Goal: Transaction & Acquisition: Purchase product/service

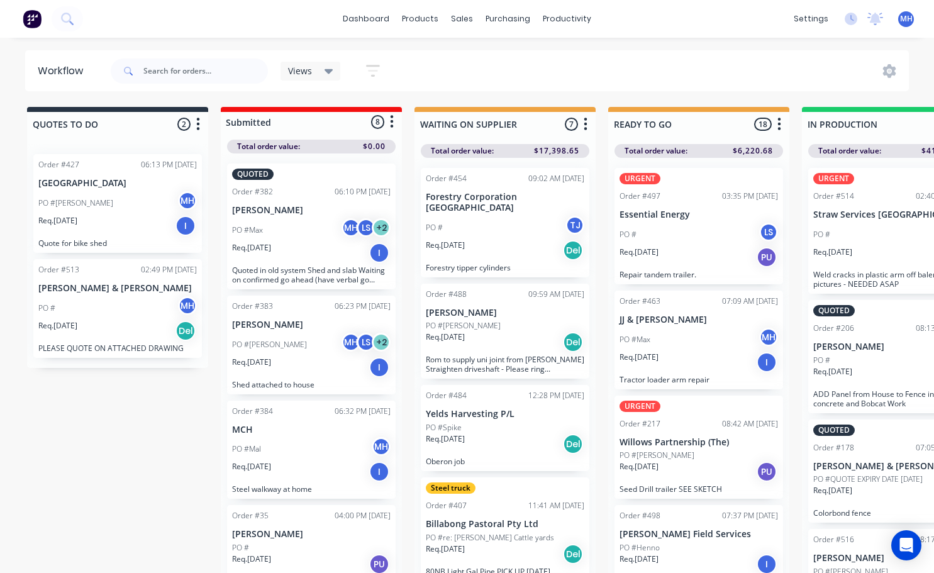
scroll to position [0, 120]
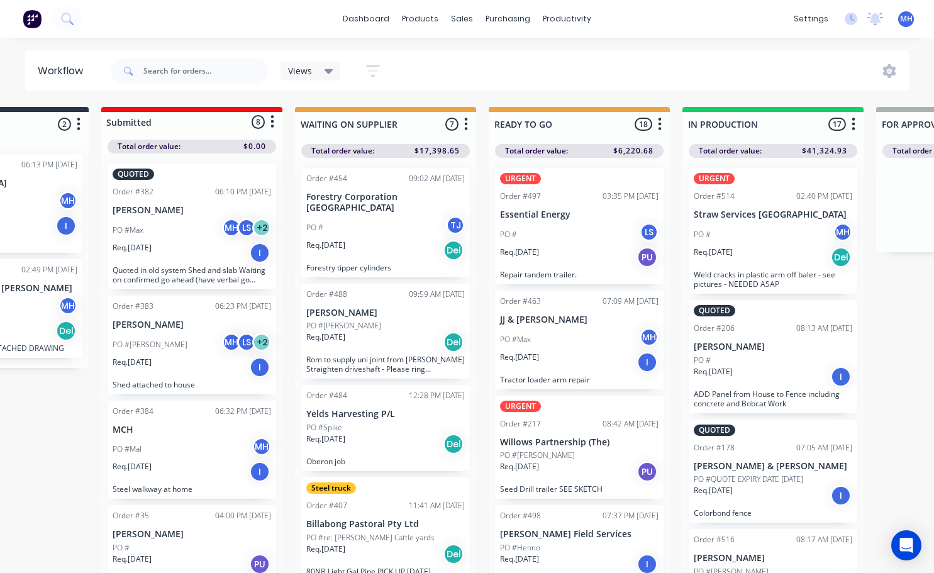
click at [792, 408] on p "ADD Panel from House to Fence including concrete and Bobcat Work" at bounding box center [773, 398] width 159 height 19
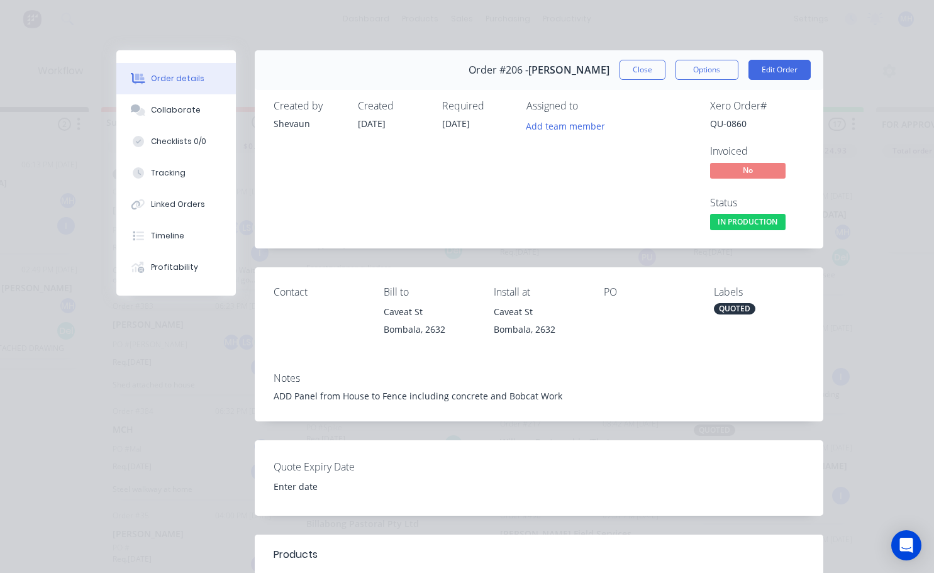
click at [264, 394] on div "Notes ADD Panel from House to Fence including concrete and Bobcat Work" at bounding box center [539, 391] width 569 height 59
click at [270, 401] on div "Notes ADD Panel from House to Fence including concrete and Bobcat Work" at bounding box center [539, 391] width 569 height 59
click at [276, 403] on div "Notes ADD Panel from House to Fence including concrete and Bobcat Work" at bounding box center [539, 391] width 569 height 59
click at [775, 74] on button "Edit Order" at bounding box center [780, 70] width 62 height 20
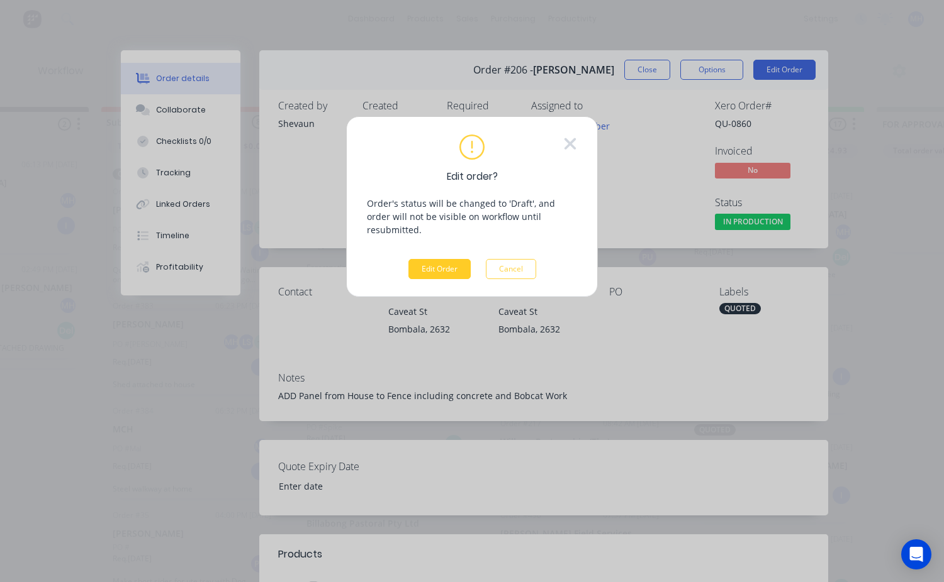
click at [452, 259] on button "Edit Order" at bounding box center [439, 269] width 62 height 20
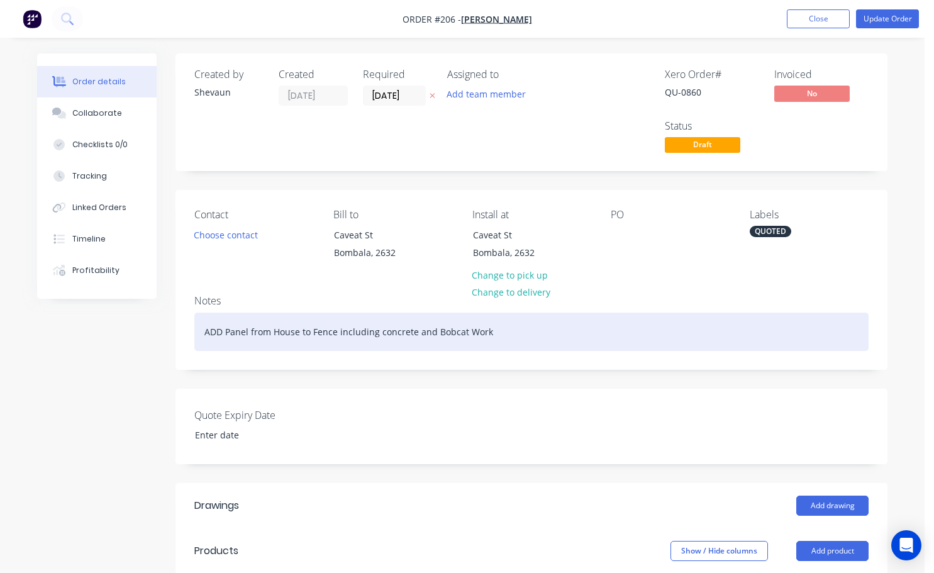
click at [218, 341] on div "ADD Panel from House to Fence including concrete and Bobcat Work" at bounding box center [531, 332] width 674 height 38
click at [204, 328] on div "ADD Panel from House to Fence including concrete and Bobcat Work" at bounding box center [531, 332] width 674 height 38
click at [236, 331] on div "ADD p.a gate to back fence. ADD Panel from House to Fence including concrete an…" at bounding box center [531, 332] width 674 height 38
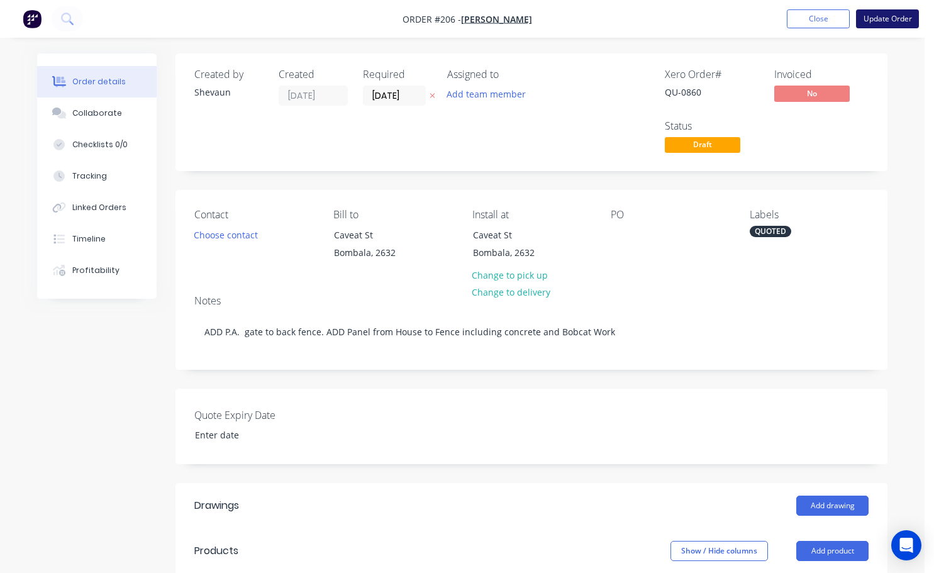
click at [896, 14] on button "Update Order" at bounding box center [887, 18] width 63 height 19
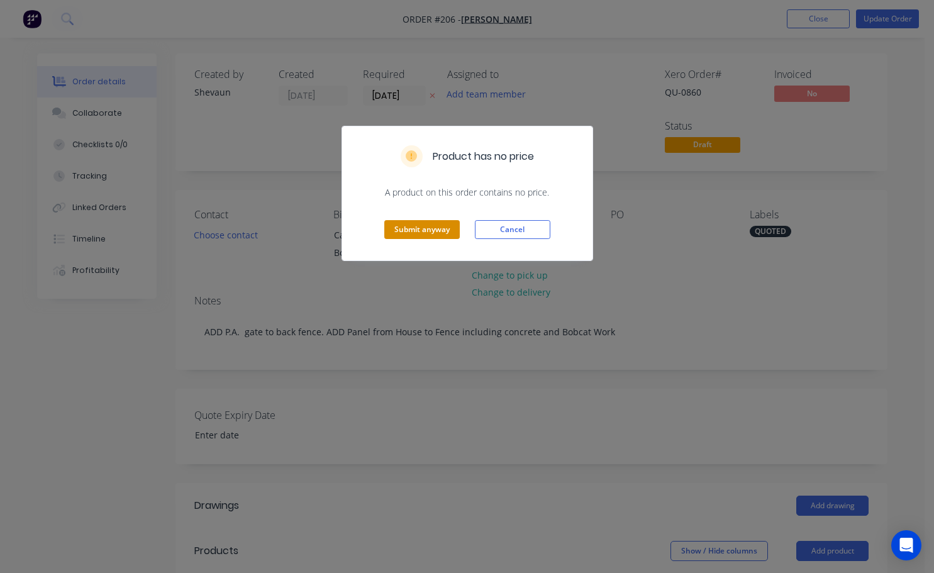
click at [422, 231] on button "Submit anyway" at bounding box center [421, 229] width 75 height 19
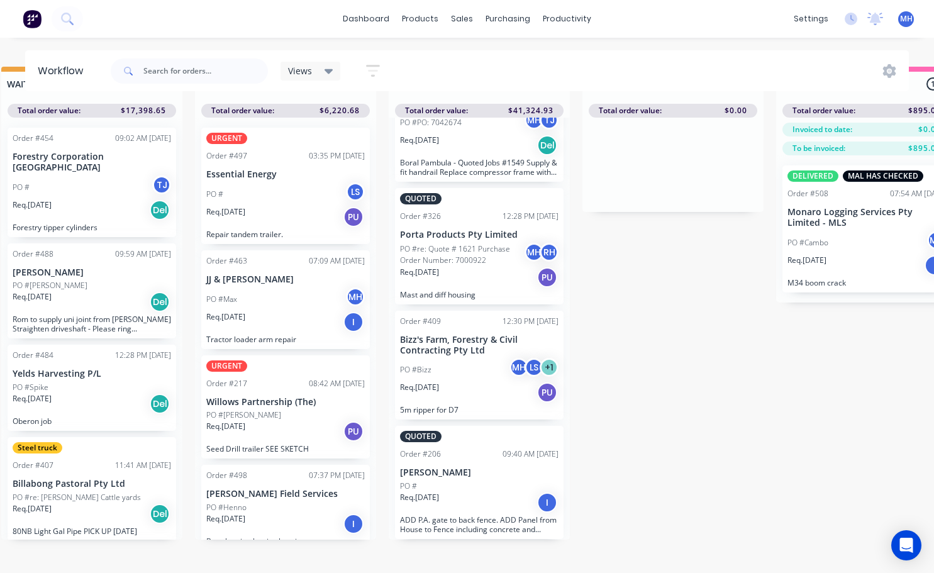
scroll to position [54, 413]
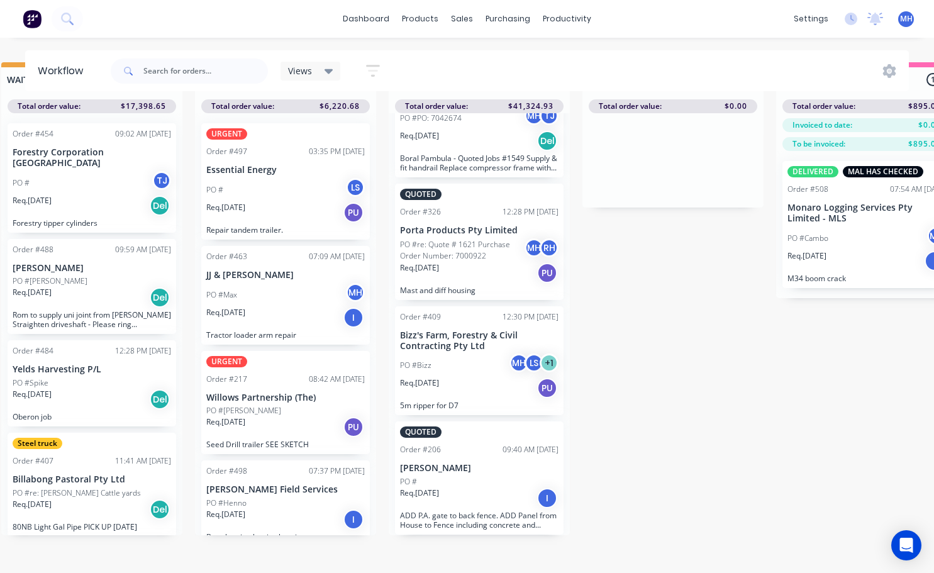
drag, startPoint x: 465, startPoint y: 452, endPoint x: 503, endPoint y: 309, distance: 147.5
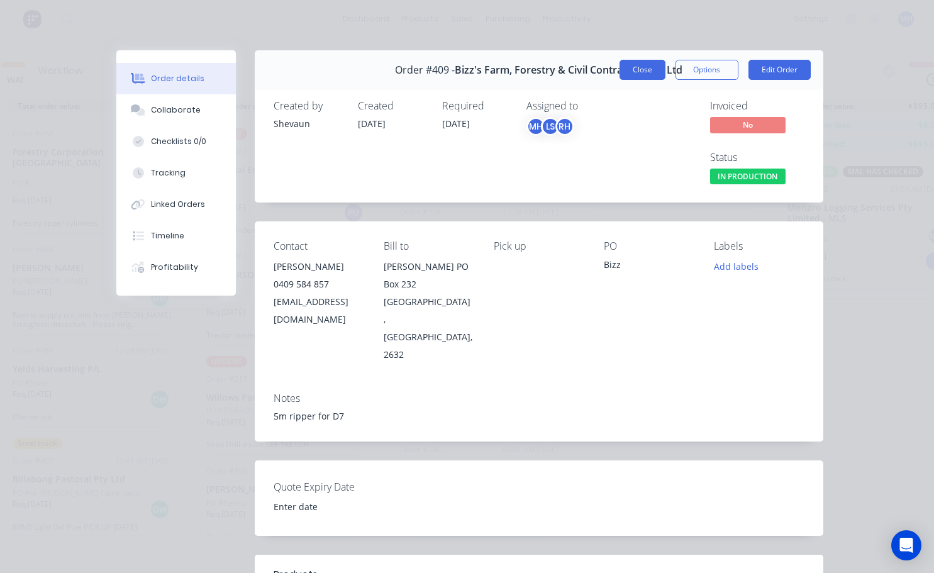
click at [627, 67] on button "Close" at bounding box center [643, 70] width 46 height 20
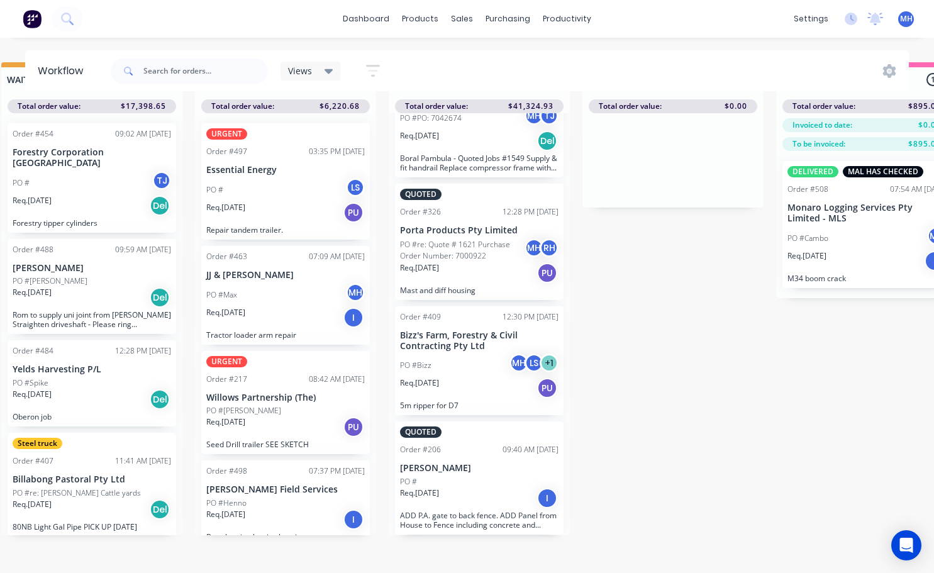
click at [679, 452] on div "QUOTES TO DO 2 Status colour #273444 hex #273444 Save Cancel Notifications Emai…" at bounding box center [626, 317] width 2098 height 511
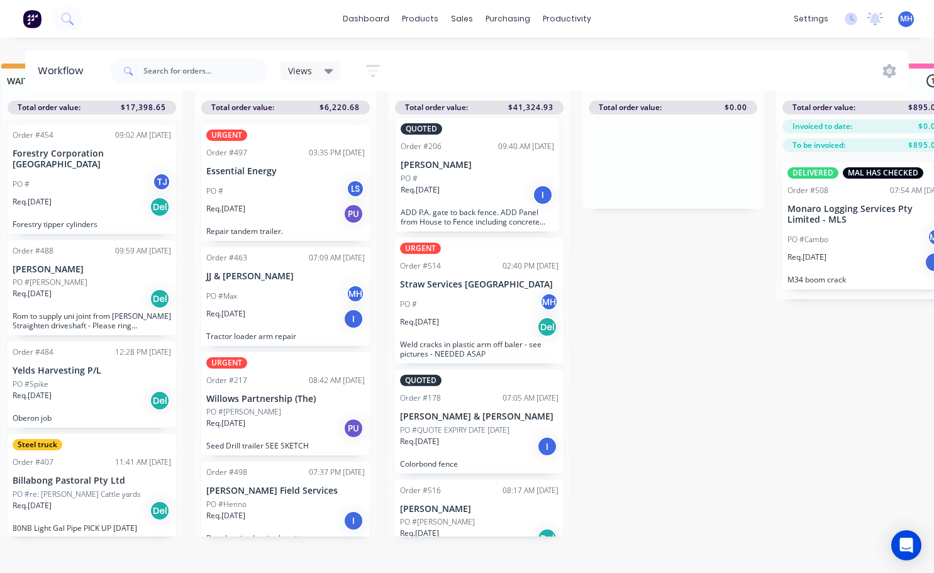
scroll to position [0, 0]
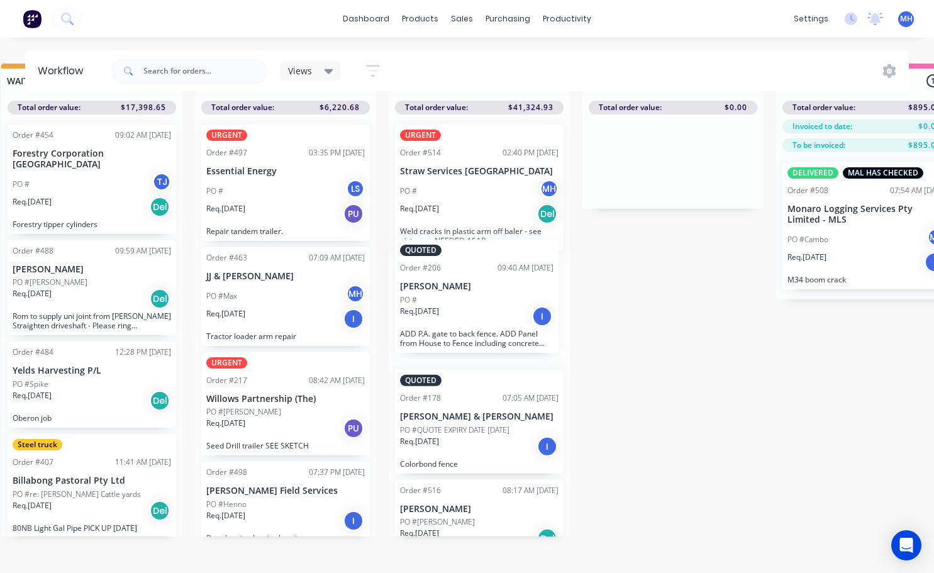
drag, startPoint x: 493, startPoint y: 504, endPoint x: 493, endPoint y: 328, distance: 176.1
click at [493, 328] on div "URGENT Order #514 02:40 PM 01/09/25 Straw Services Australia PO # MH Req. 02/09…" at bounding box center [479, 325] width 181 height 422
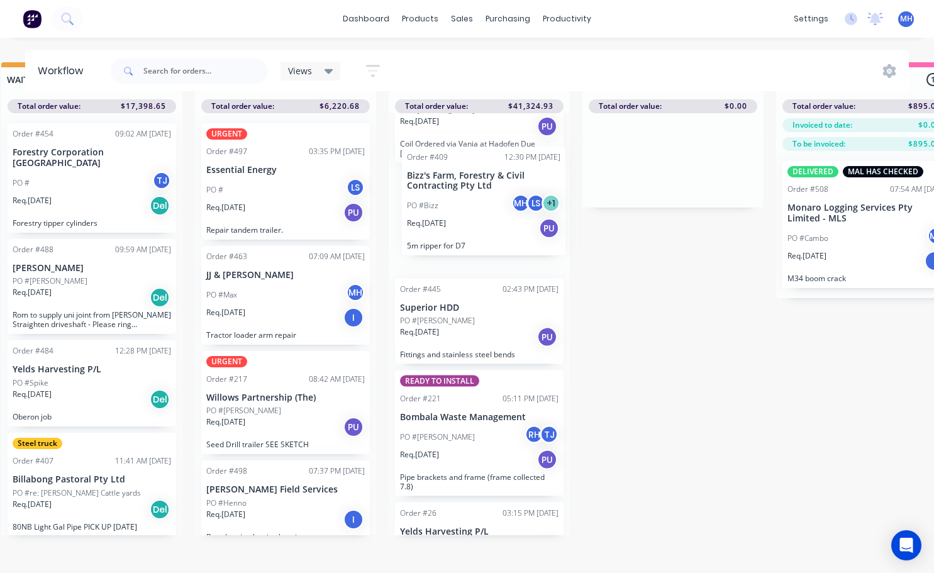
scroll to position [743, 0]
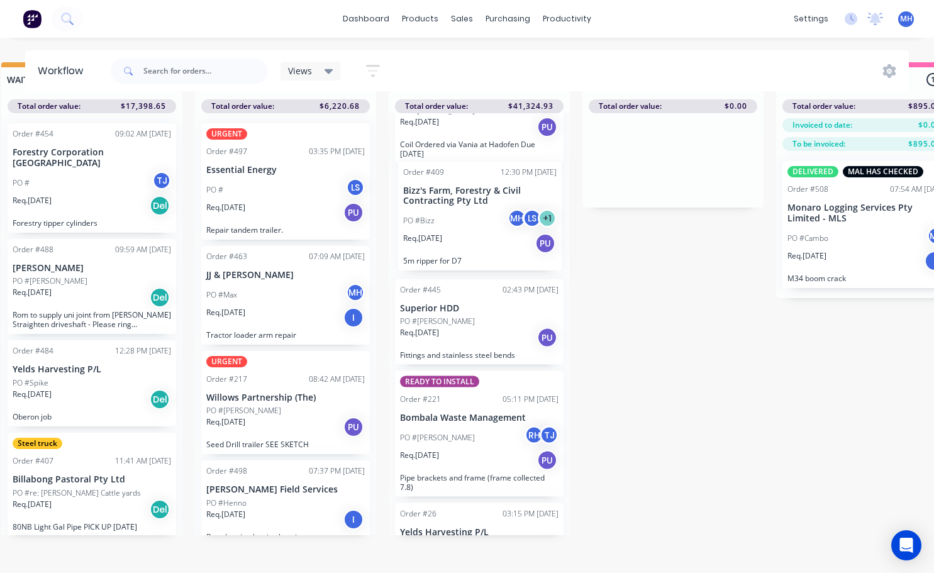
drag, startPoint x: 479, startPoint y: 493, endPoint x: 482, endPoint y: 233, distance: 260.4
click at [482, 233] on div "URGENT Order #514 02:40 PM 01/09/25 Straw Services Australia PO # MH Req. 02/09…" at bounding box center [479, 324] width 181 height 422
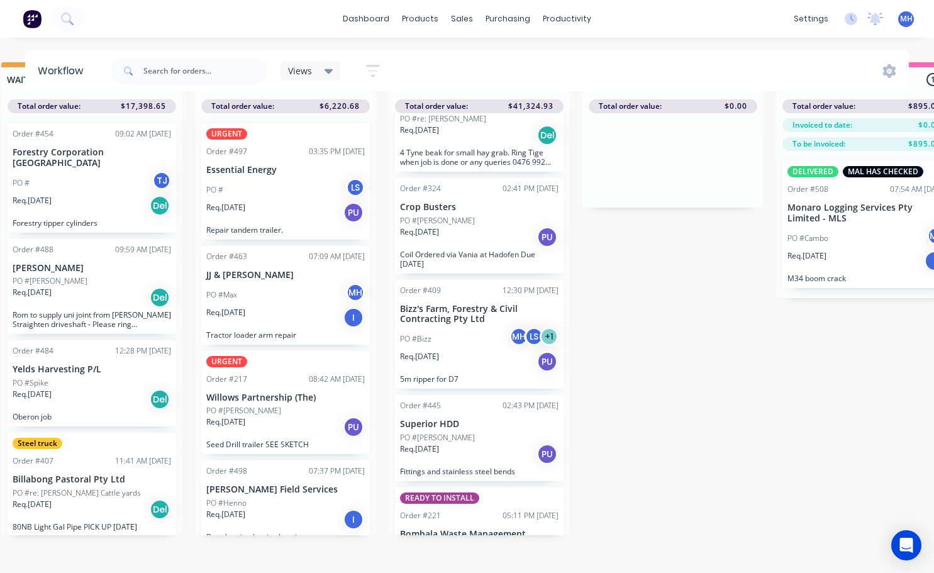
scroll to position [617, 0]
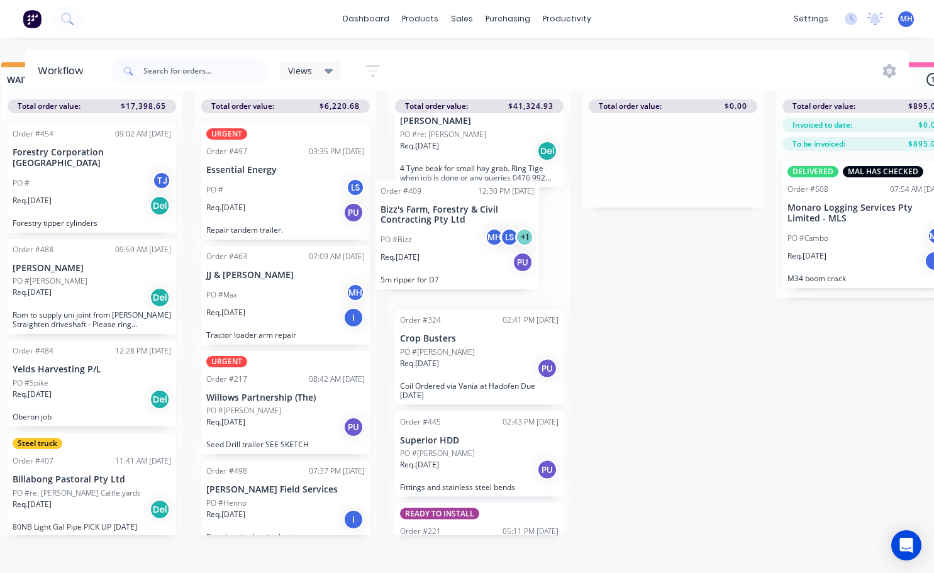
drag, startPoint x: 496, startPoint y: 312, endPoint x: 476, endPoint y: 202, distance: 111.9
click at [476, 202] on div "URGENT Order #514 02:40 PM 01/09/25 Straw Services Australia PO # MH Req. 02/09…" at bounding box center [479, 324] width 181 height 422
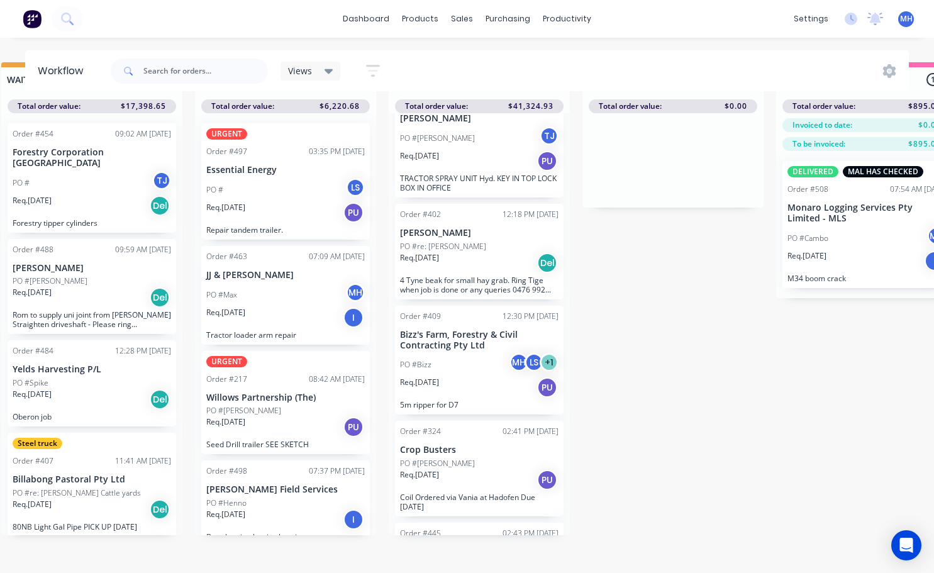
scroll to position [428, 0]
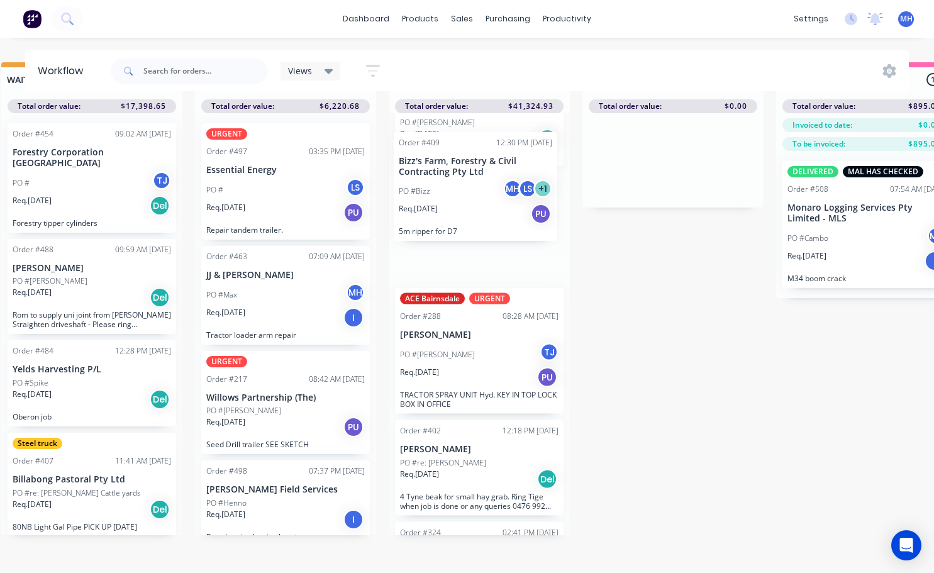
drag, startPoint x: 486, startPoint y: 417, endPoint x: 485, endPoint y: 165, distance: 252.2
click at [485, 165] on div "URGENT Order #514 02:40 PM 01/09/25 Straw Services Australia PO # MH Req. 02/09…" at bounding box center [479, 324] width 181 height 422
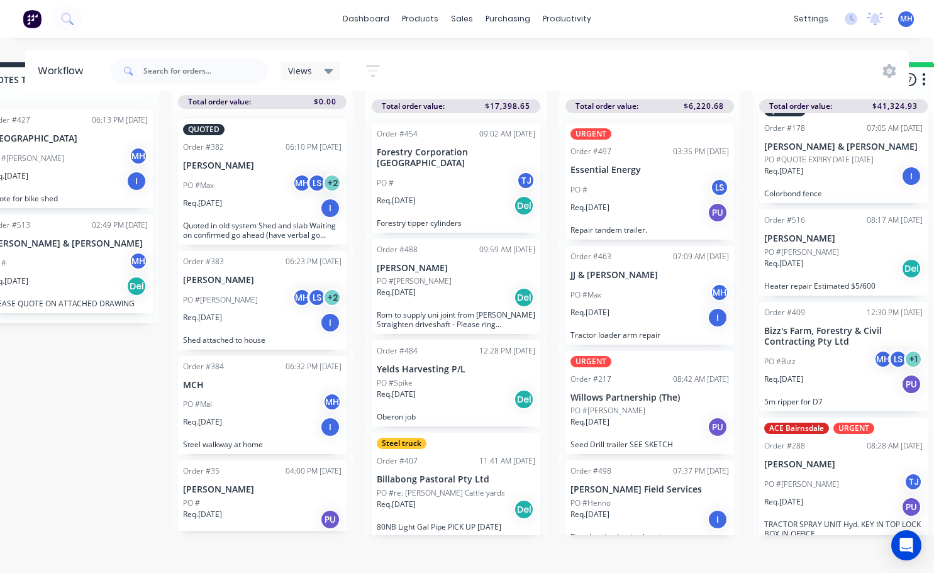
scroll to position [0, 49]
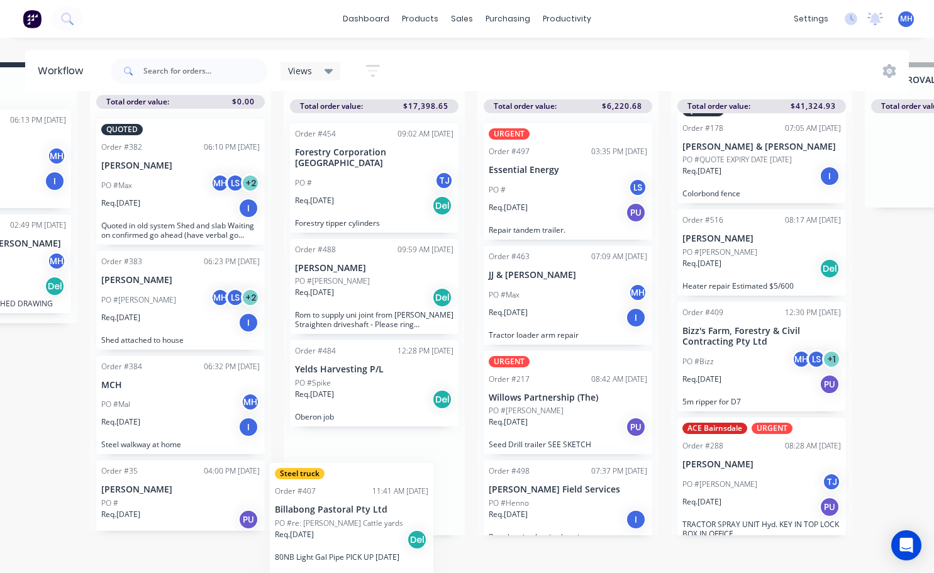
scroll to position [54, 131]
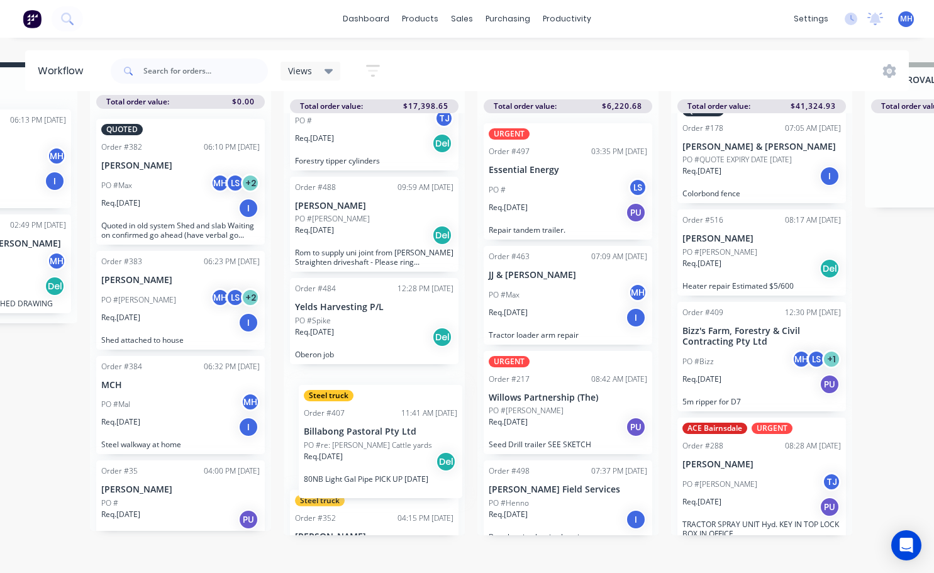
drag, startPoint x: 393, startPoint y: 568, endPoint x: 387, endPoint y: 443, distance: 124.7
click at [396, 472] on div "Order #454 09:02 AM 02/09/25 Forestry Corporation NSW PO # TJ Req. 21/08/25 Del…" at bounding box center [374, 324] width 181 height 422
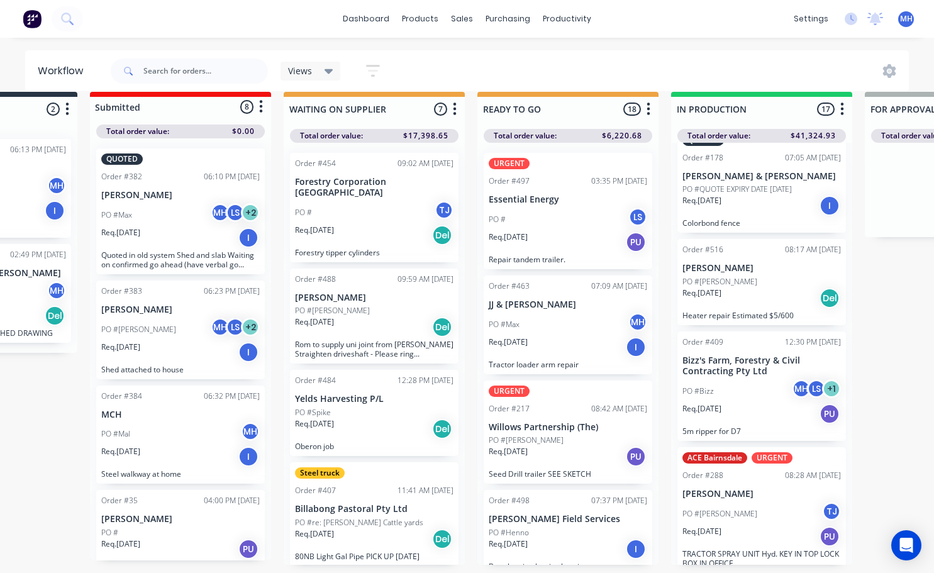
scroll to position [0, 131]
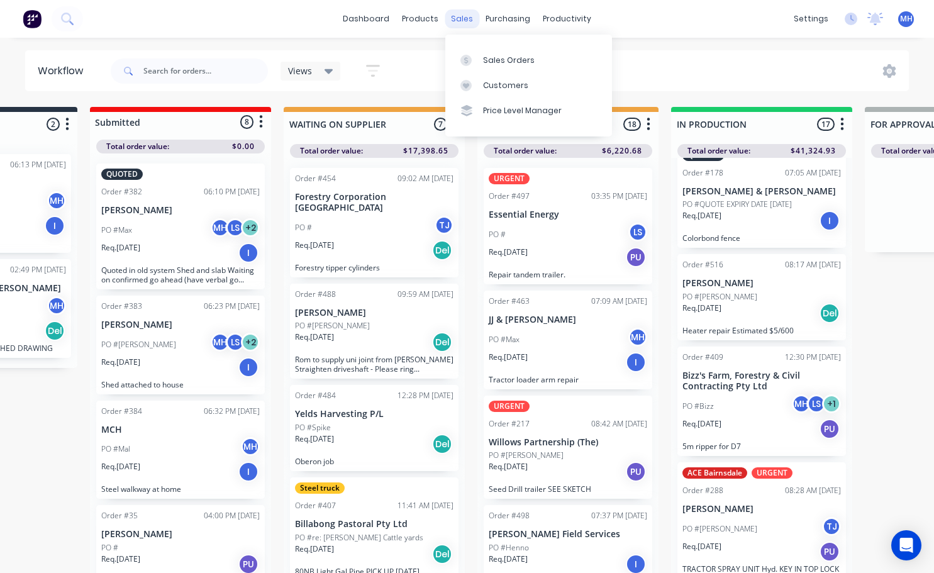
click at [462, 12] on div "sales" at bounding box center [462, 18] width 35 height 19
click at [509, 91] on link "Customers" at bounding box center [528, 85] width 167 height 25
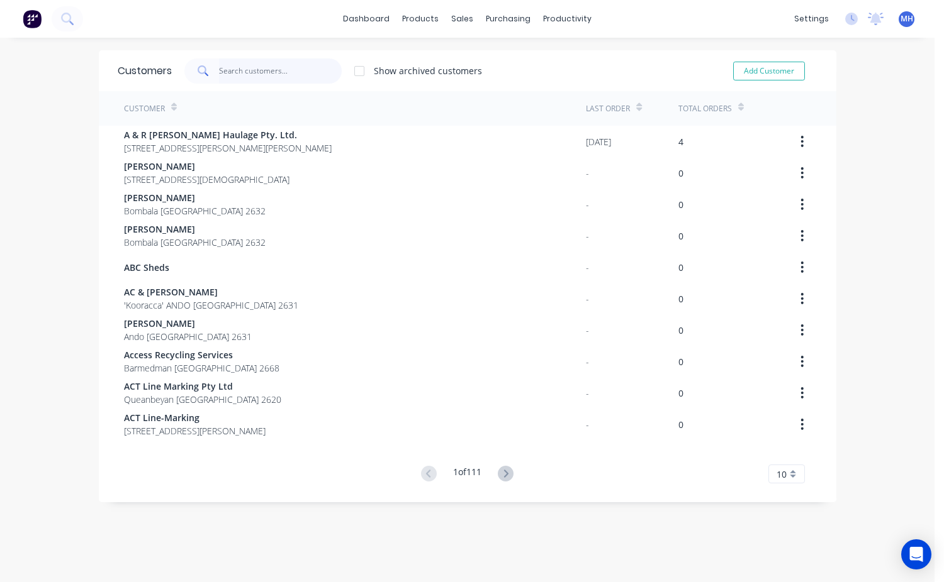
click at [235, 75] on input "text" at bounding box center [280, 71] width 123 height 25
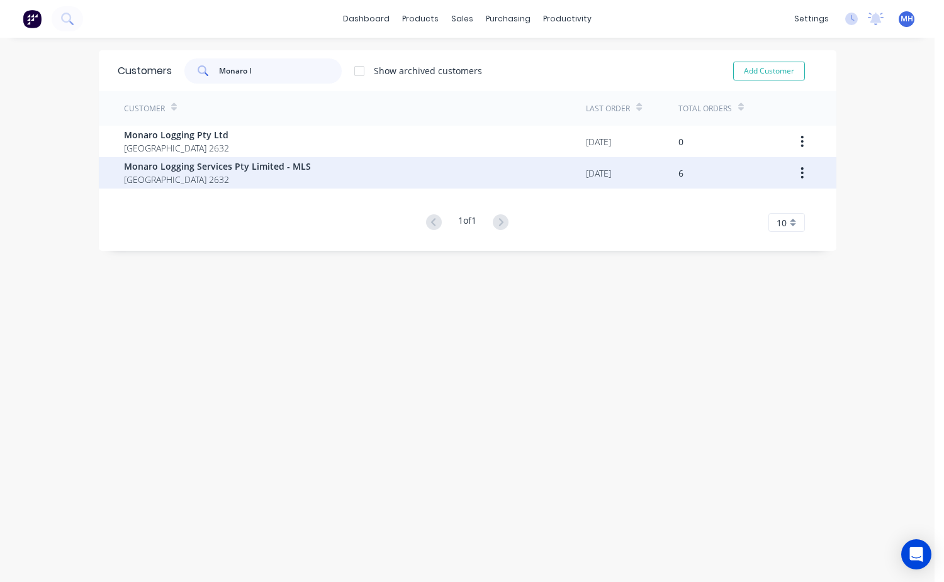
type input "Monaro l"
click at [216, 172] on span "Monaro Logging Services Pty Limited - MLS" at bounding box center [217, 166] width 187 height 13
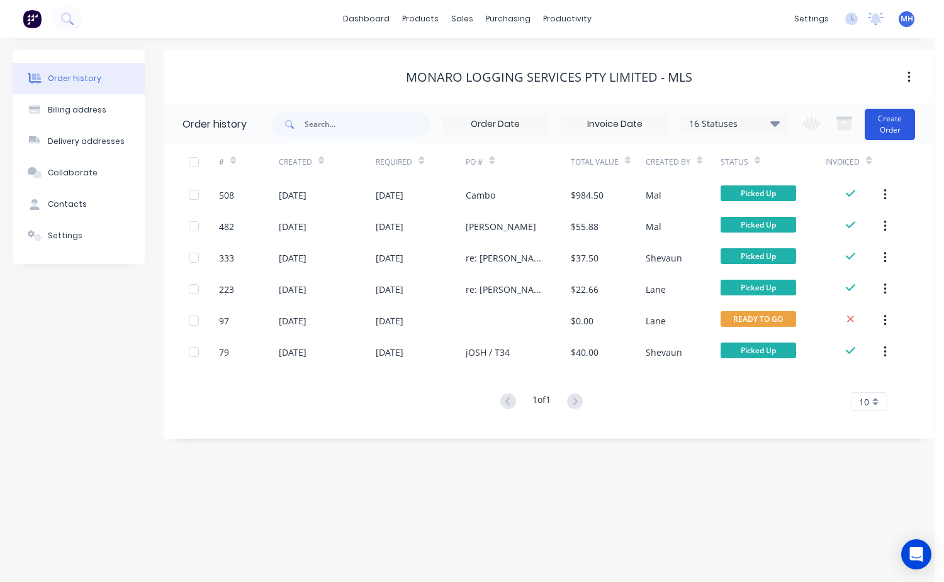
click at [891, 128] on button "Create Order" at bounding box center [889, 124] width 50 height 31
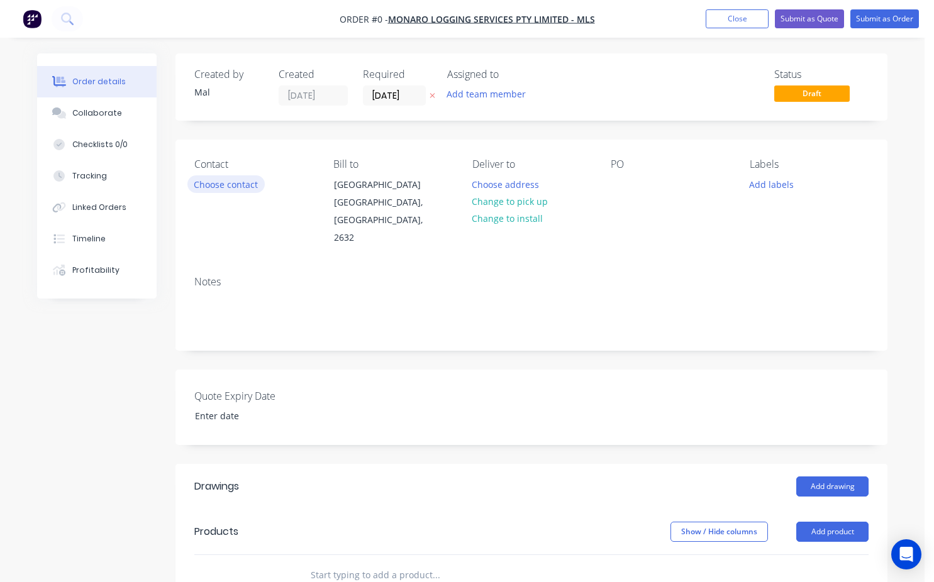
click at [243, 182] on button "Choose contact" at bounding box center [225, 184] width 77 height 17
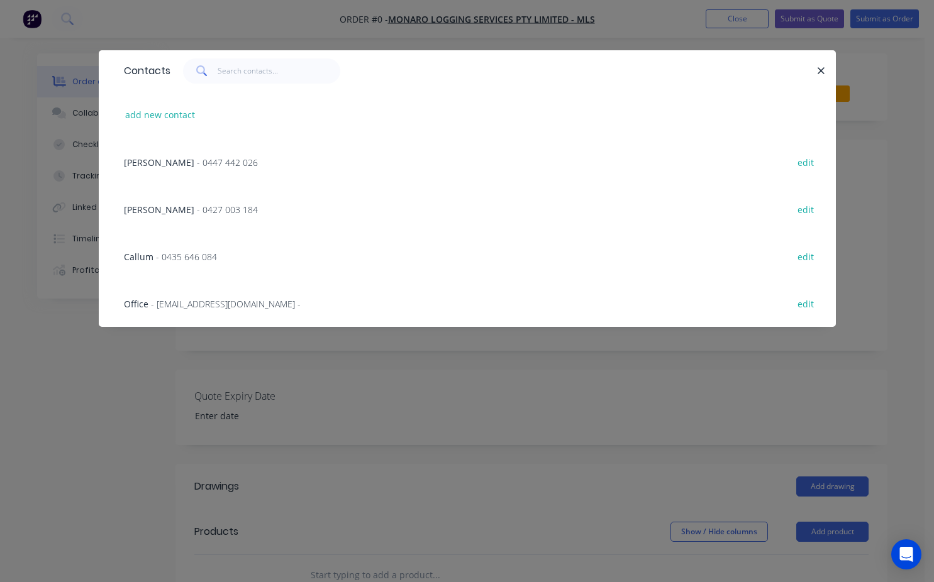
click at [180, 164] on span "Josh Brownlie" at bounding box center [159, 163] width 70 height 12
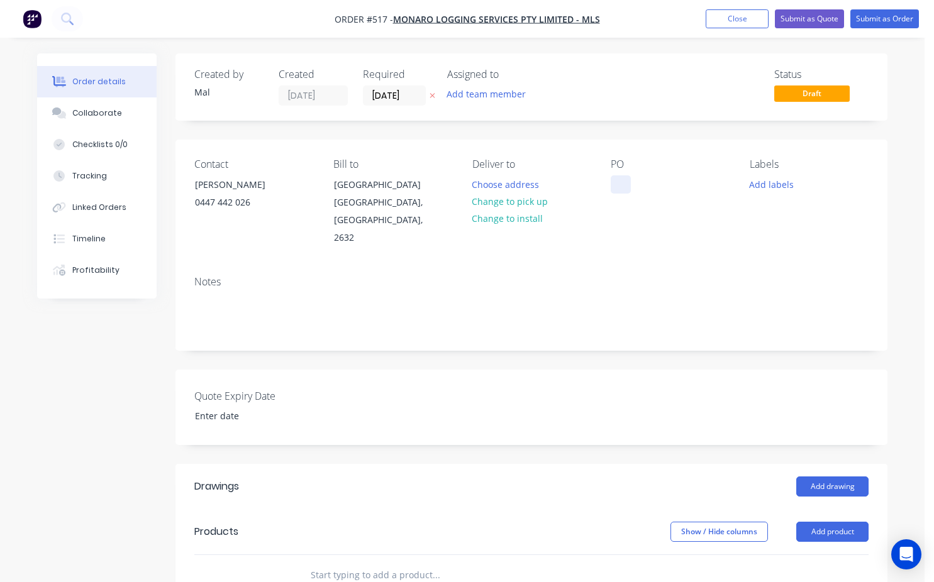
click at [620, 181] on div at bounding box center [621, 185] width 20 height 18
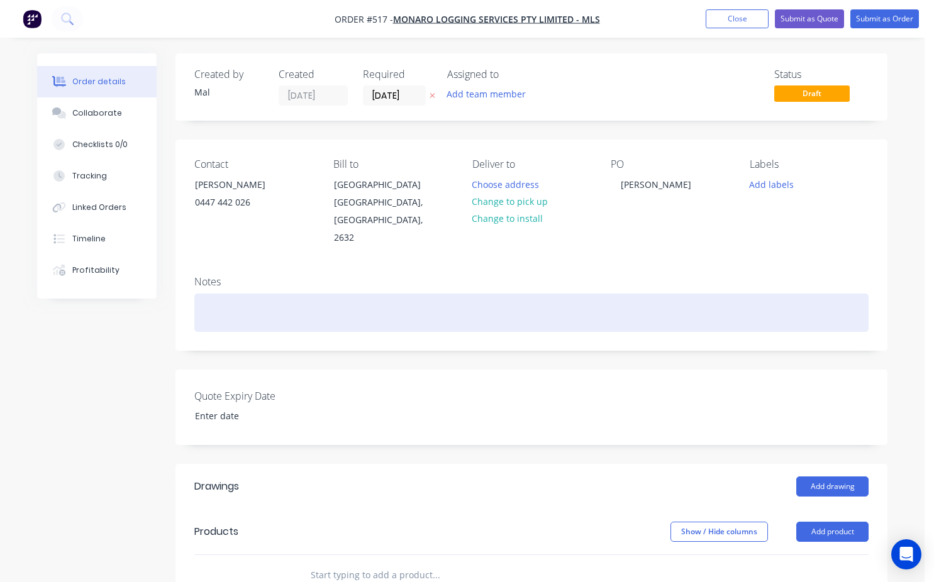
click at [225, 294] on div at bounding box center [531, 313] width 674 height 38
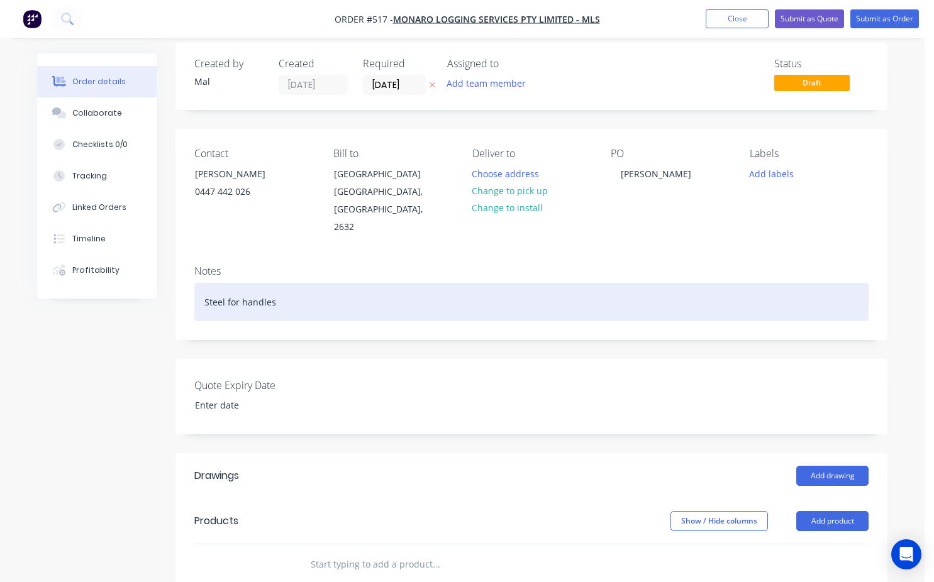
scroll to position [189, 0]
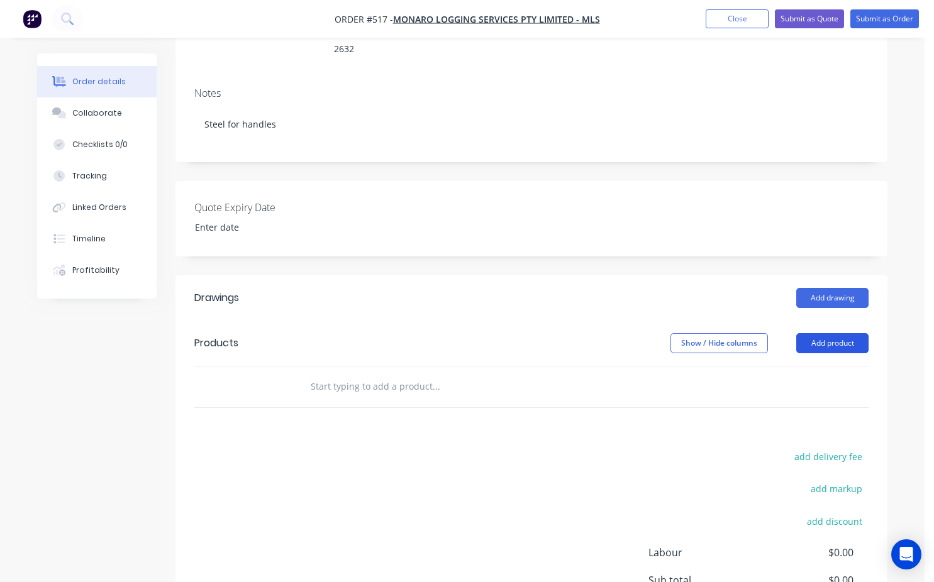
click at [824, 333] on button "Add product" at bounding box center [832, 343] width 72 height 20
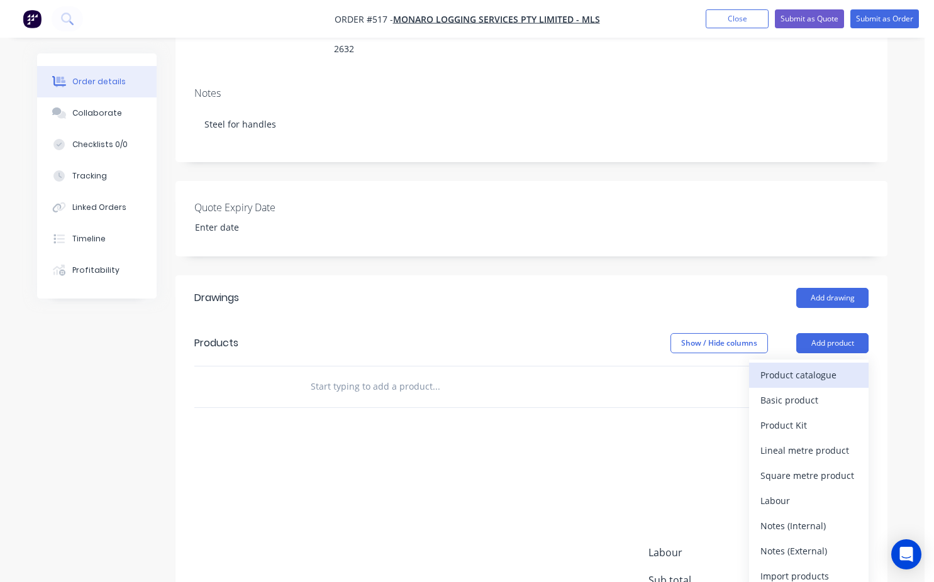
click at [787, 366] on div "Product catalogue" at bounding box center [809, 375] width 97 height 18
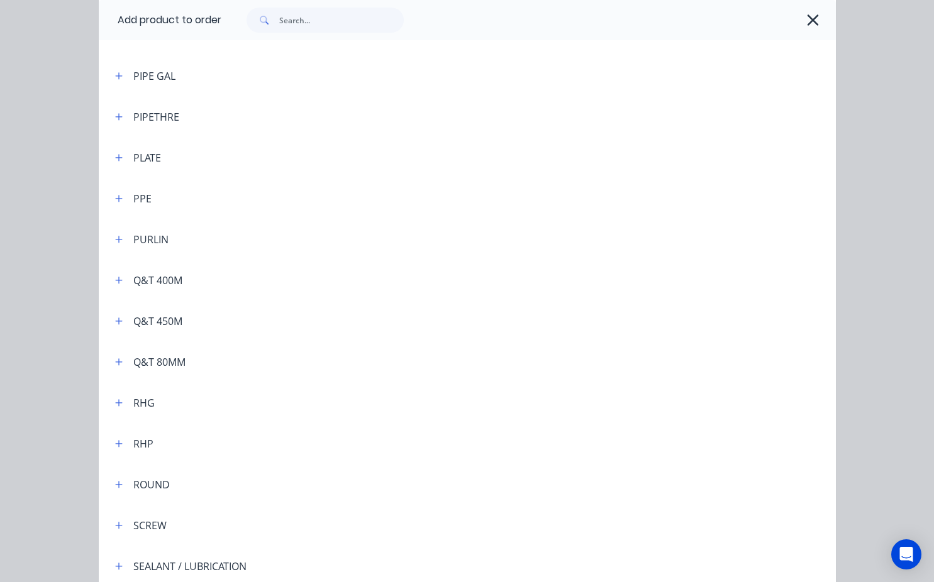
scroll to position [3082, 0]
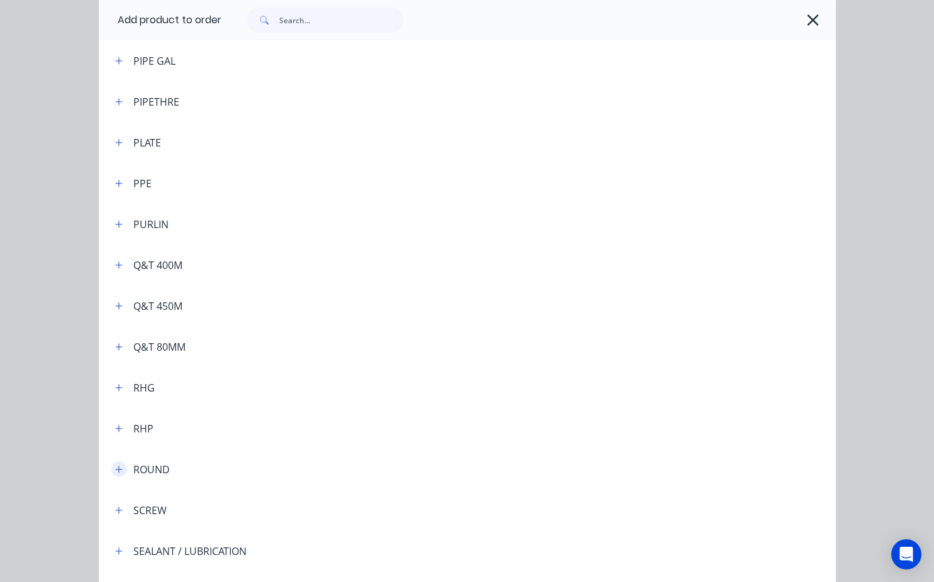
click at [114, 475] on button "button" at bounding box center [119, 470] width 16 height 16
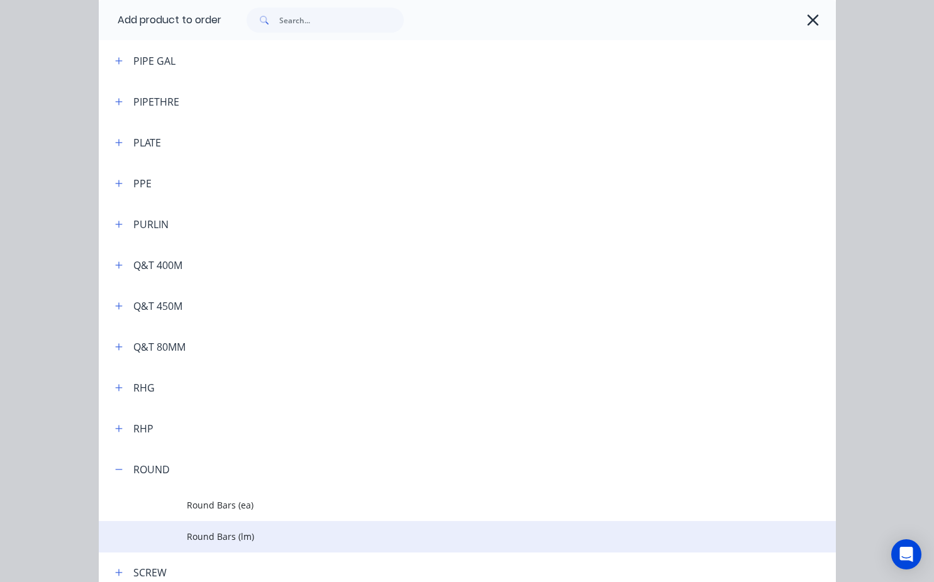
click at [218, 541] on span "Round Bars (lm)" at bounding box center [446, 536] width 519 height 13
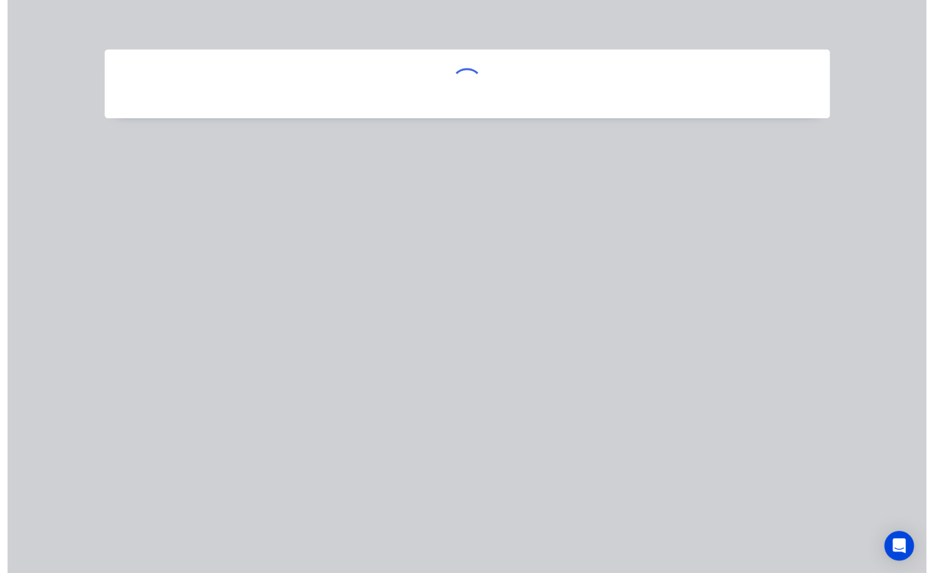
scroll to position [0, 0]
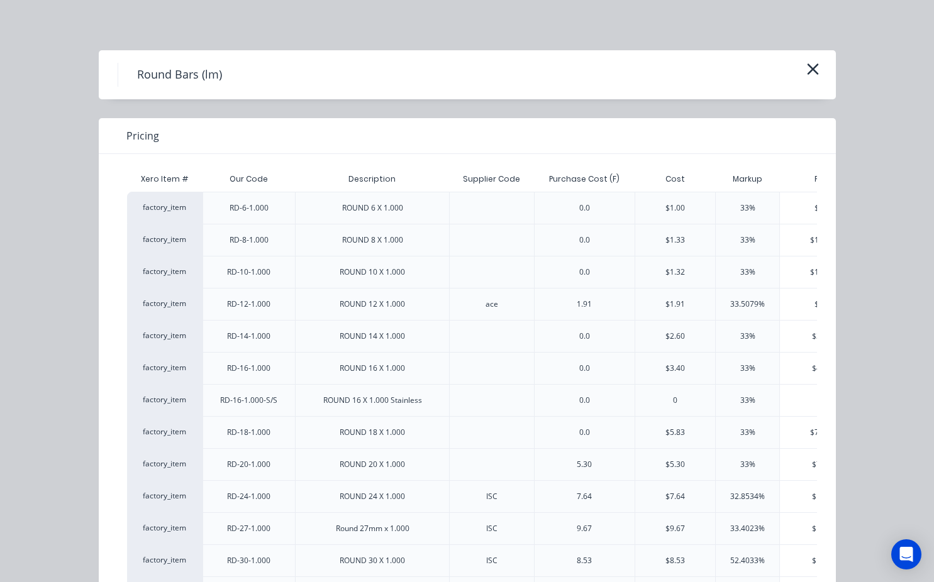
click at [750, 466] on div "33%" at bounding box center [747, 465] width 64 height 32
click at [793, 462] on div "$7.049" at bounding box center [824, 464] width 88 height 31
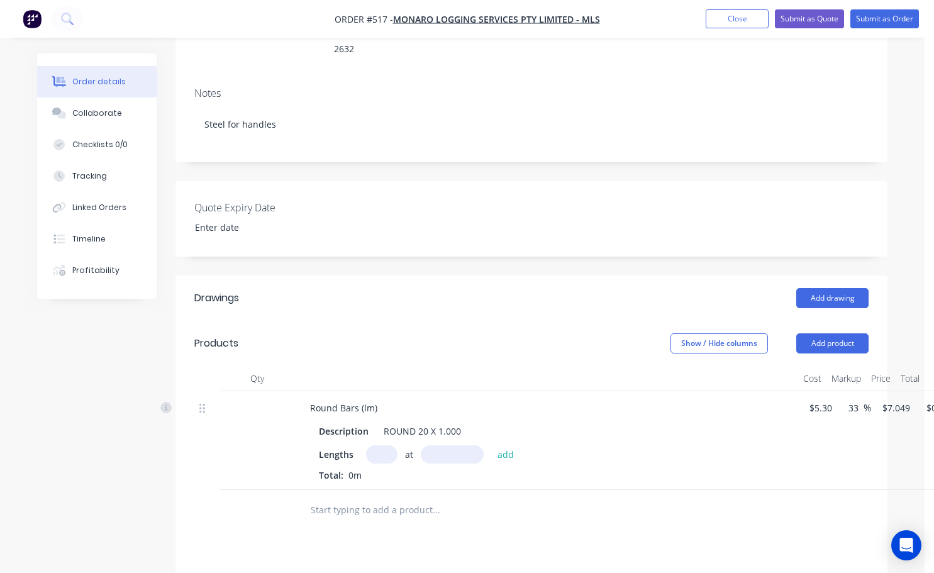
click at [392, 445] on input "text" at bounding box center [381, 454] width 31 height 18
type input "2"
click at [435, 445] on input "text" at bounding box center [452, 454] width 63 height 18
type input "1000mm"
click at [516, 445] on button "add" at bounding box center [506, 453] width 30 height 17
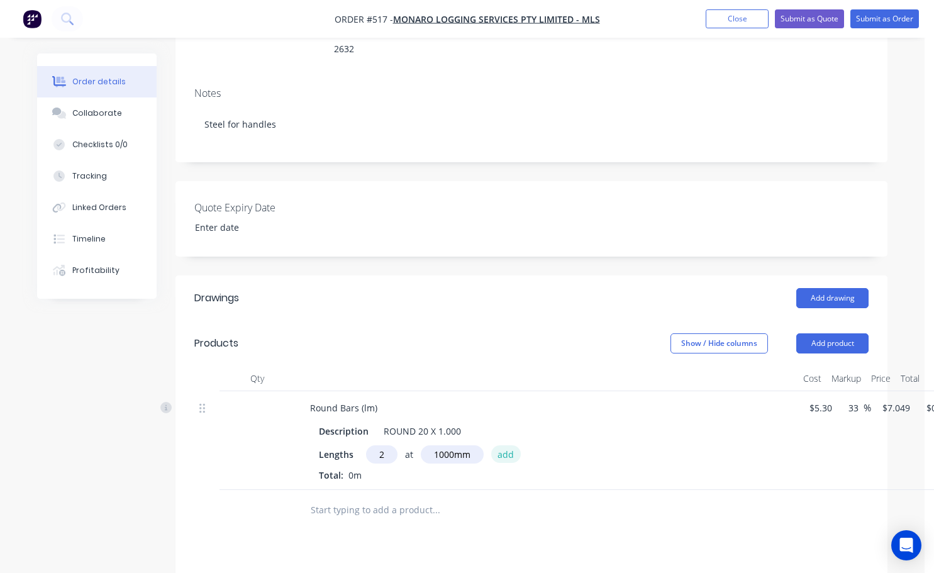
type input "$14.10"
click at [857, 333] on button "Add product" at bounding box center [832, 343] width 72 height 20
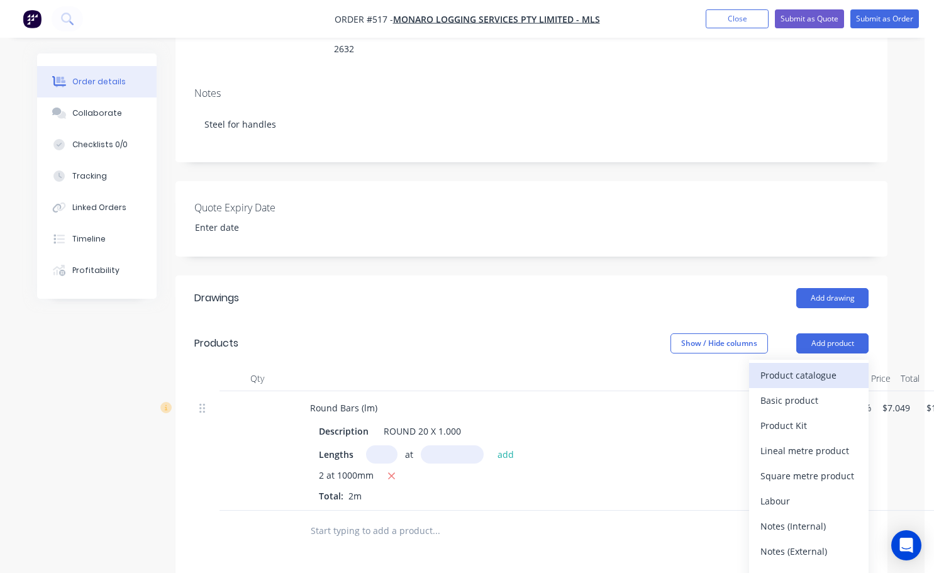
click at [794, 366] on div "Product catalogue" at bounding box center [809, 375] width 97 height 18
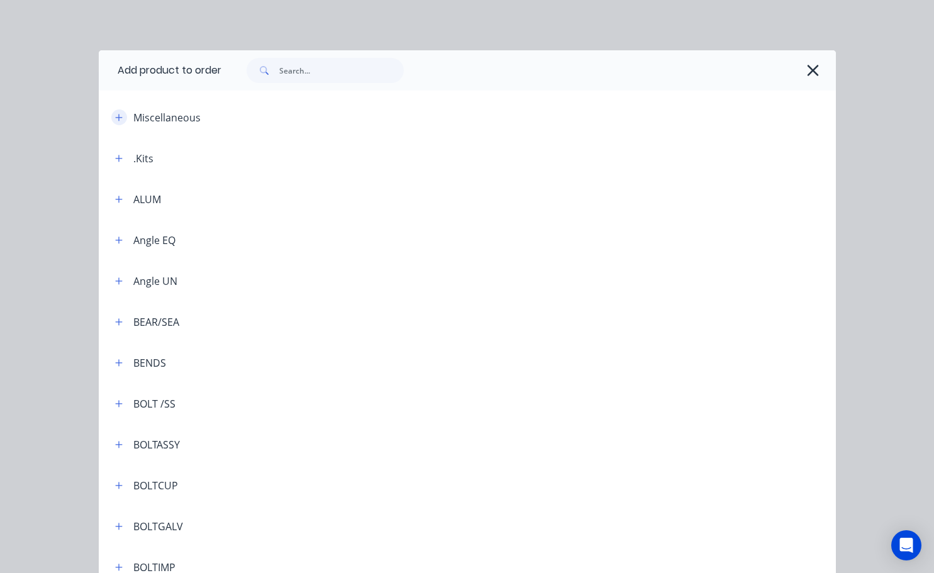
click at [116, 120] on icon "button" at bounding box center [119, 117] width 8 height 9
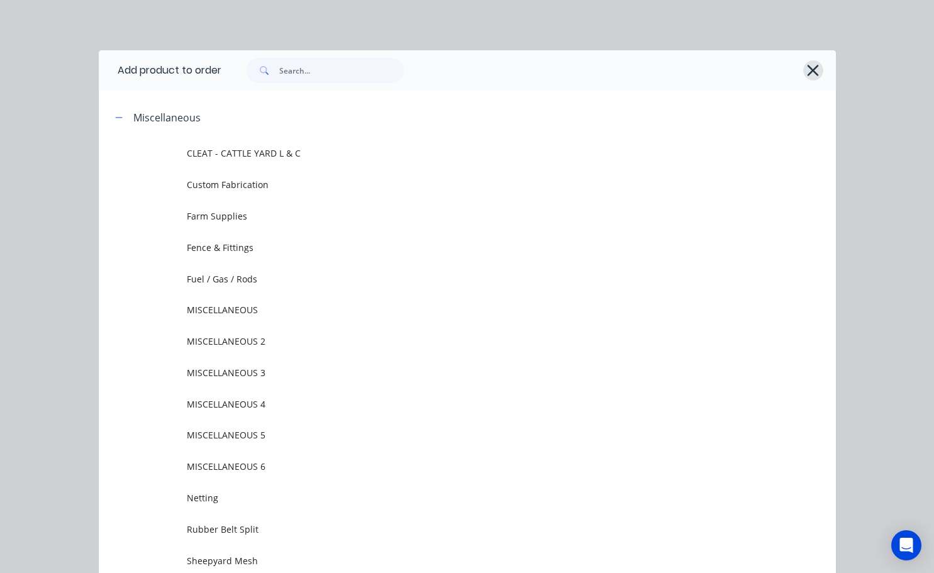
click at [811, 72] on icon "button" at bounding box center [813, 70] width 11 height 11
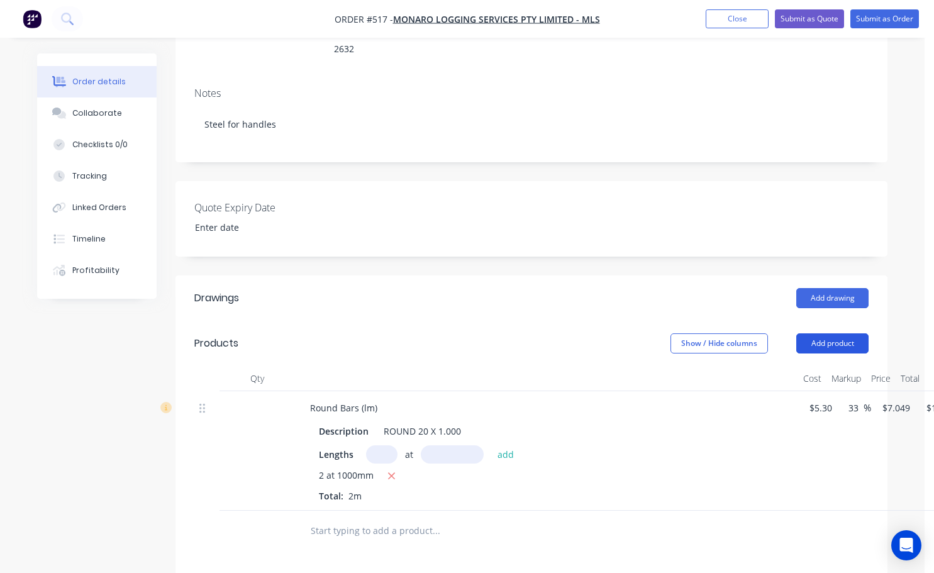
click at [837, 333] on button "Add product" at bounding box center [832, 343] width 72 height 20
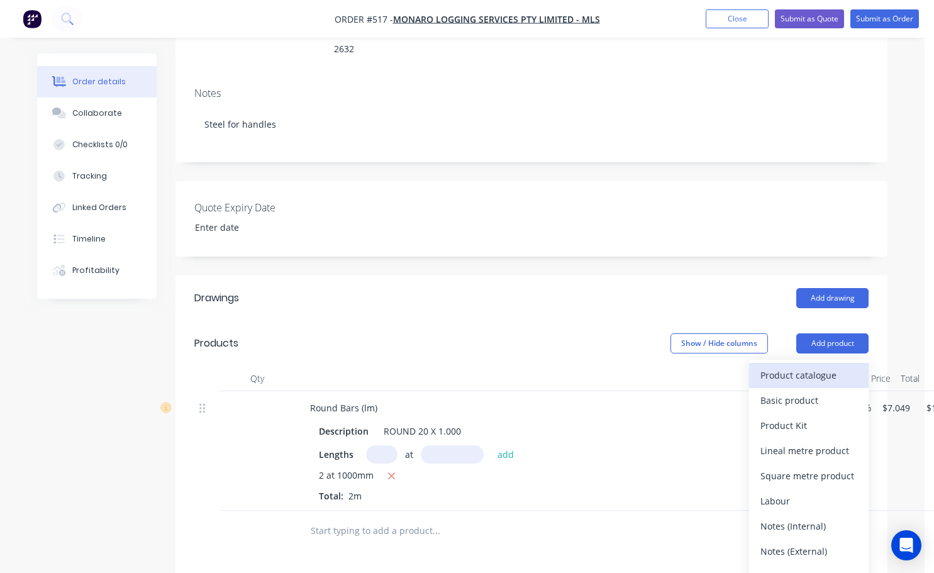
click at [795, 366] on div "Product catalogue" at bounding box center [809, 375] width 97 height 18
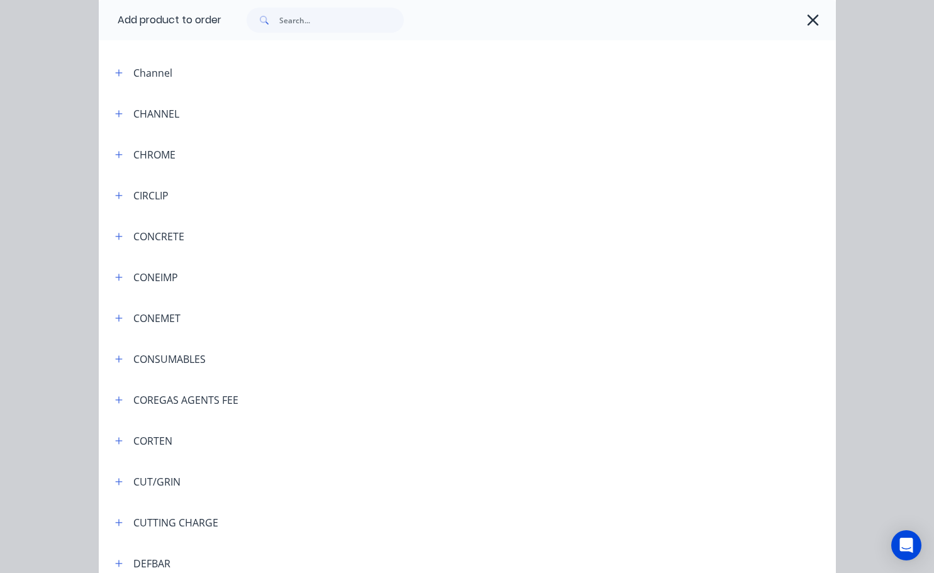
scroll to position [1069, 0]
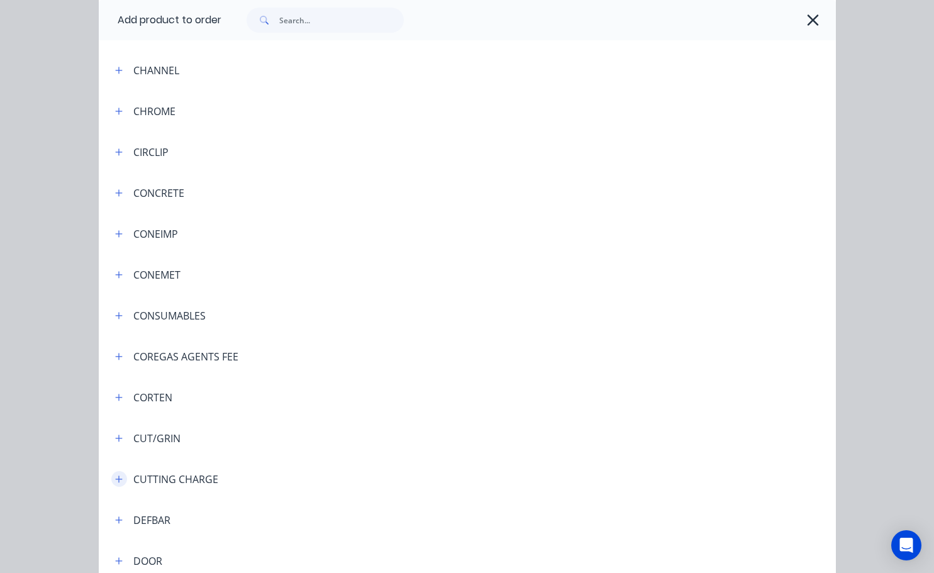
click at [116, 479] on icon "button" at bounding box center [119, 479] width 8 height 9
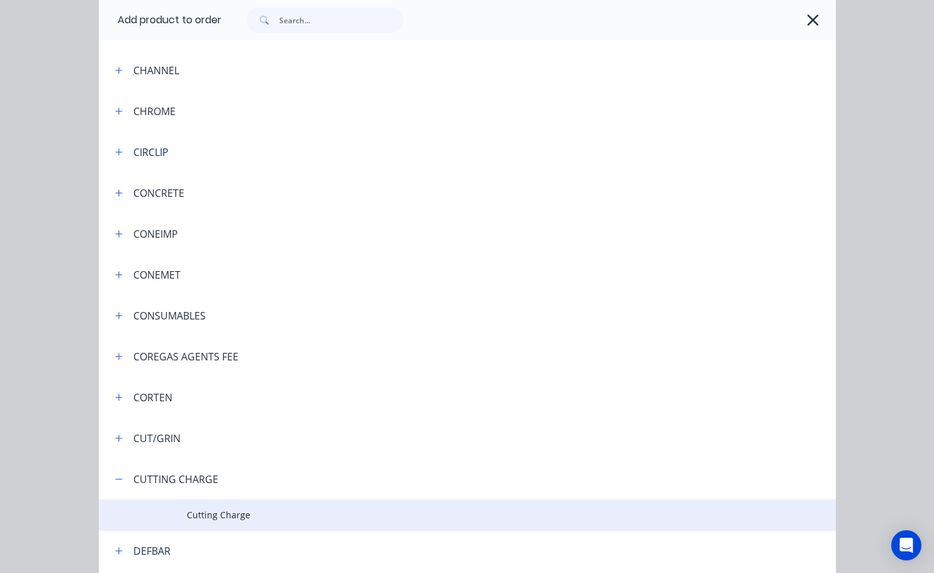
click at [225, 505] on td "Cutting Charge" at bounding box center [511, 514] width 649 height 31
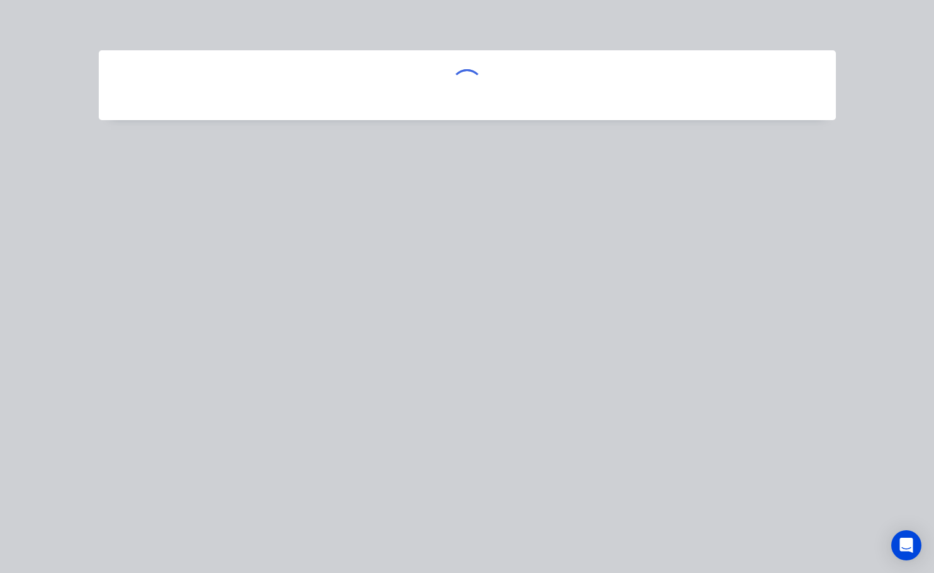
scroll to position [0, 0]
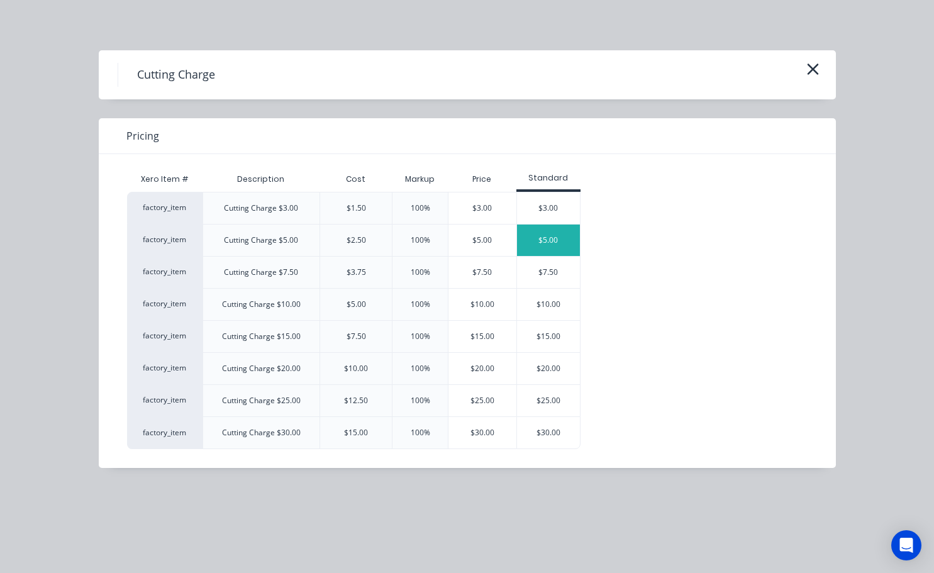
click at [538, 240] on div "$5.00" at bounding box center [548, 240] width 63 height 31
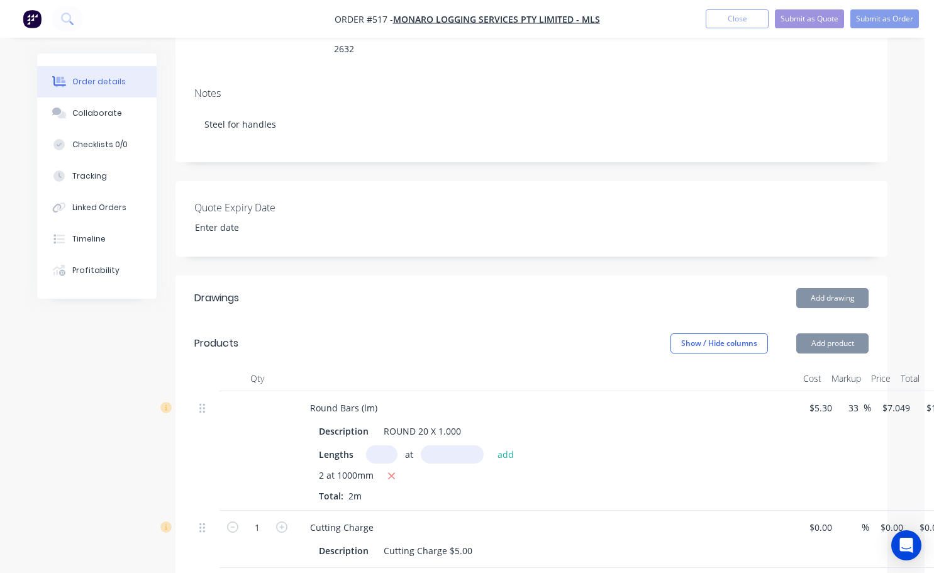
type input "$2.50"
type input "100"
type input "$5.00"
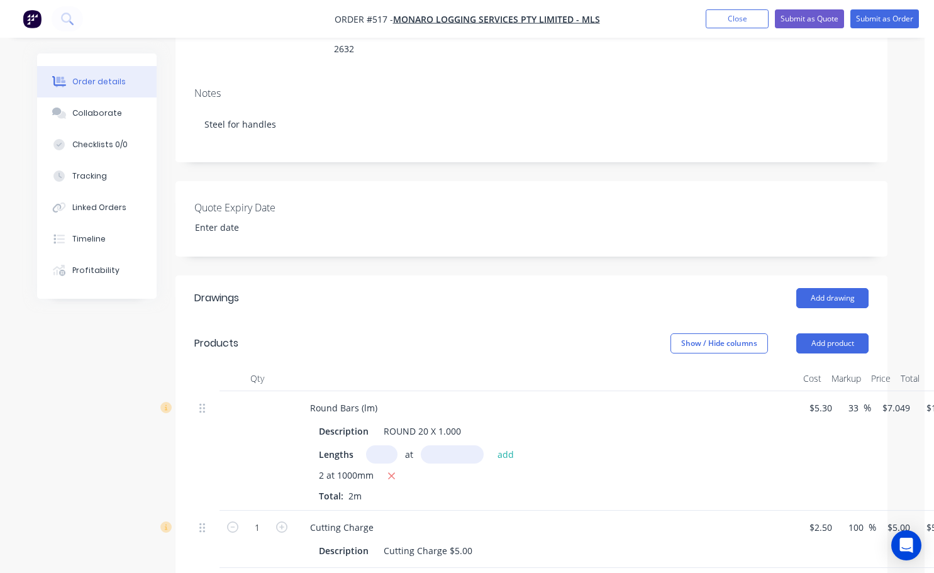
scroll to position [189, 57]
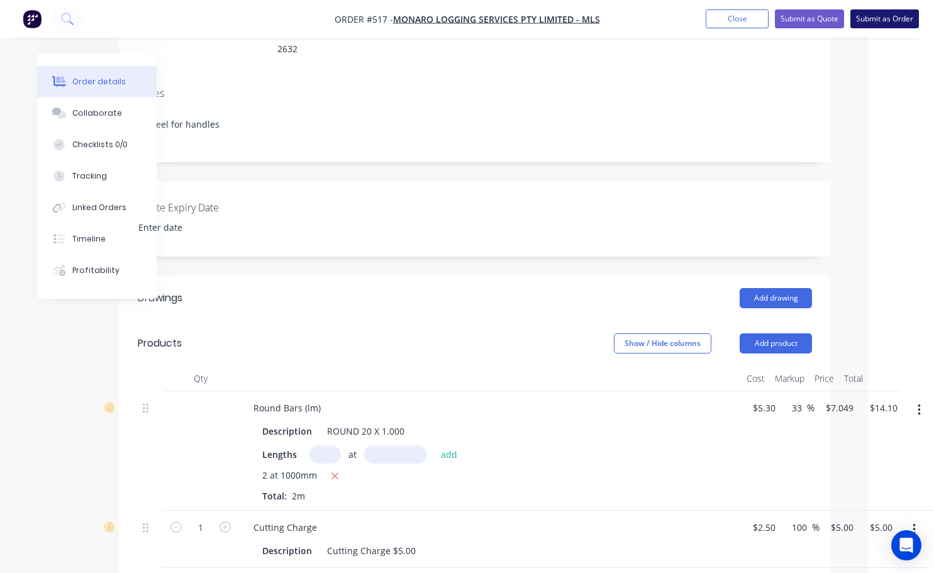
click at [894, 22] on button "Submit as Order" at bounding box center [884, 18] width 69 height 19
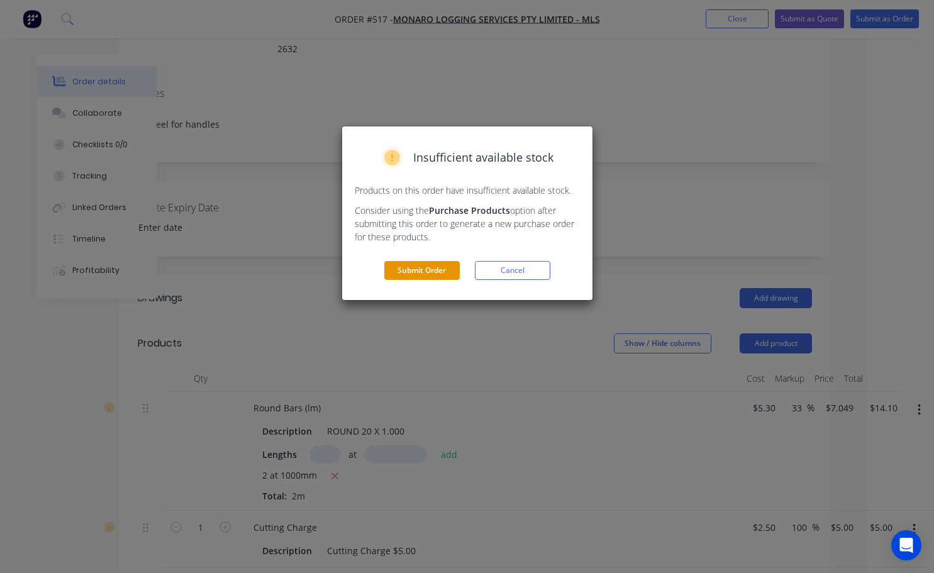
click at [430, 275] on button "Submit Order" at bounding box center [421, 270] width 75 height 19
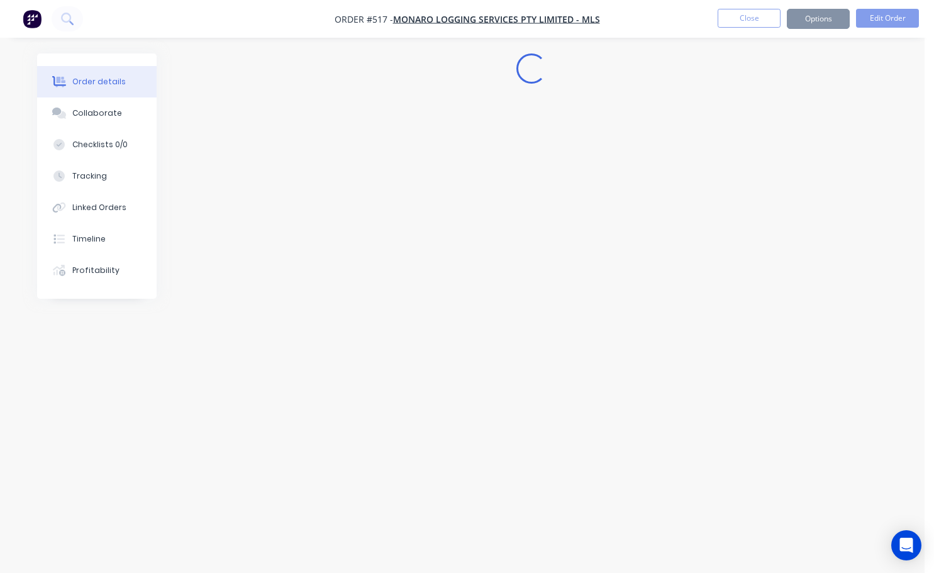
scroll to position [0, 0]
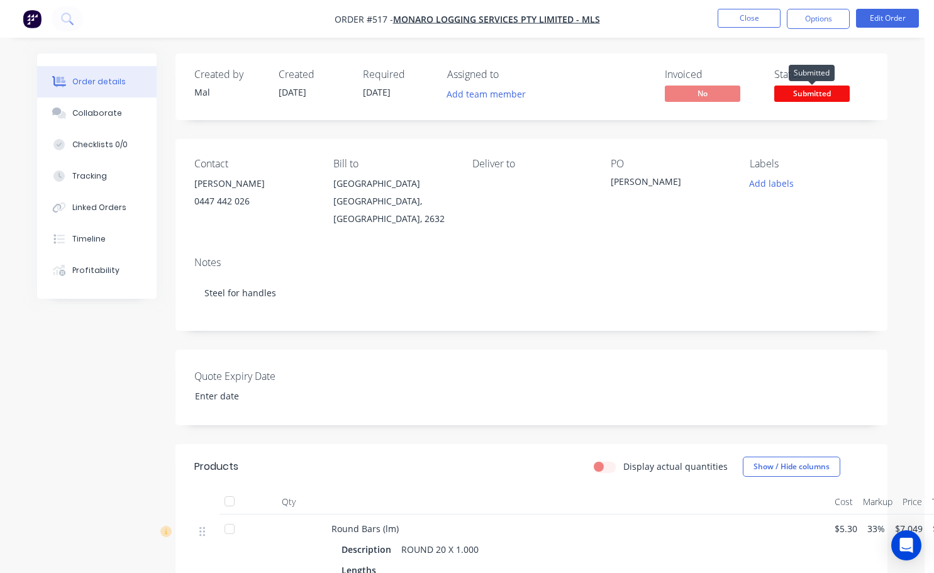
click at [802, 96] on span "Submitted" at bounding box center [811, 94] width 75 height 16
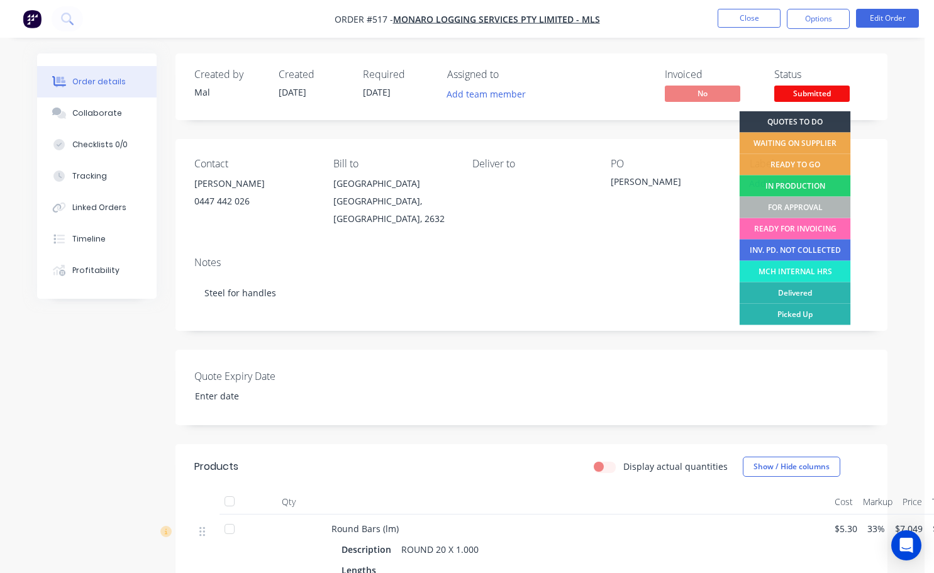
click at [789, 226] on div "READY FOR INVOICING" at bounding box center [795, 228] width 111 height 21
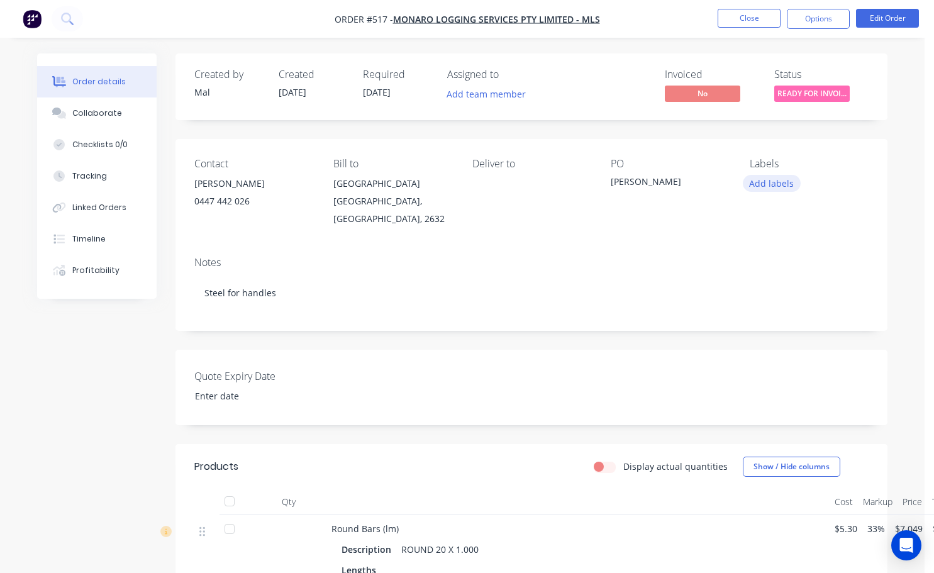
click at [761, 189] on button "Add labels" at bounding box center [772, 183] width 58 height 17
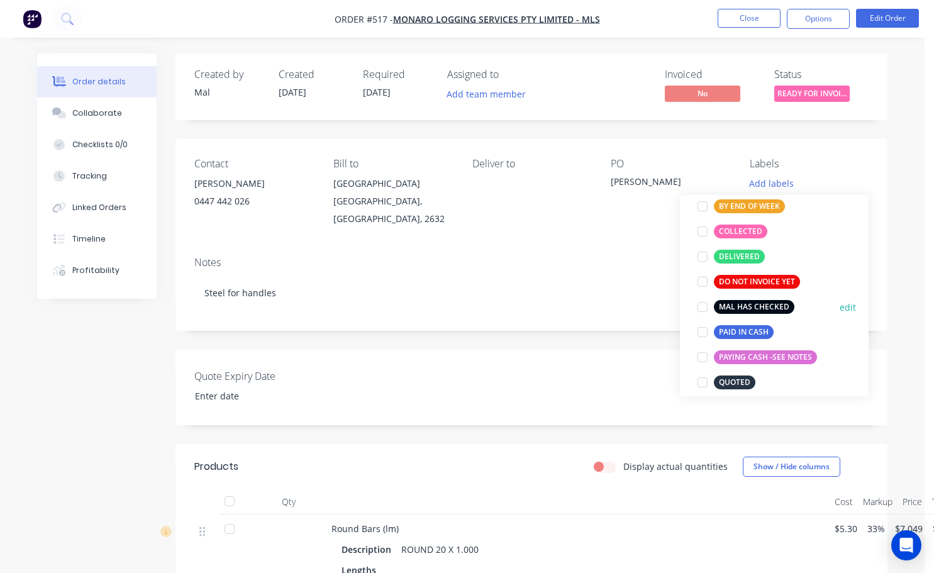
scroll to position [126, 0]
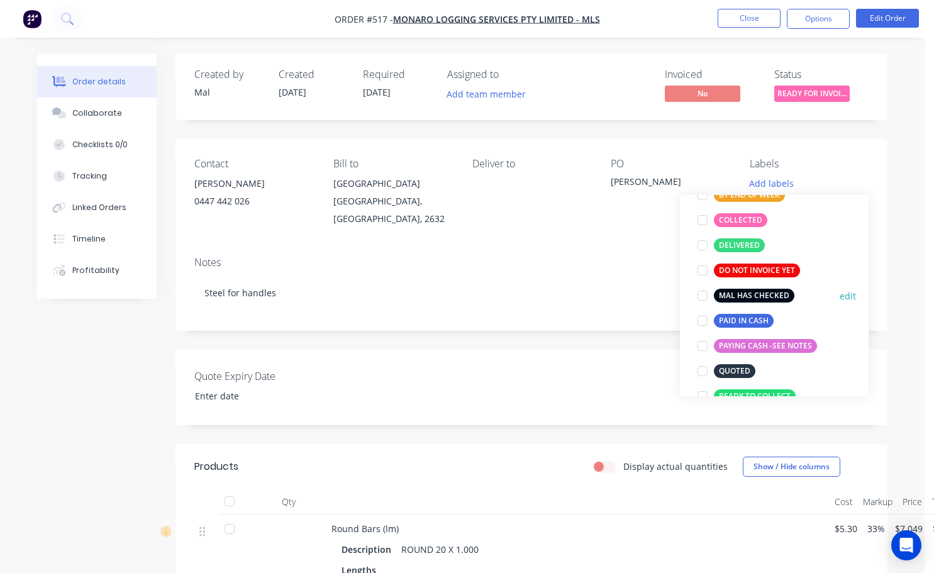
click at [706, 294] on div at bounding box center [702, 295] width 25 height 25
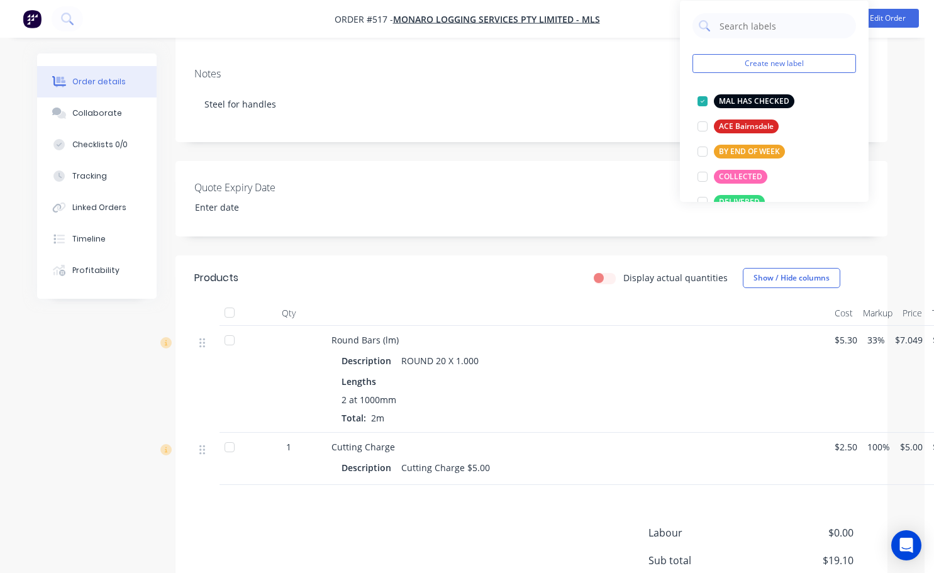
scroll to position [0, 0]
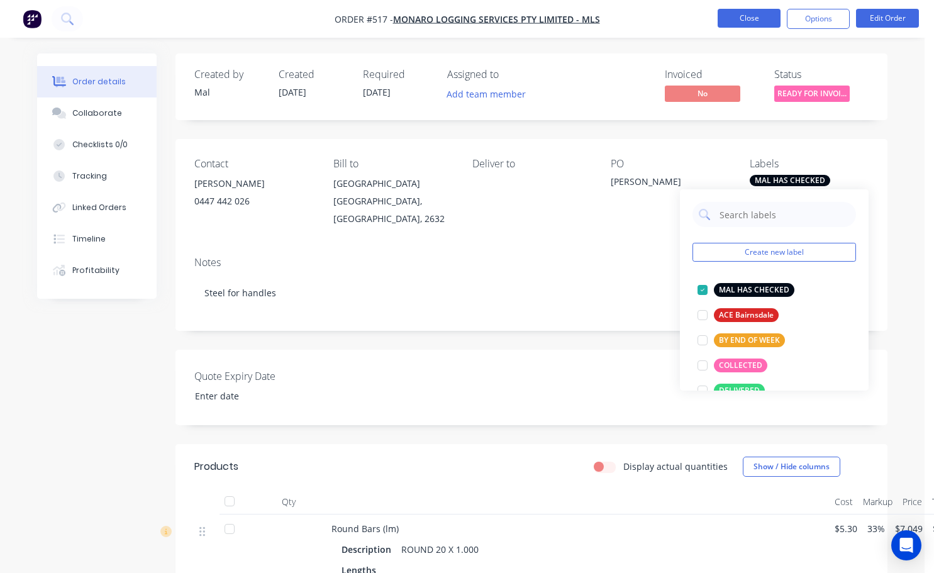
click at [761, 25] on button "Close" at bounding box center [749, 18] width 63 height 19
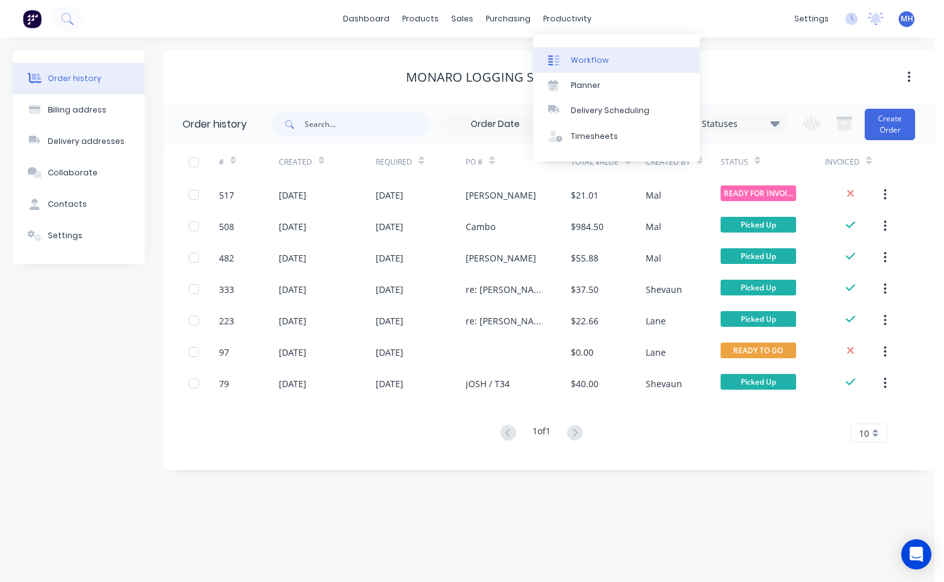
click at [581, 60] on div "Workflow" at bounding box center [590, 60] width 38 height 11
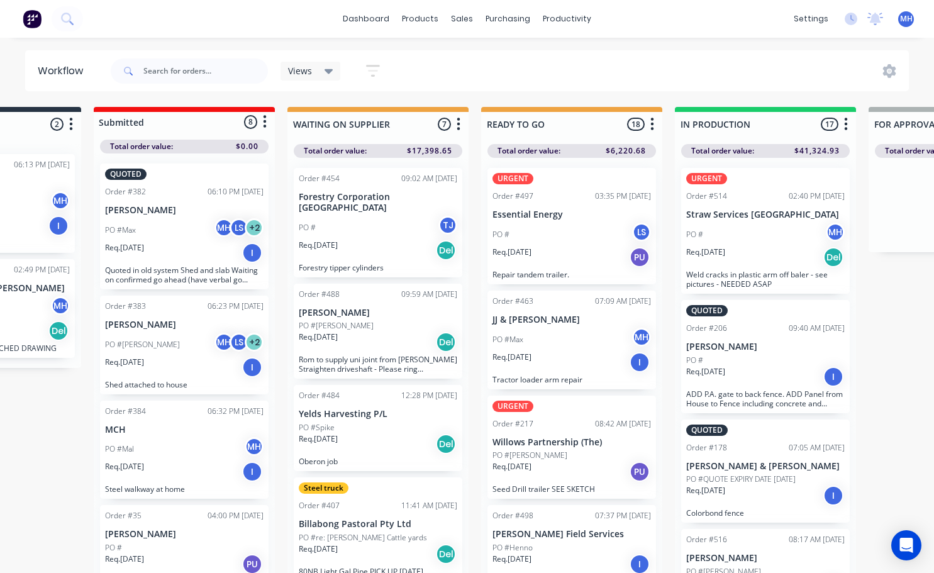
scroll to position [0, 135]
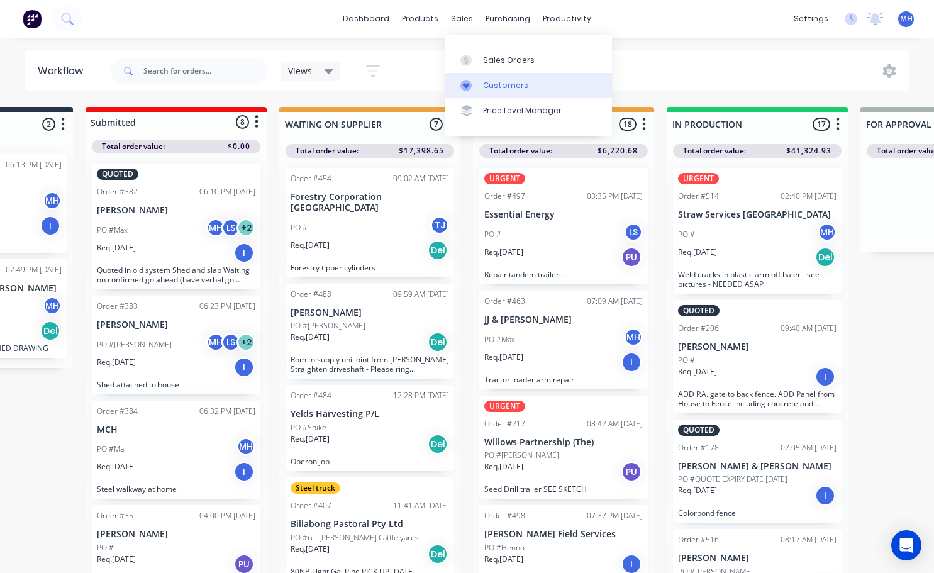
click at [492, 87] on div "Customers" at bounding box center [505, 85] width 45 height 11
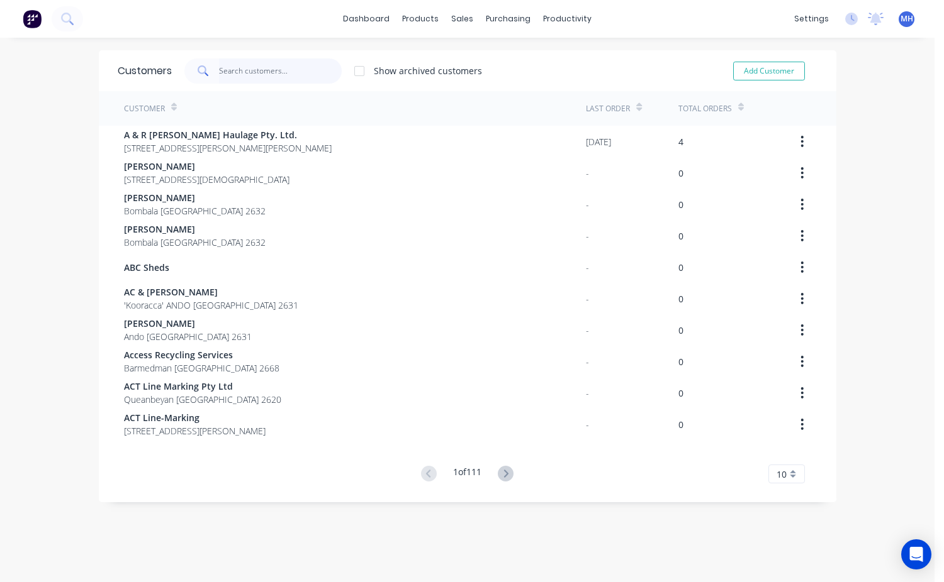
click at [226, 72] on input "text" at bounding box center [280, 71] width 123 height 25
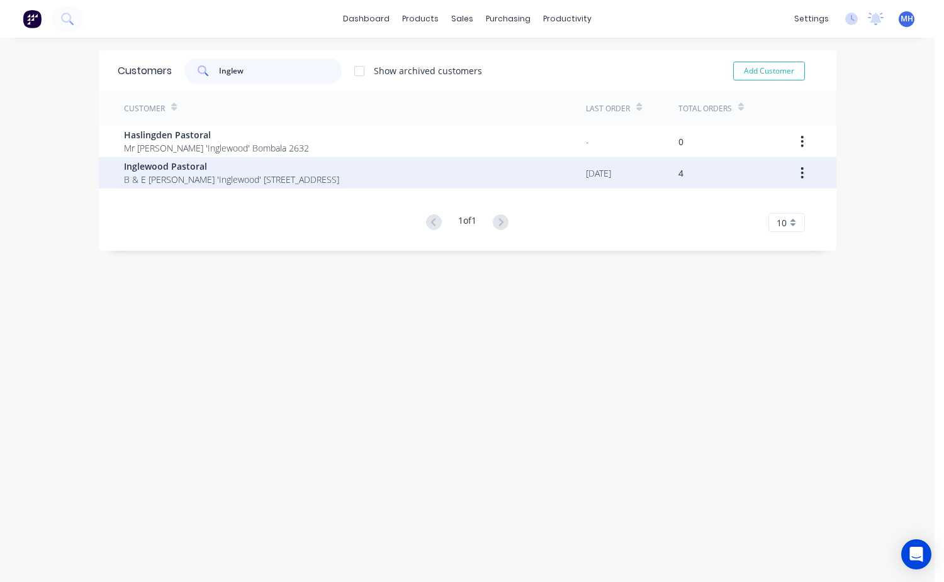
type input "Inglew"
click at [157, 172] on span "Inglewood Pastoral" at bounding box center [231, 166] width 215 height 13
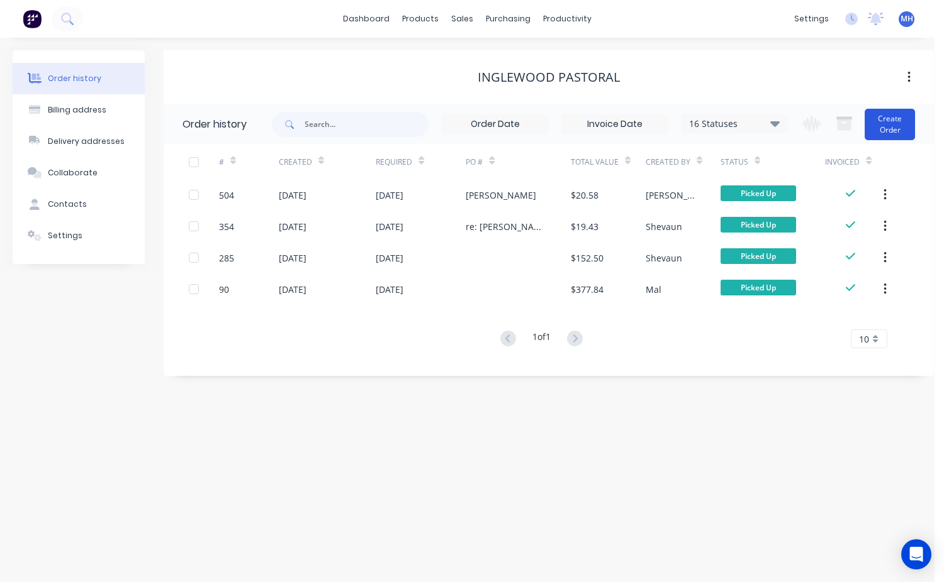
click at [890, 123] on button "Create Order" at bounding box center [889, 124] width 50 height 31
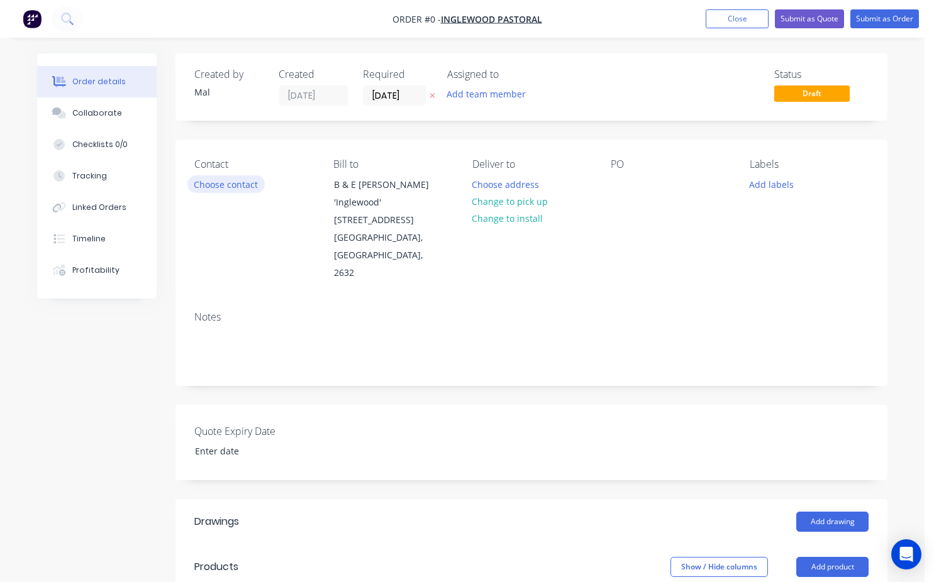
click at [231, 181] on button "Choose contact" at bounding box center [225, 184] width 77 height 17
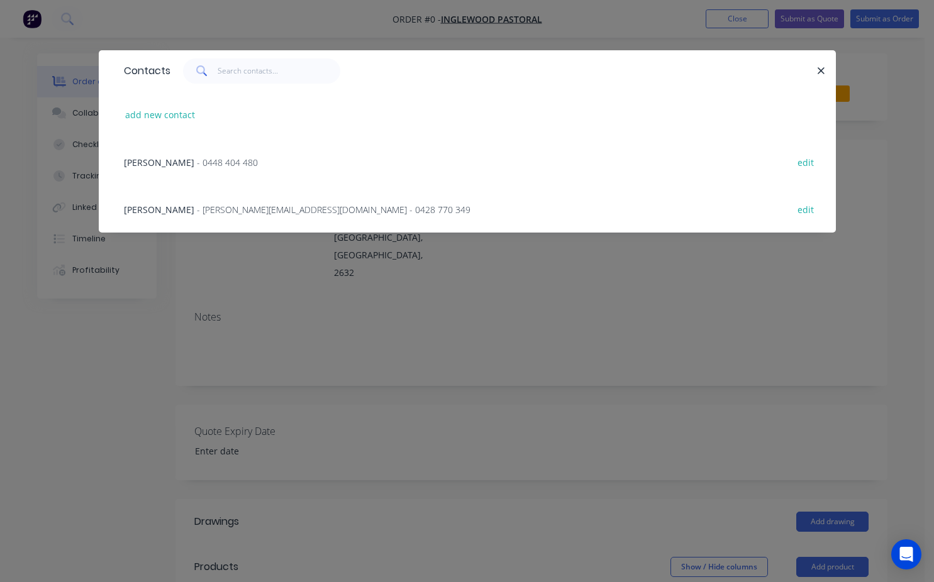
click at [169, 207] on span "Ben Mooney" at bounding box center [159, 210] width 70 height 12
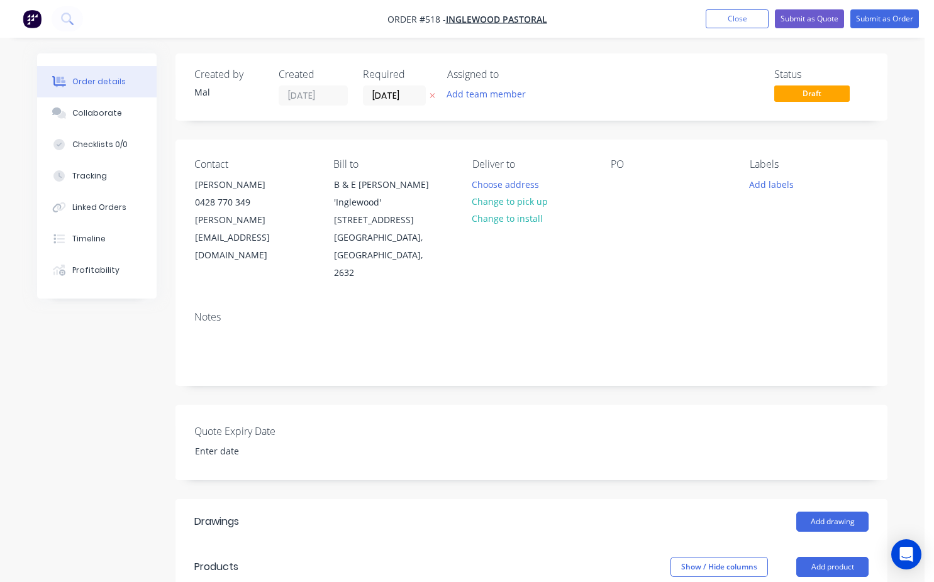
click at [623, 196] on div "PO" at bounding box center [670, 221] width 119 height 124
click at [611, 186] on div at bounding box center [621, 185] width 20 height 18
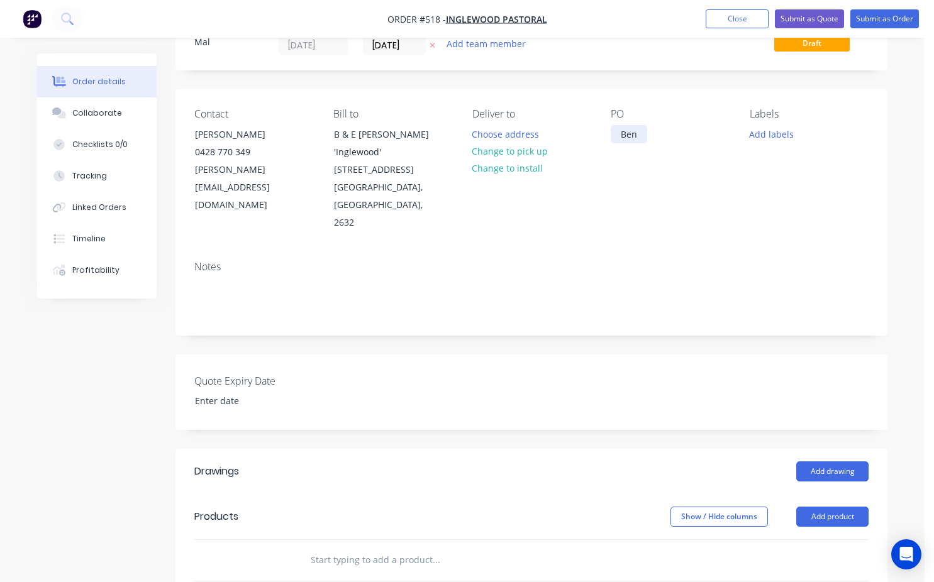
scroll to position [63, 0]
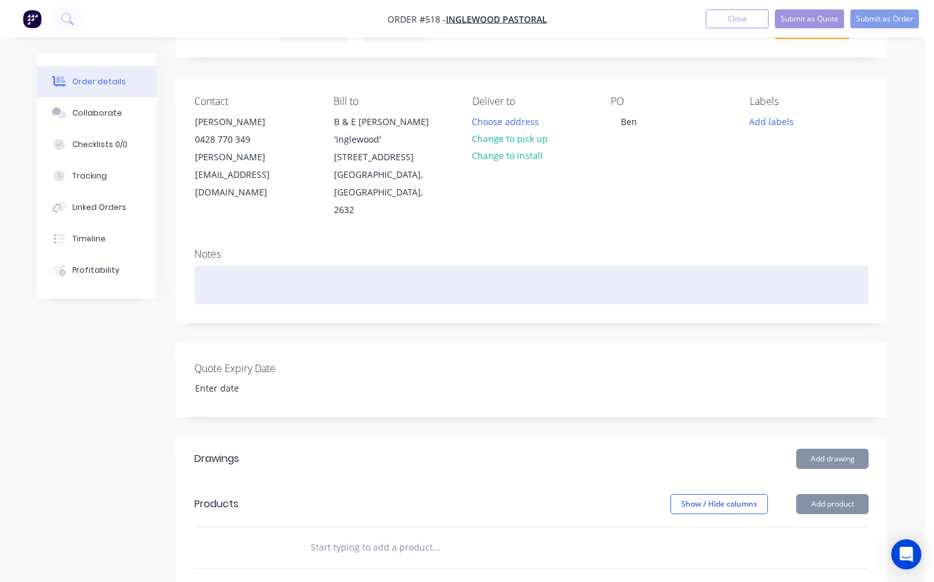
click at [206, 274] on div at bounding box center [531, 285] width 674 height 38
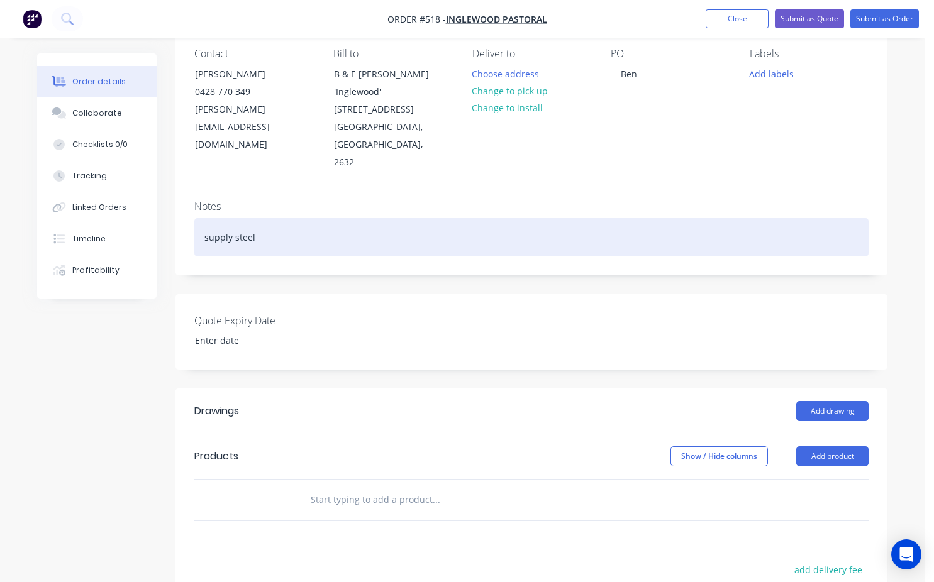
scroll to position [126, 0]
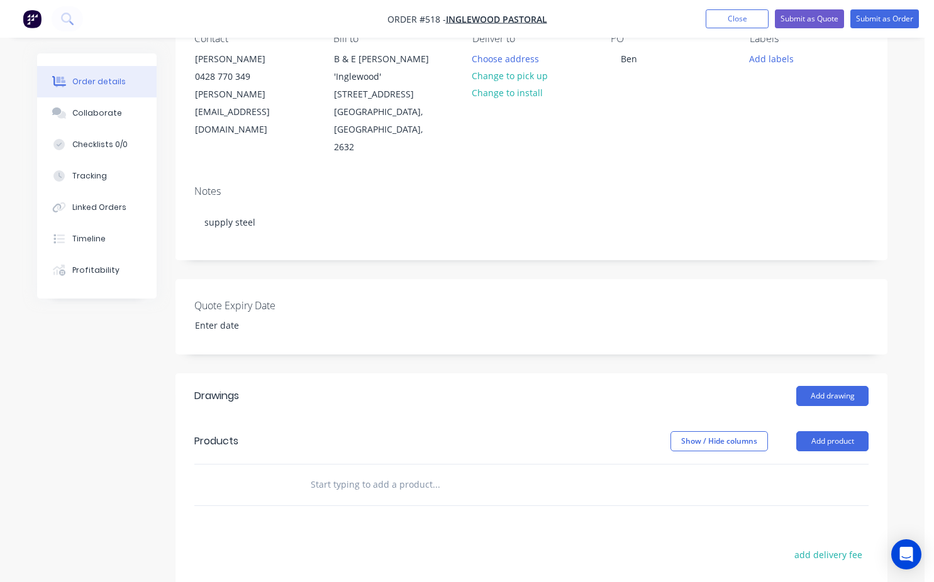
click at [841, 435] on header "Products Show / Hide columns Add product" at bounding box center [532, 441] width 712 height 45
click at [840, 432] on button "Add product" at bounding box center [832, 442] width 72 height 20
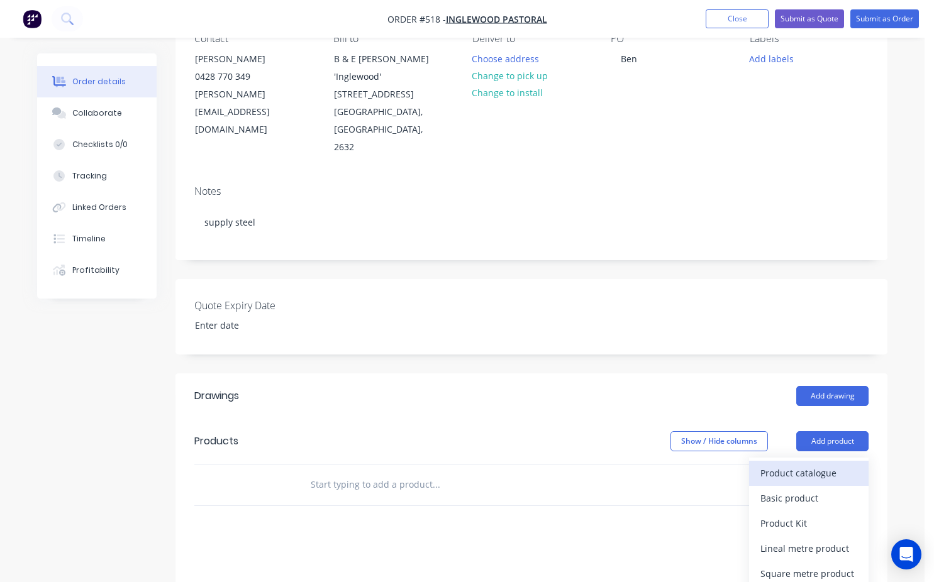
click at [781, 465] on button "Product catalogue" at bounding box center [809, 473] width 120 height 25
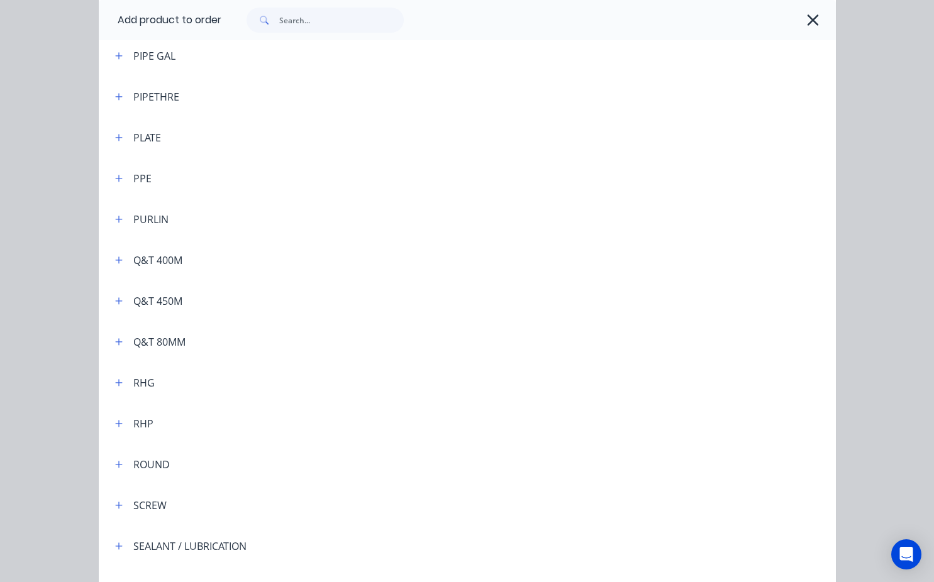
scroll to position [3145, 0]
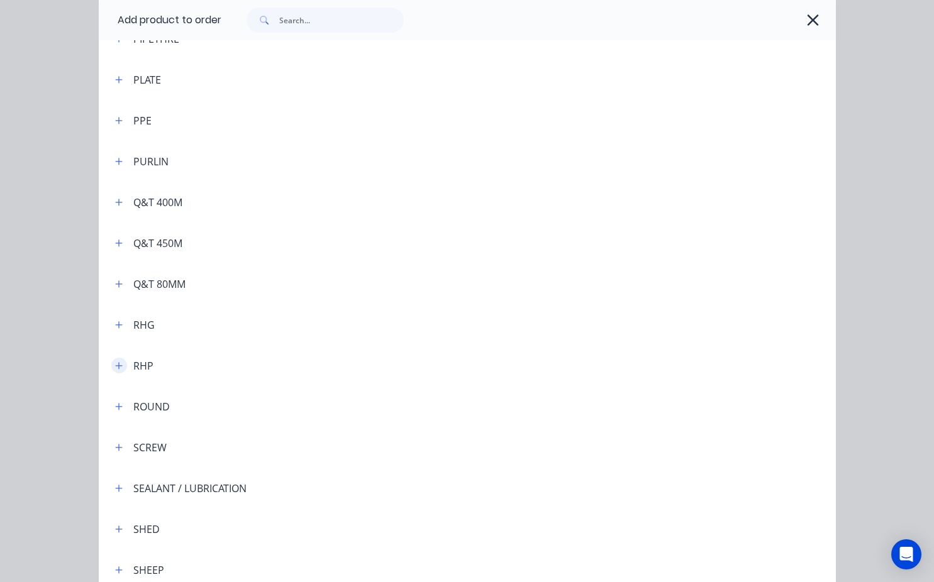
click at [115, 367] on icon "button" at bounding box center [118, 365] width 7 height 7
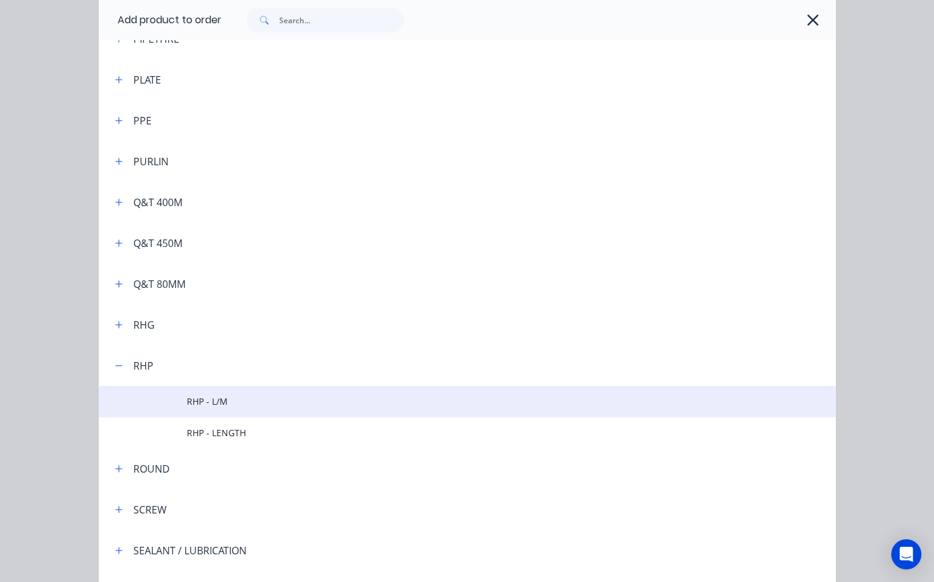
click at [209, 394] on td "RHP - L/M" at bounding box center [511, 401] width 649 height 31
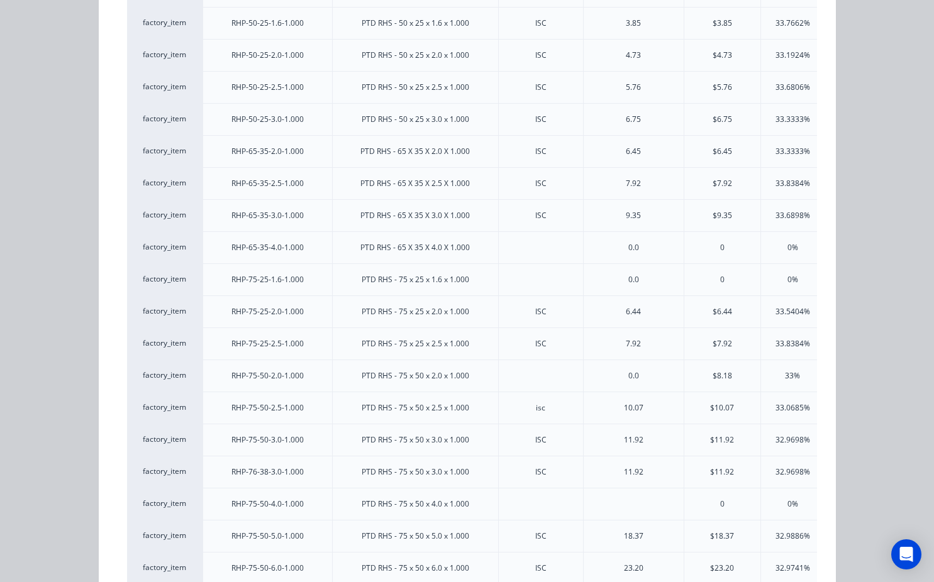
scroll to position [315, 0]
click at [785, 346] on div "33.8384%" at bounding box center [793, 342] width 35 height 11
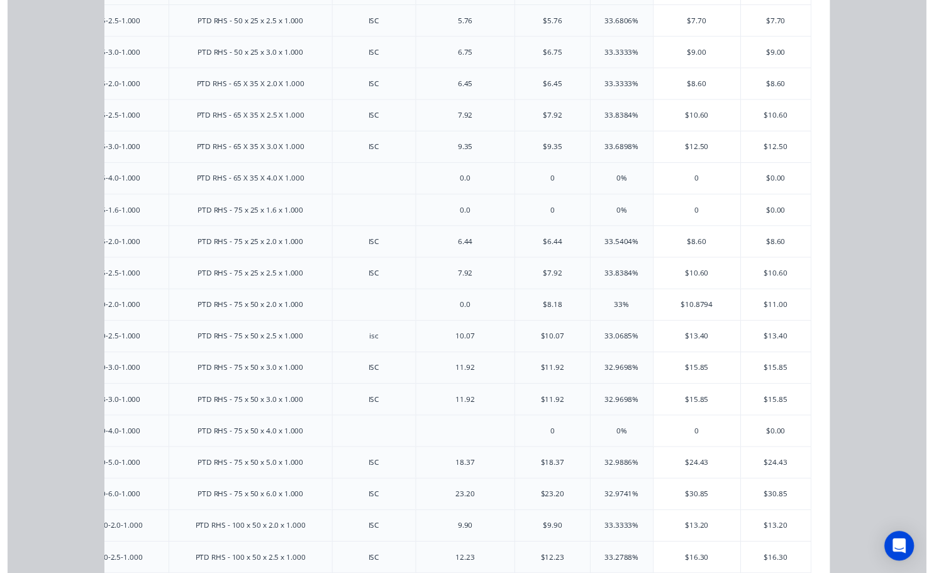
scroll to position [349, 0]
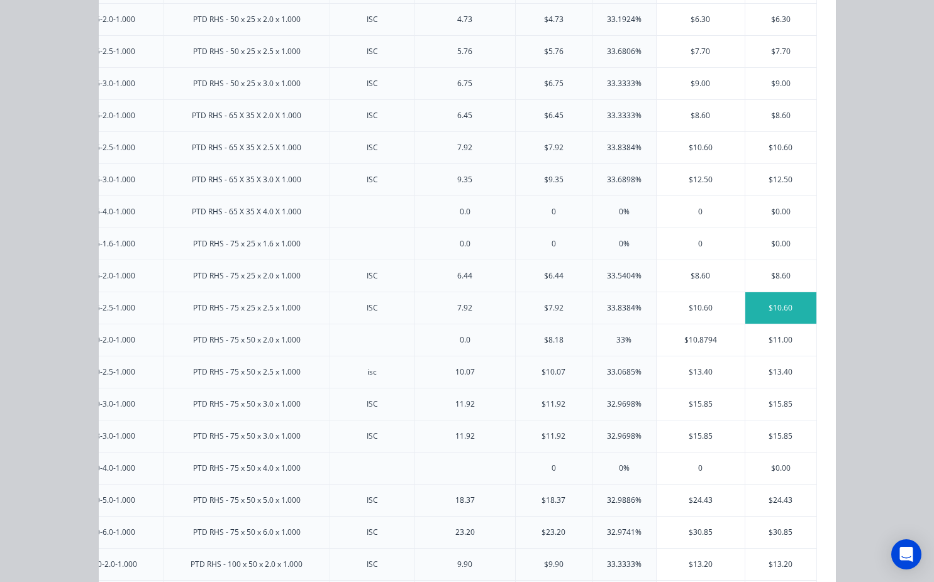
click at [779, 306] on div "$10.60" at bounding box center [780, 308] width 71 height 31
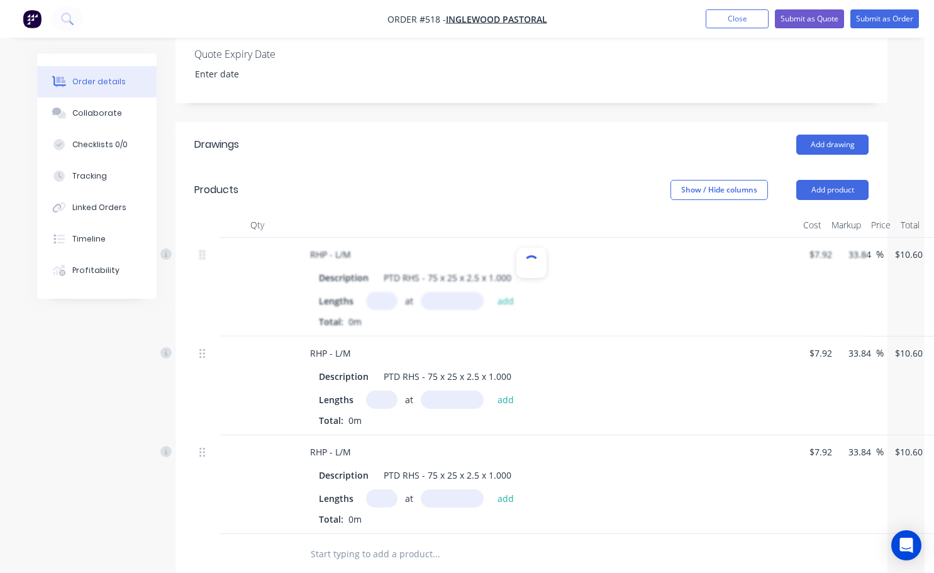
scroll to position [440, 0]
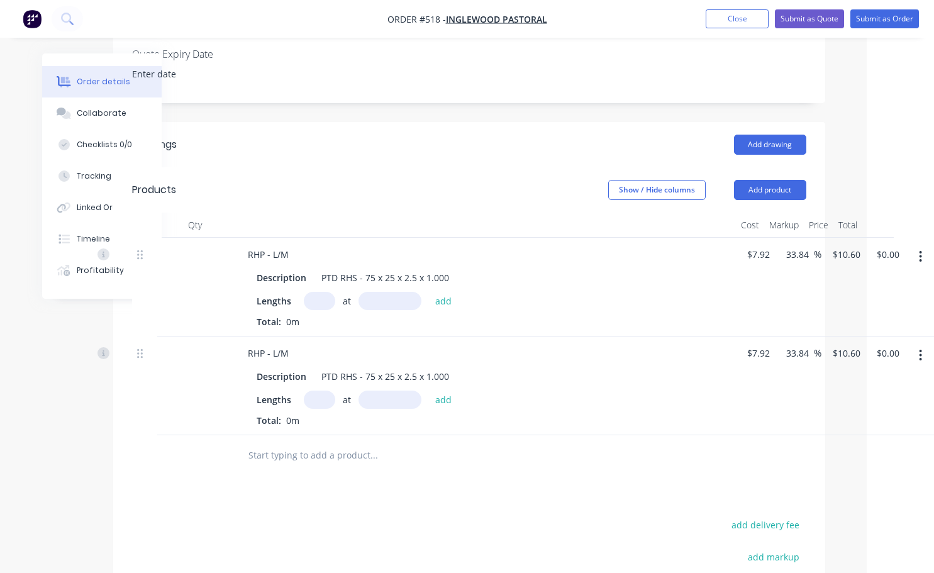
scroll to position [377, 69]
click at [920, 350] on icon "button" at bounding box center [919, 355] width 3 height 11
click at [854, 455] on div "Delete" at bounding box center [874, 464] width 97 height 18
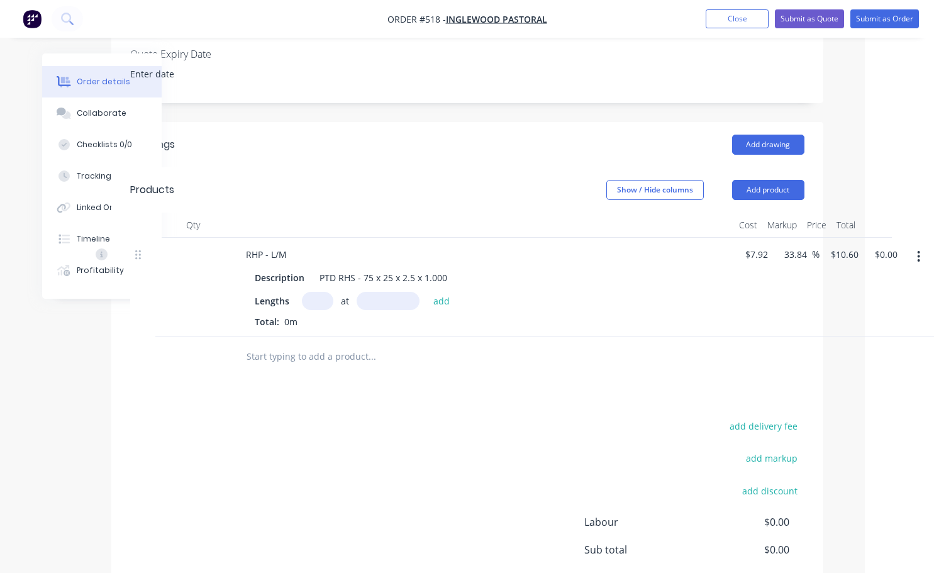
click at [316, 292] on input "text" at bounding box center [317, 301] width 31 height 18
type input "1"
click at [364, 292] on input "text" at bounding box center [388, 301] width 63 height 18
type input "1000mm"
click at [440, 292] on button "add" at bounding box center [442, 300] width 30 height 17
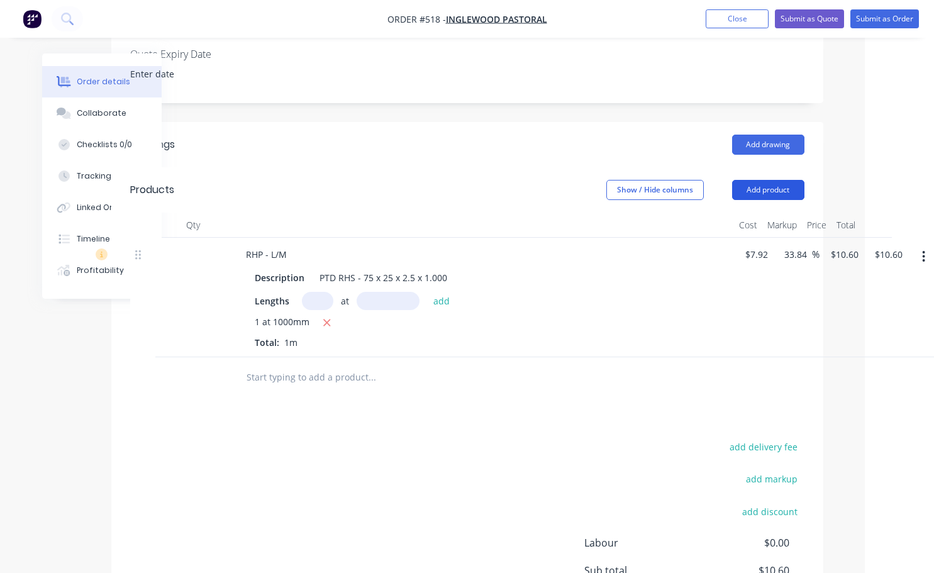
click at [767, 180] on button "Add product" at bounding box center [768, 190] width 72 height 20
click at [761, 180] on button "Add product" at bounding box center [768, 190] width 72 height 20
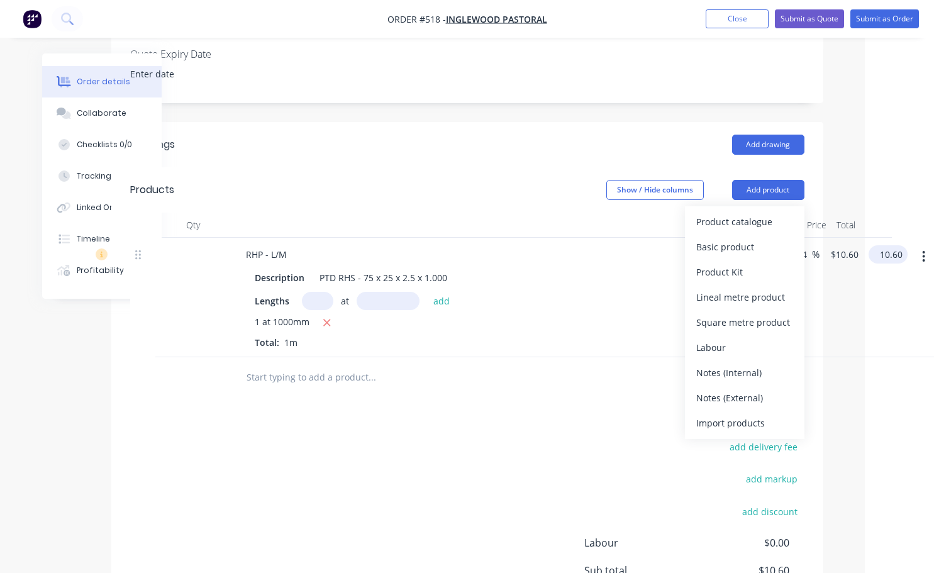
click at [894, 245] on input "10.60" at bounding box center [891, 254] width 34 height 18
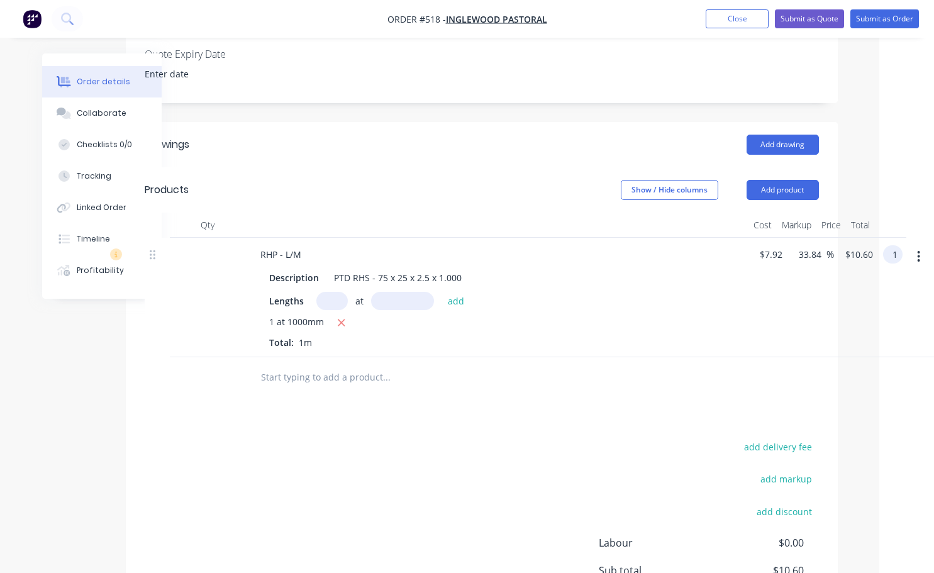
scroll to position [377, 55]
type input "14.60"
type input "84.34"
type input "$14.60"
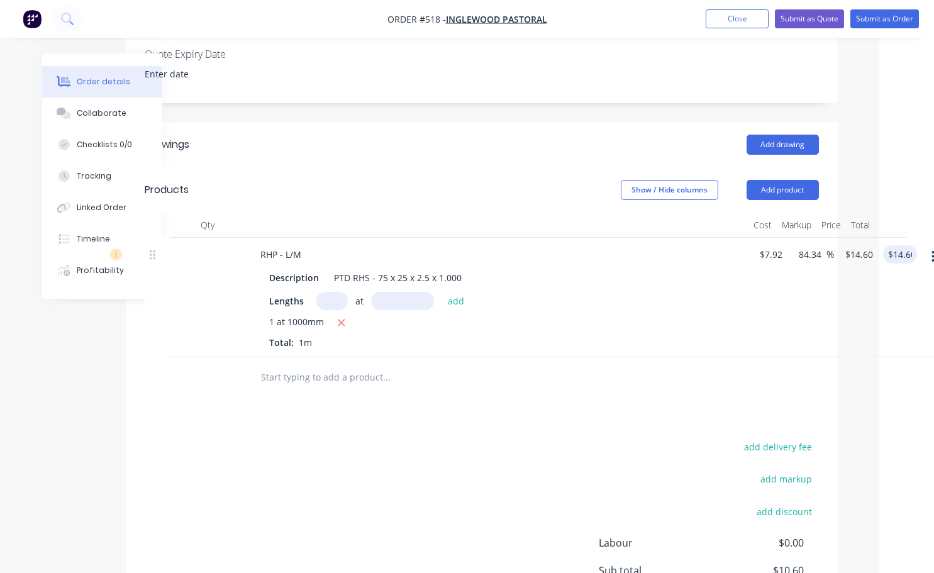
click at [698, 366] on div at bounding box center [471, 377] width 453 height 41
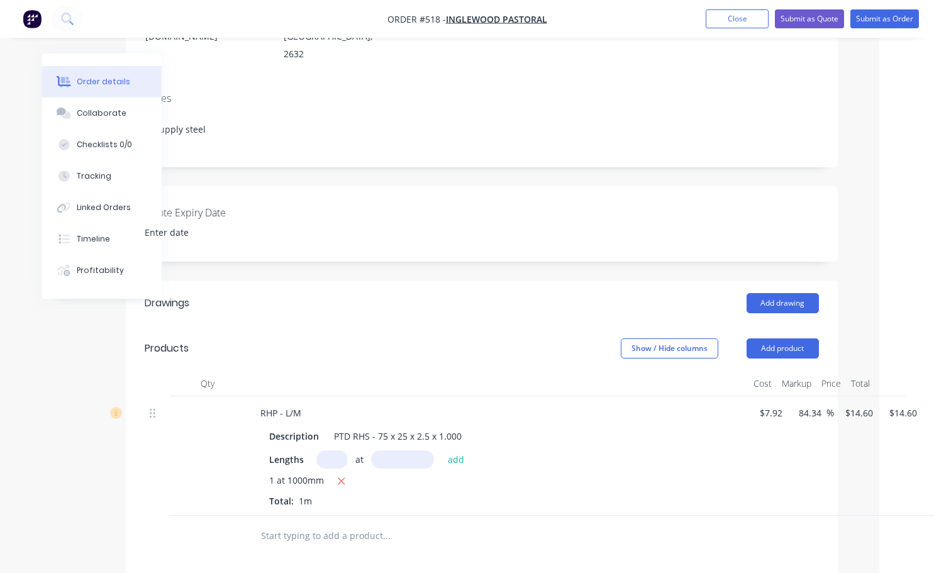
scroll to position [128, 55]
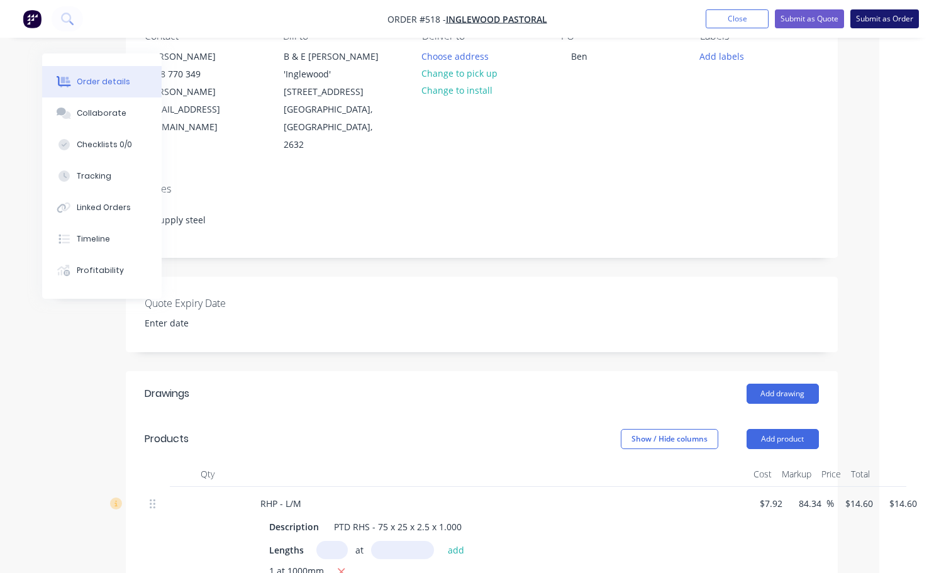
click at [897, 20] on button "Submit as Order" at bounding box center [884, 18] width 69 height 19
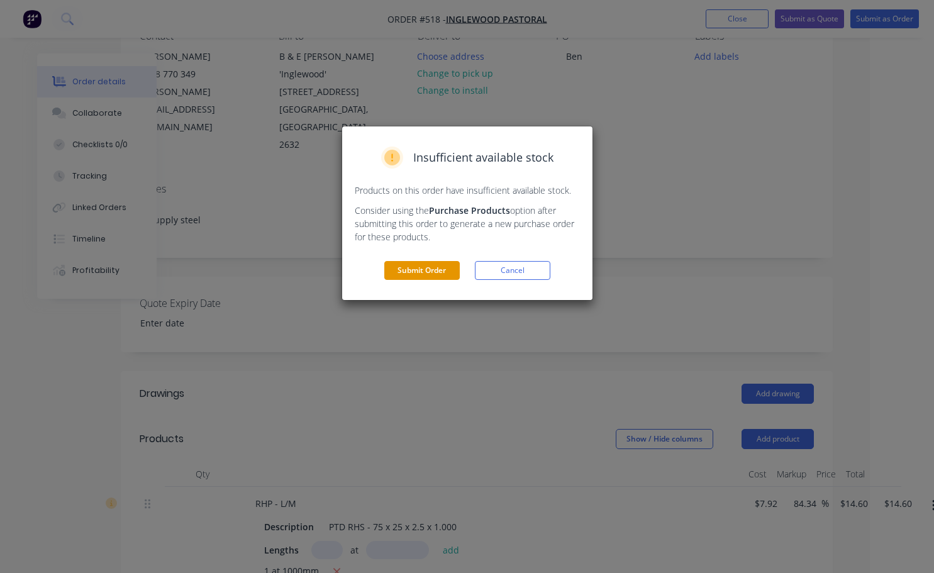
click at [413, 276] on button "Submit Order" at bounding box center [421, 270] width 75 height 19
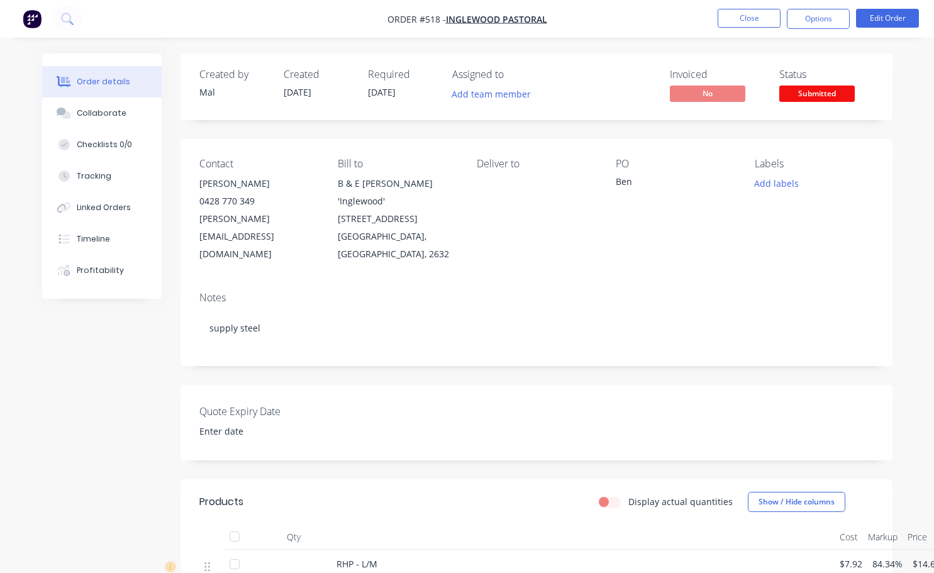
click at [833, 98] on span "Submitted" at bounding box center [816, 94] width 75 height 16
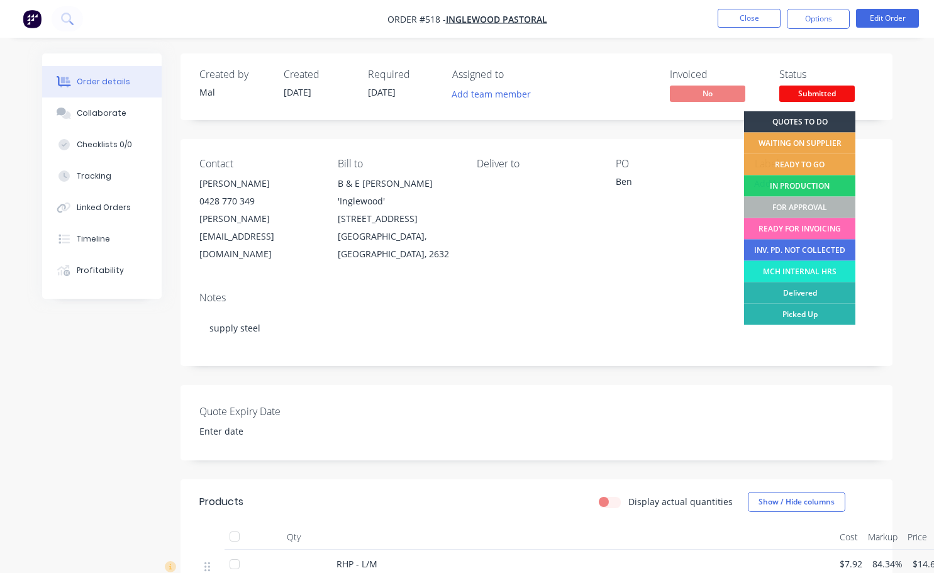
click at [801, 228] on div "READY FOR INVOICING" at bounding box center [799, 228] width 111 height 21
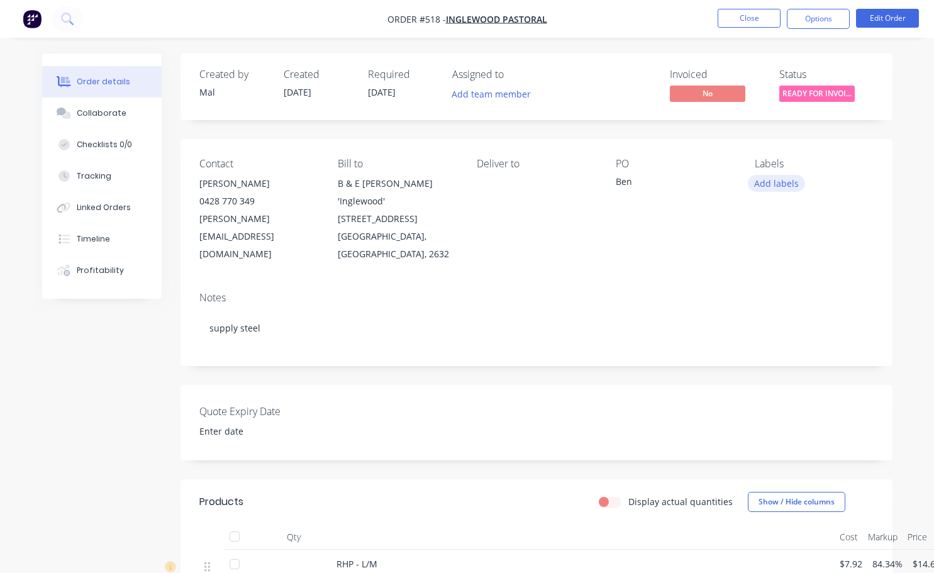
click at [761, 177] on button "Add labels" at bounding box center [777, 183] width 58 height 17
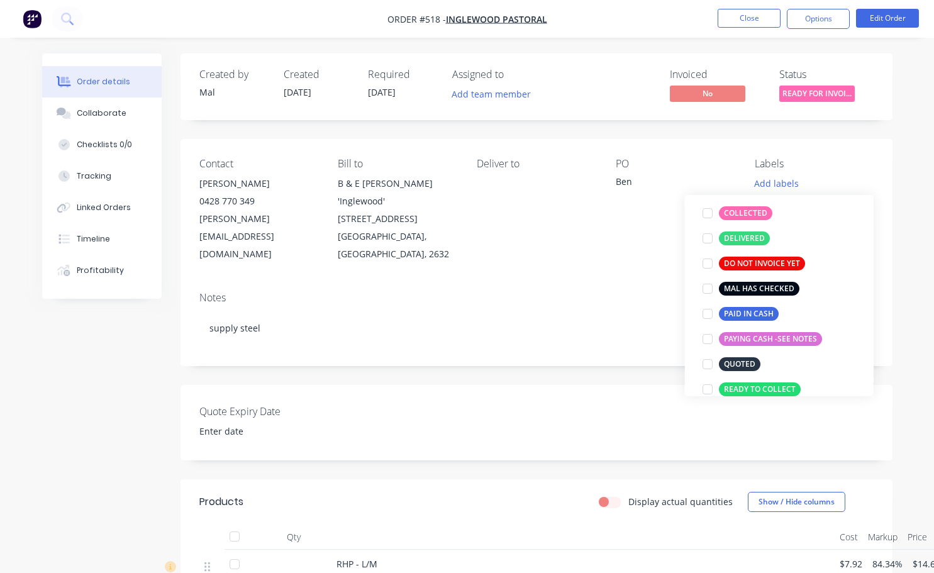
scroll to position [189, 0]
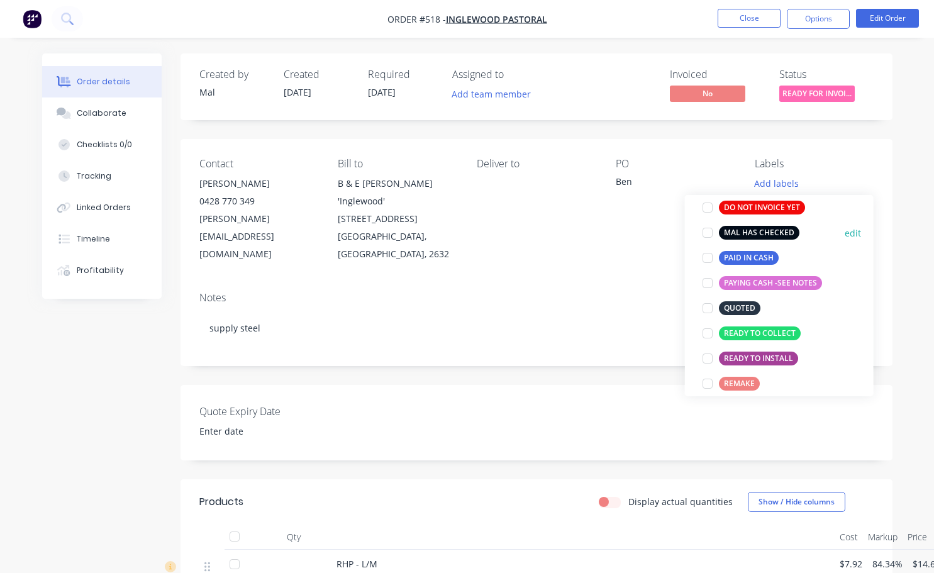
click at [707, 228] on div at bounding box center [707, 232] width 25 height 25
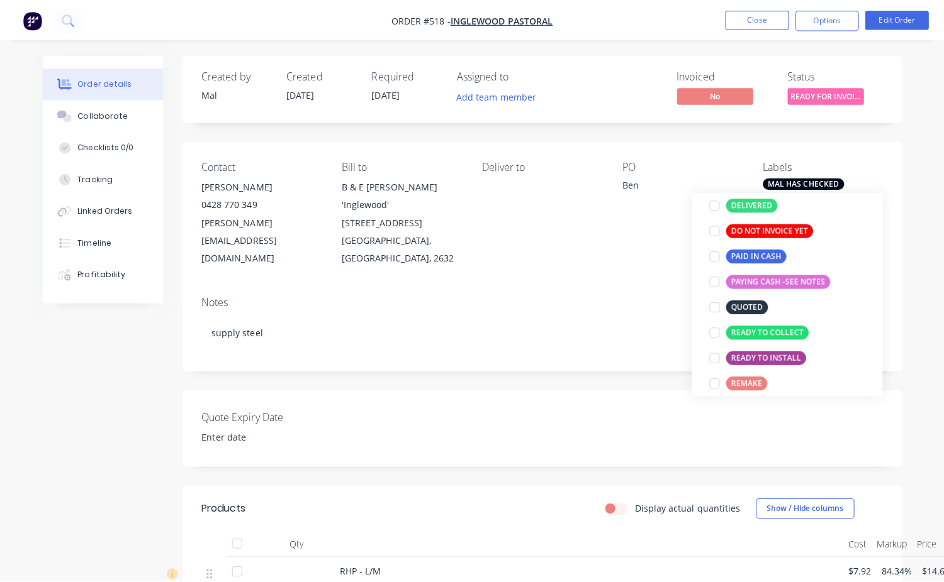
scroll to position [63, 0]
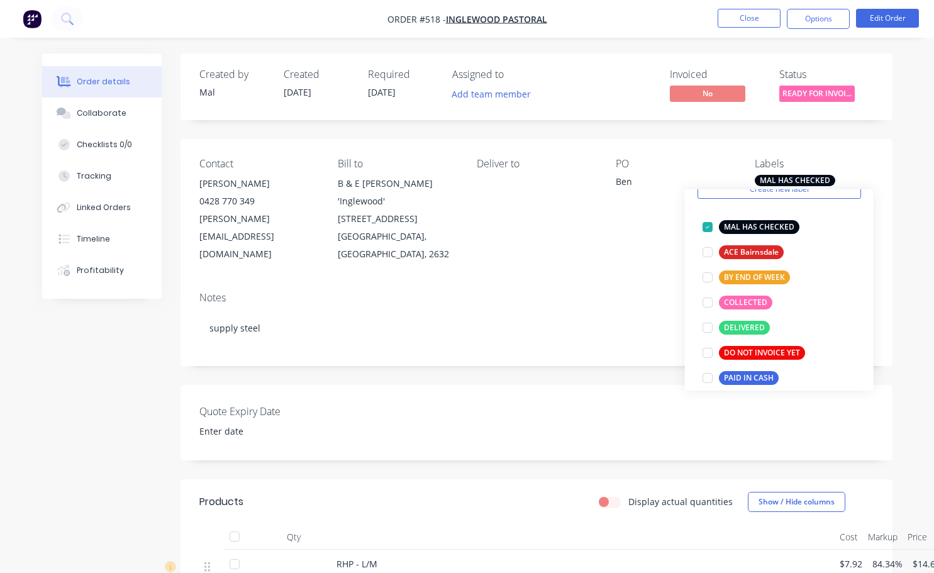
click at [595, 254] on div "Contact Ben Mooney 0428 770 349 b.e.mooney@hotmail.com Bill to B & E Mooney 'In…" at bounding box center [537, 210] width 712 height 143
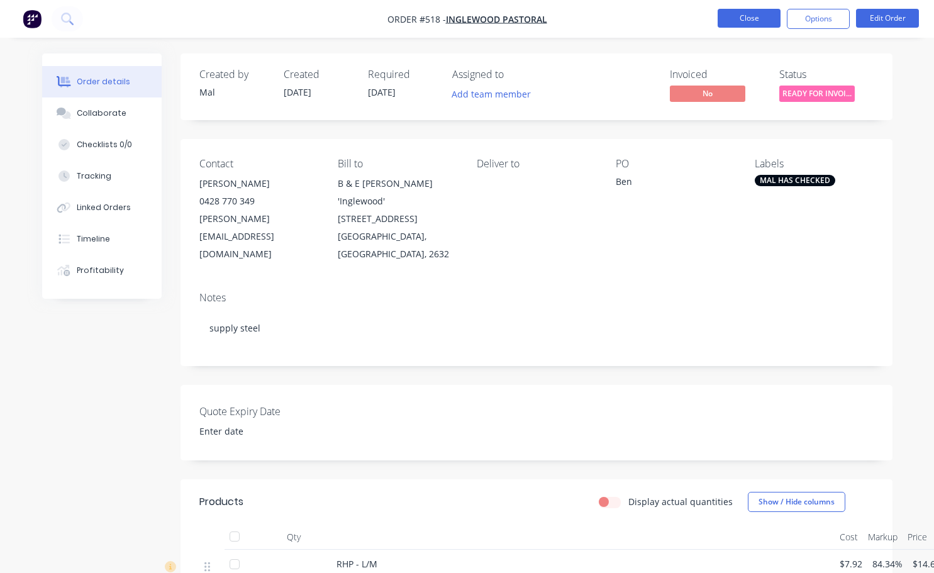
click at [738, 21] on button "Close" at bounding box center [749, 18] width 63 height 19
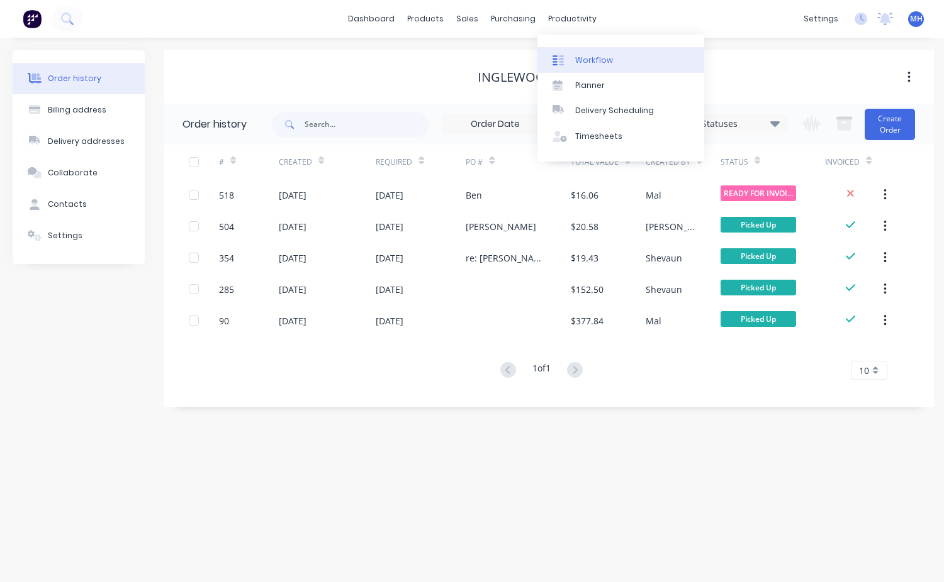
click at [600, 59] on div "Workflow" at bounding box center [594, 60] width 38 height 11
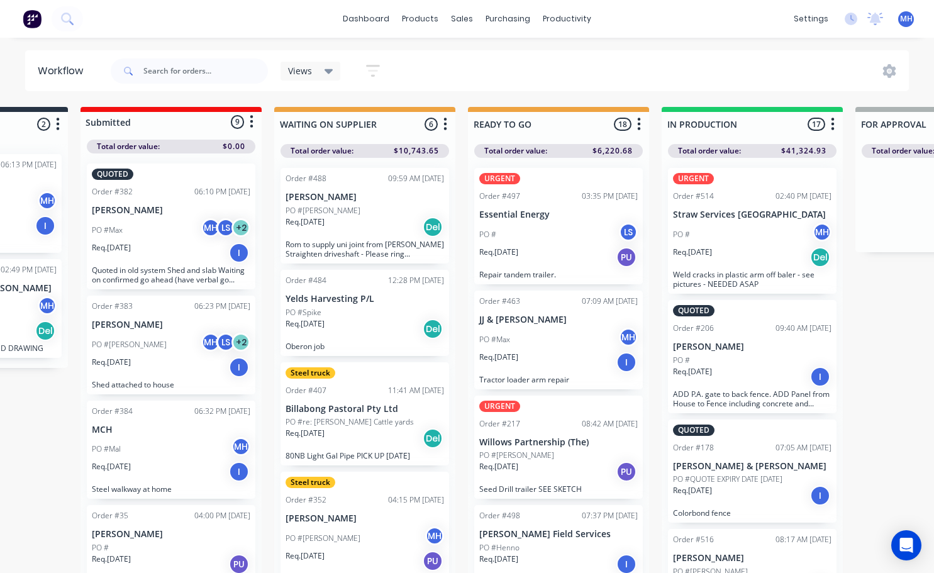
scroll to position [0, 146]
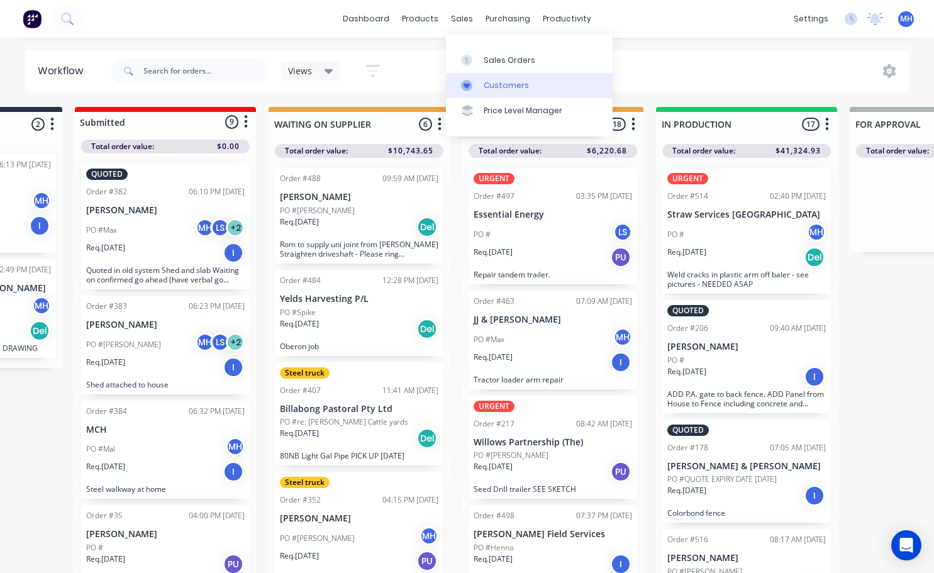
click at [512, 87] on div "Customers" at bounding box center [506, 85] width 45 height 11
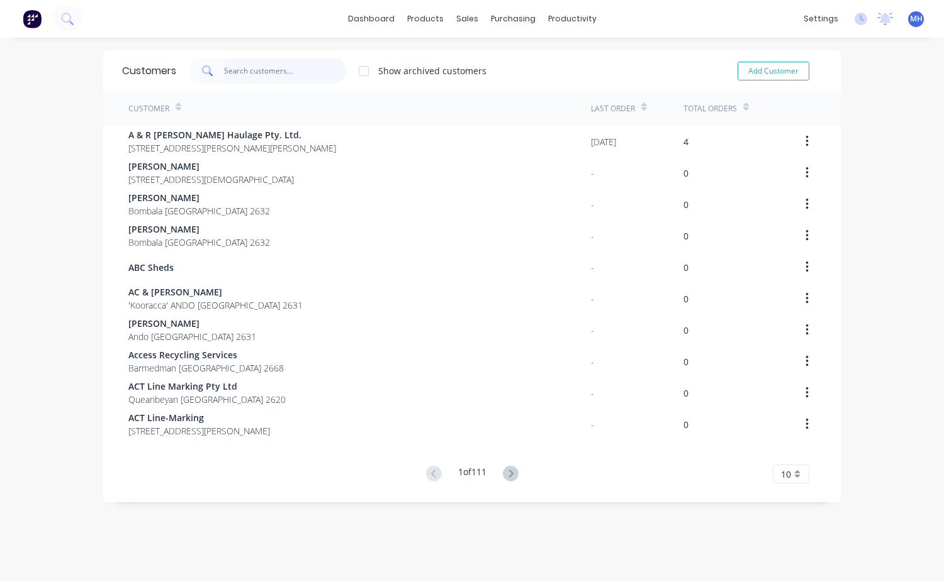
click at [224, 66] on input "text" at bounding box center [285, 71] width 123 height 25
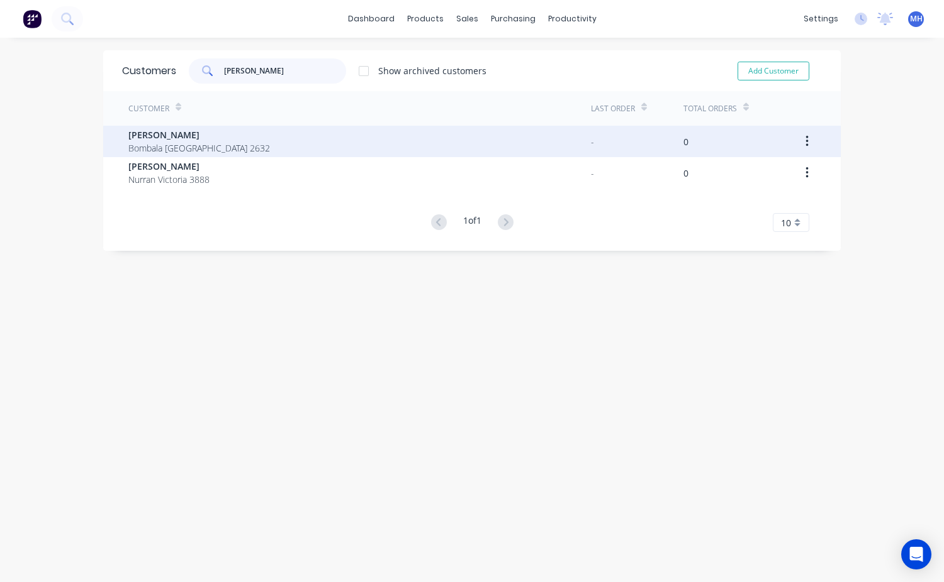
type input "Hans"
click at [179, 145] on span "Bombala [GEOGRAPHIC_DATA] 2632" at bounding box center [199, 148] width 142 height 13
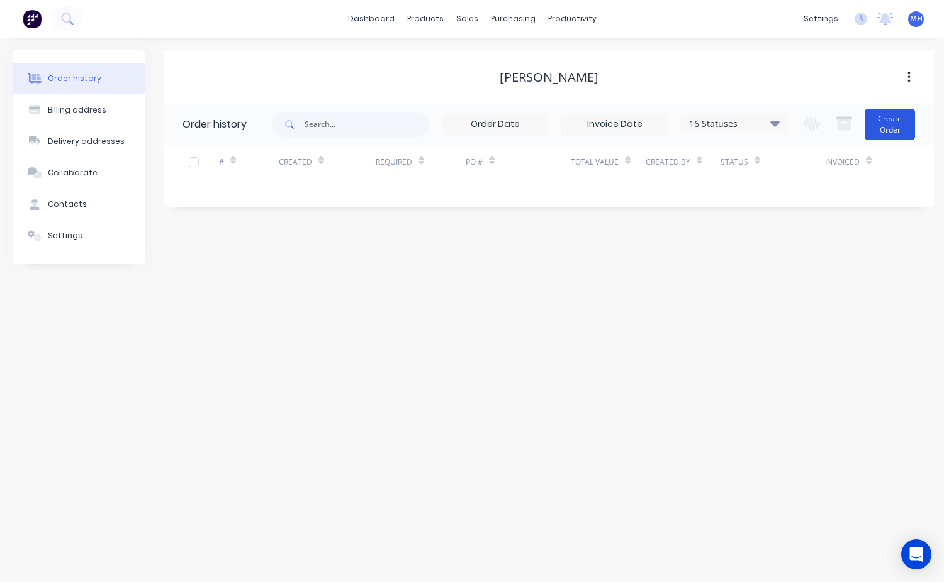
click at [896, 126] on button "Create Order" at bounding box center [889, 124] width 50 height 31
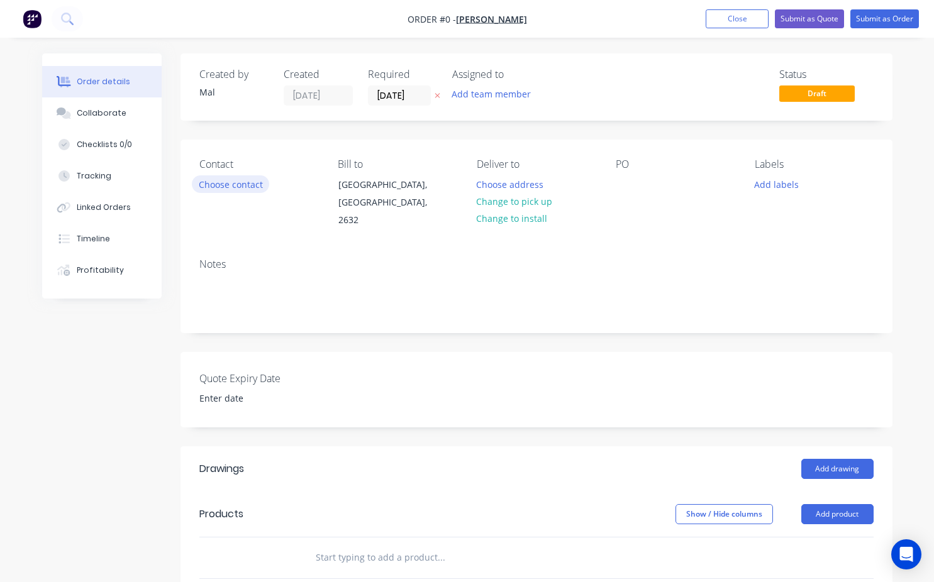
click at [211, 184] on button "Choose contact" at bounding box center [230, 184] width 77 height 17
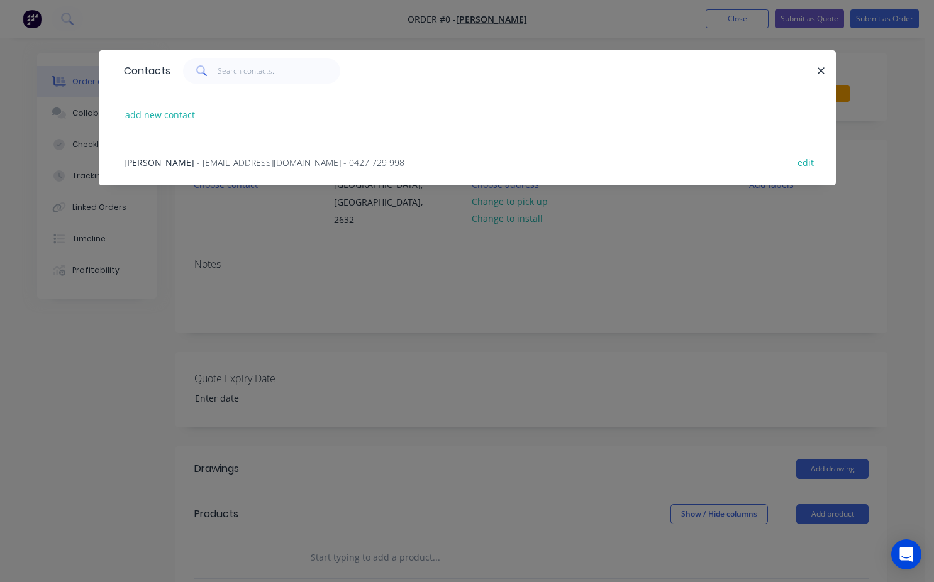
click at [189, 162] on span "Hans Berekoven" at bounding box center [159, 163] width 70 height 12
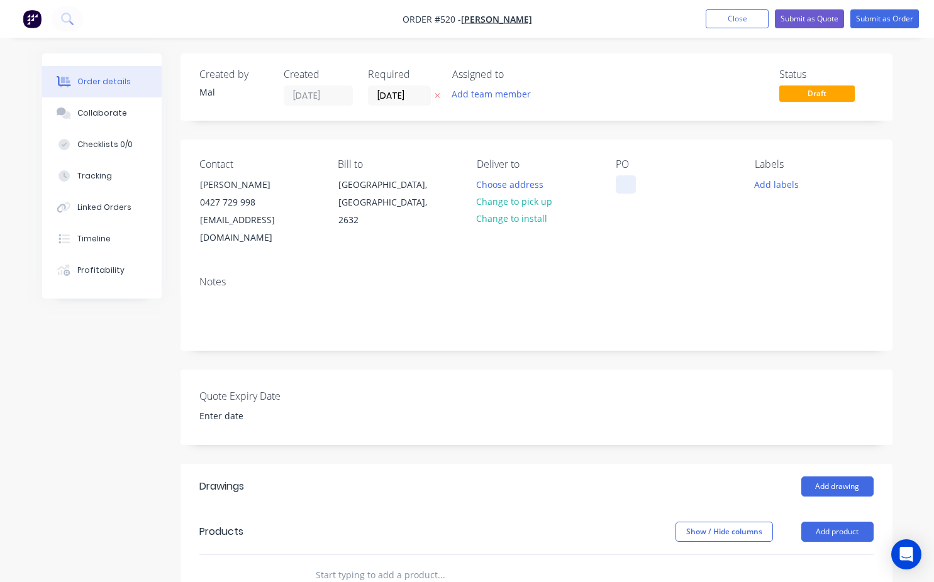
drag, startPoint x: 618, startPoint y: 182, endPoint x: 622, endPoint y: 223, distance: 40.4
click at [620, 182] on div at bounding box center [626, 185] width 20 height 18
click at [526, 208] on button "Change to pick up" at bounding box center [514, 201] width 89 height 17
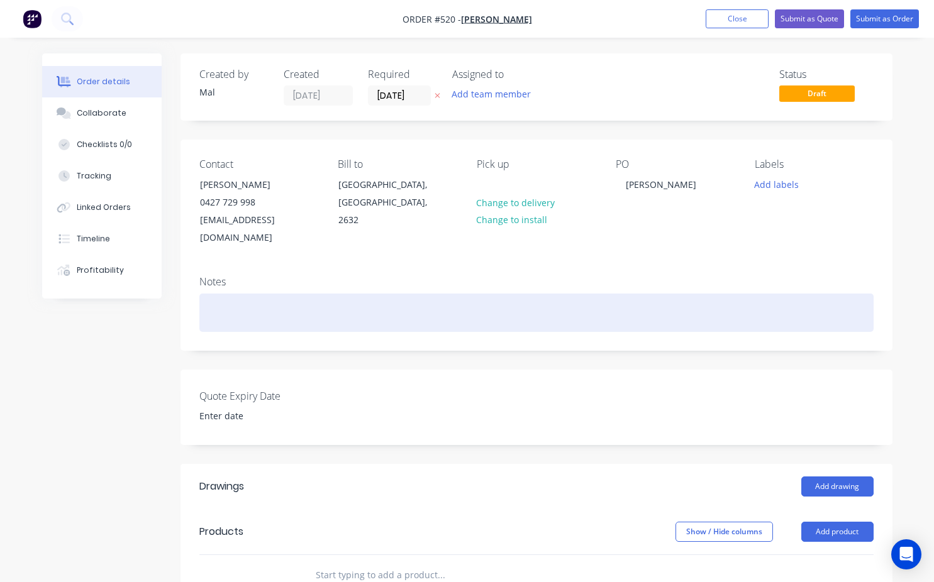
click at [224, 294] on div at bounding box center [536, 313] width 674 height 38
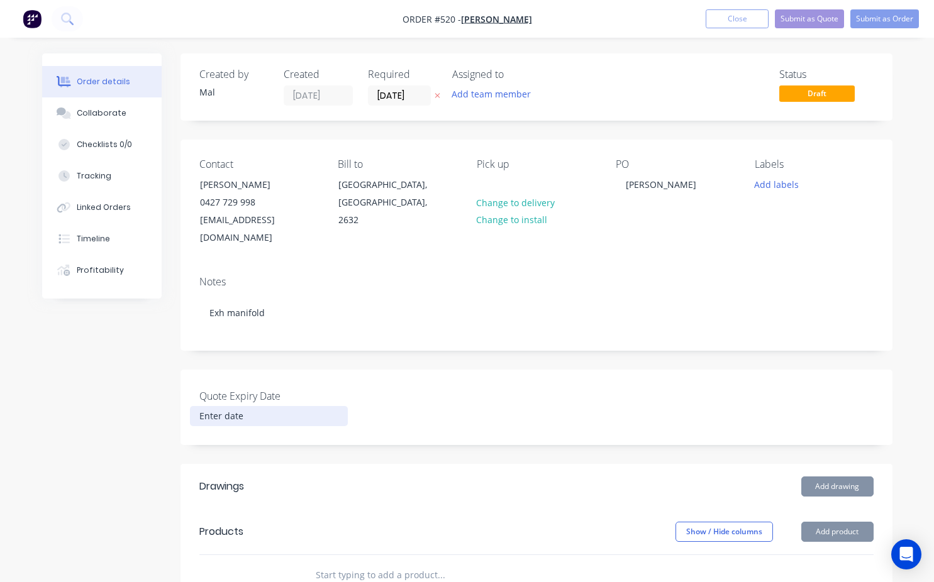
click at [317, 407] on input at bounding box center [269, 416] width 157 height 19
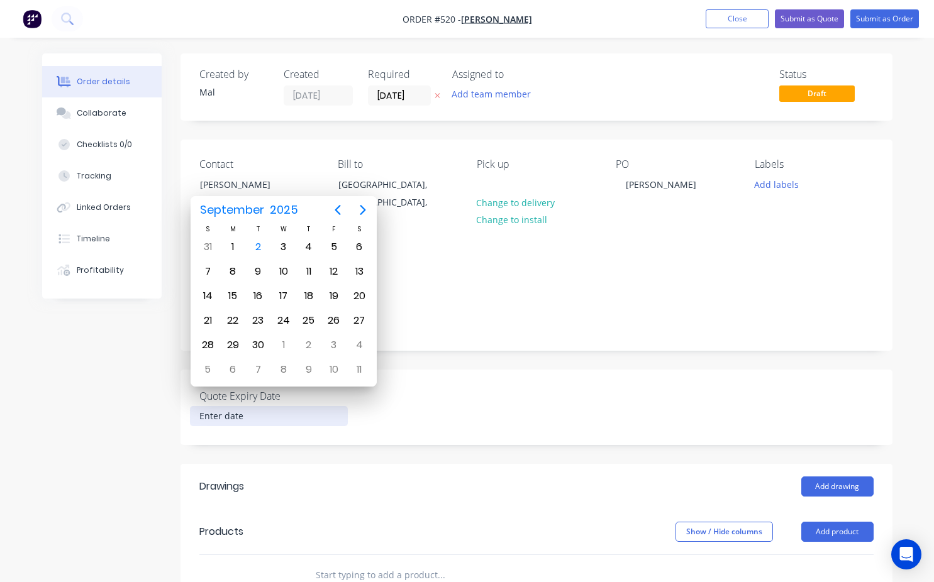
click at [408, 522] on div "Show / Hide columns Add product" at bounding box center [607, 532] width 531 height 20
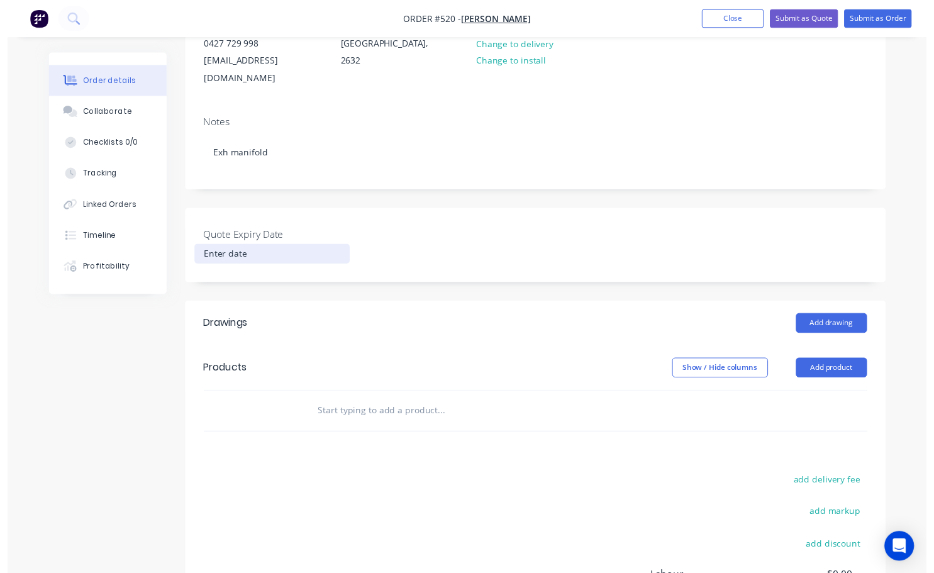
scroll to position [189, 0]
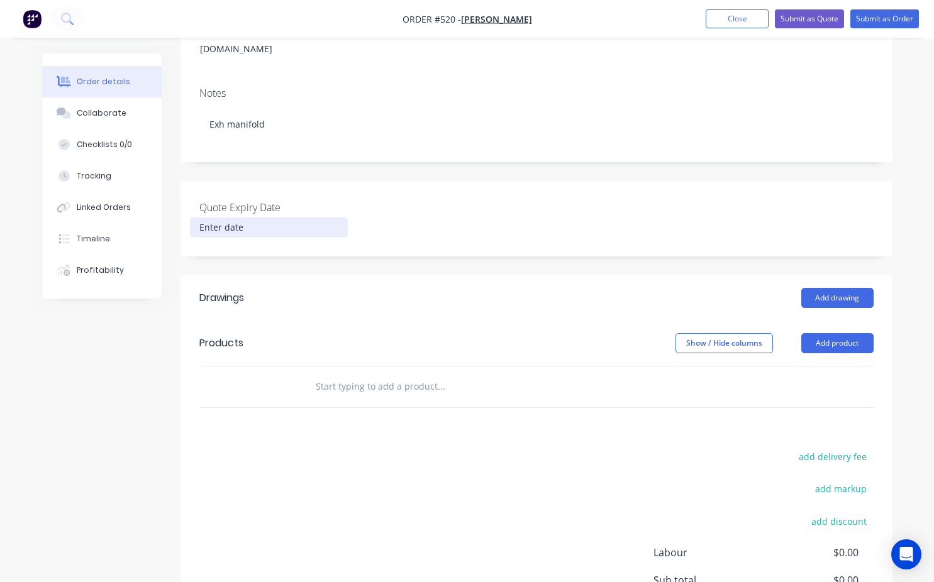
click at [321, 374] on input "text" at bounding box center [441, 386] width 252 height 25
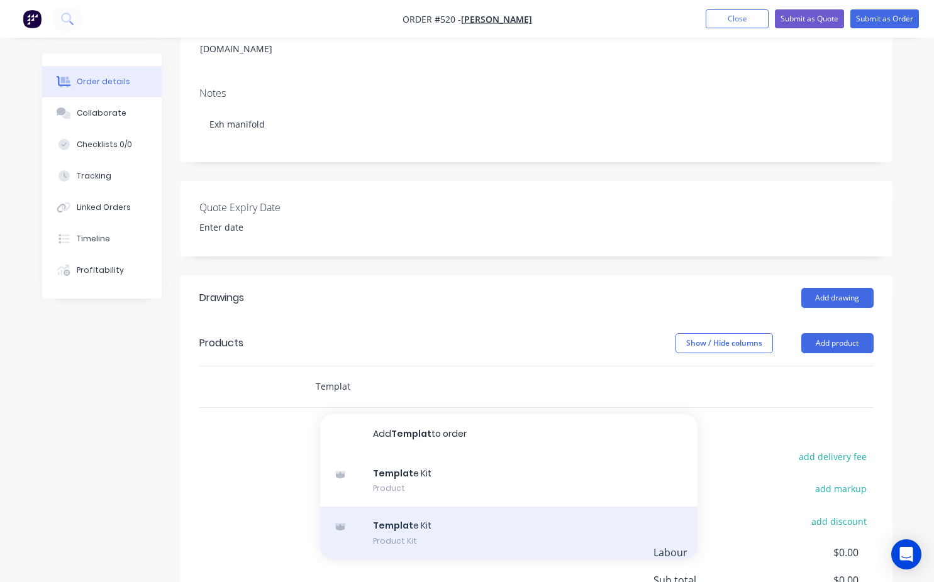
type input "Templat"
click at [425, 527] on div "Templat e Kit Product Kit" at bounding box center [508, 533] width 377 height 53
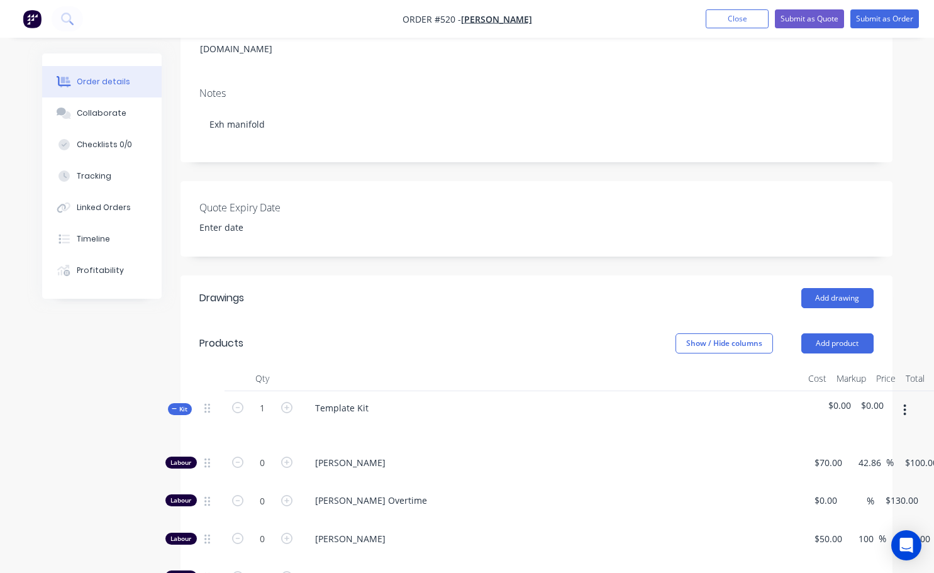
click at [376, 398] on div "Template Kit" at bounding box center [551, 418] width 503 height 55
click at [371, 417] on div at bounding box center [551, 426] width 493 height 18
click at [366, 399] on div "Template Kit" at bounding box center [342, 408] width 74 height 18
click at [876, 18] on button "Submit as Order" at bounding box center [884, 18] width 69 height 19
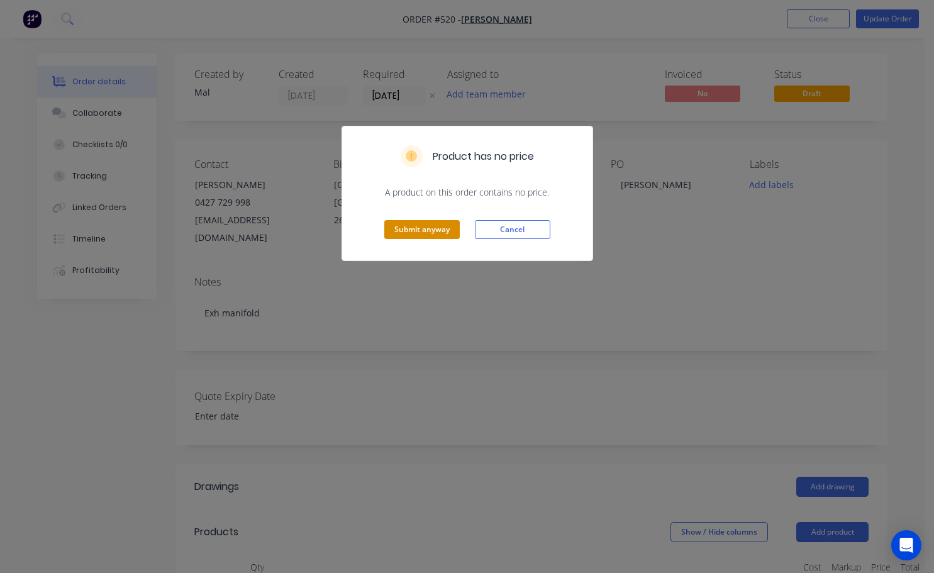
click at [440, 231] on button "Submit anyway" at bounding box center [421, 229] width 75 height 19
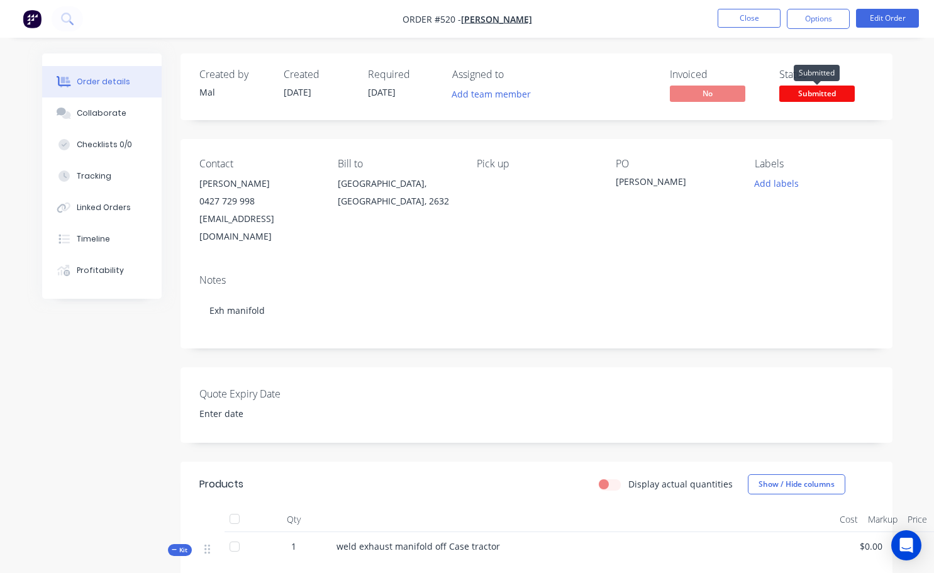
click at [820, 92] on span "Submitted" at bounding box center [816, 94] width 75 height 16
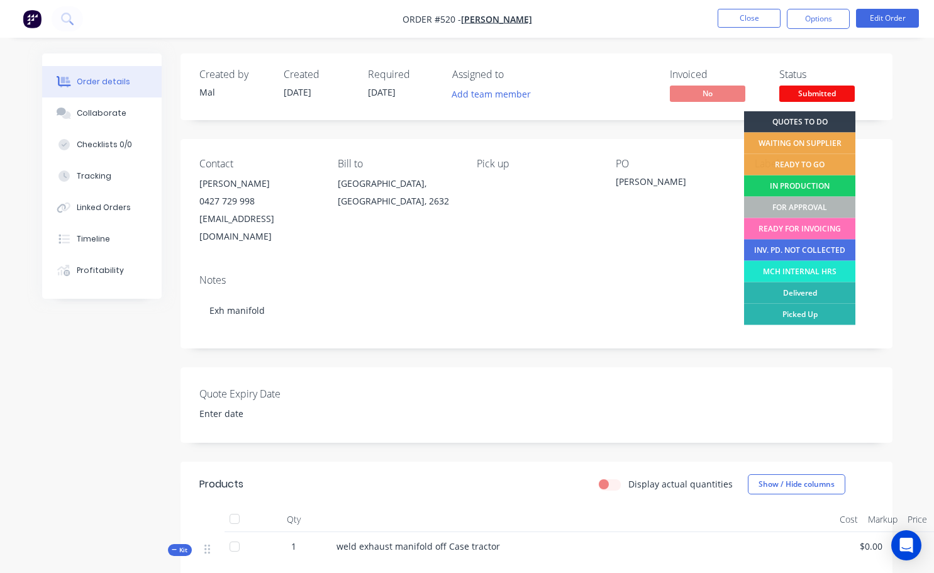
click at [817, 186] on div "IN PRODUCTION" at bounding box center [799, 186] width 111 height 21
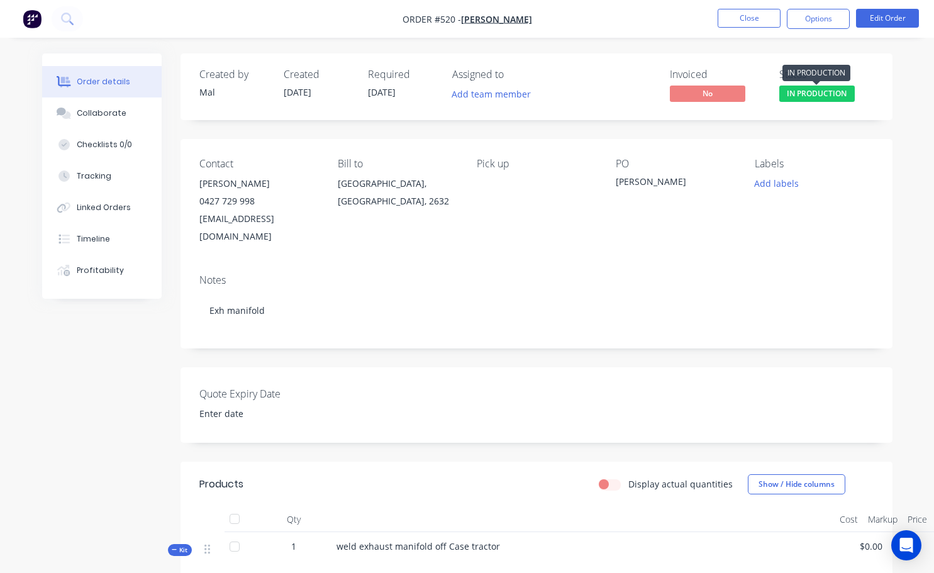
click at [806, 98] on span "IN PRODUCTION" at bounding box center [816, 94] width 75 height 16
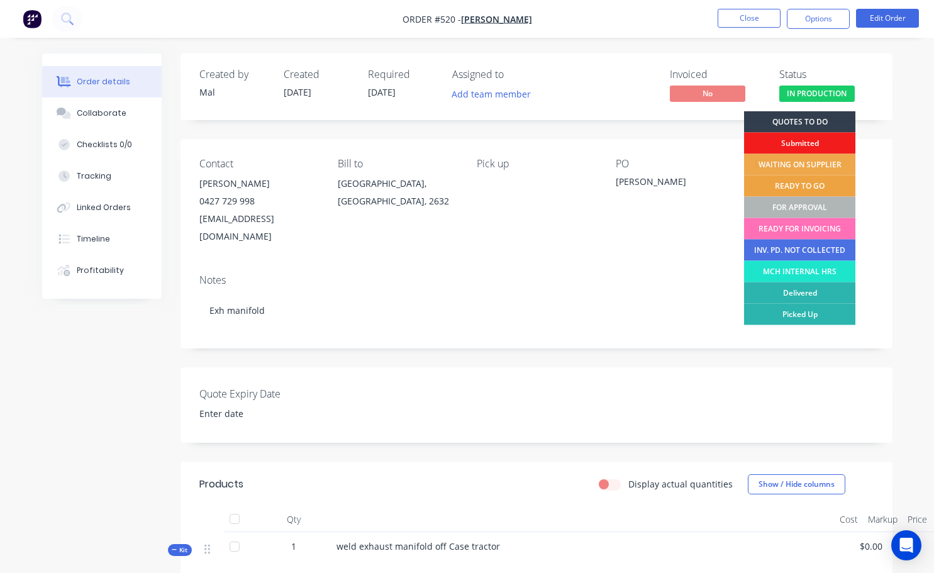
click at [807, 180] on div "READY TO GO" at bounding box center [799, 186] width 111 height 21
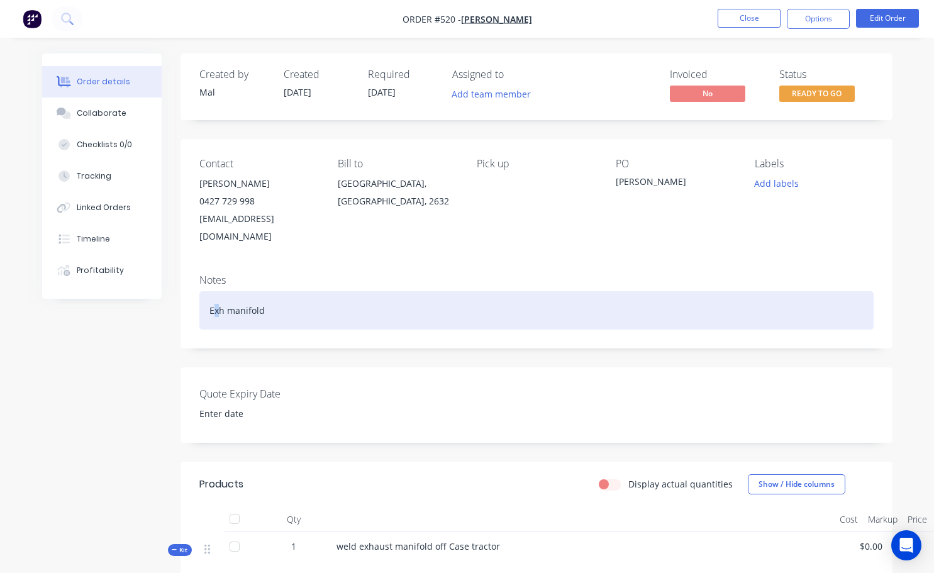
click at [217, 308] on div "Exh manifold" at bounding box center [536, 310] width 674 height 38
click at [277, 297] on div "Exh manifold" at bounding box center [536, 310] width 674 height 38
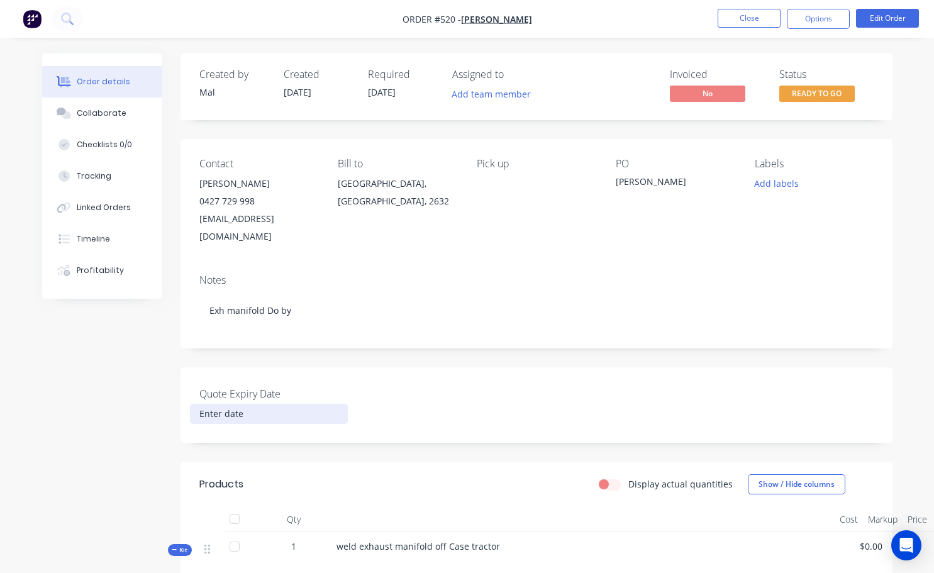
click at [232, 404] on input at bounding box center [269, 413] width 157 height 19
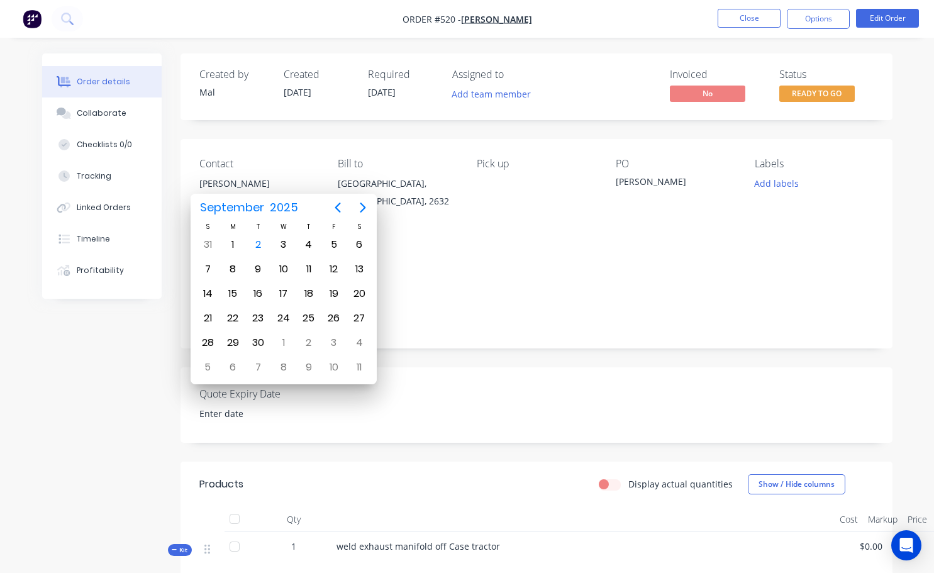
click at [458, 313] on div "Notes Exh manifold Do by" at bounding box center [537, 306] width 712 height 84
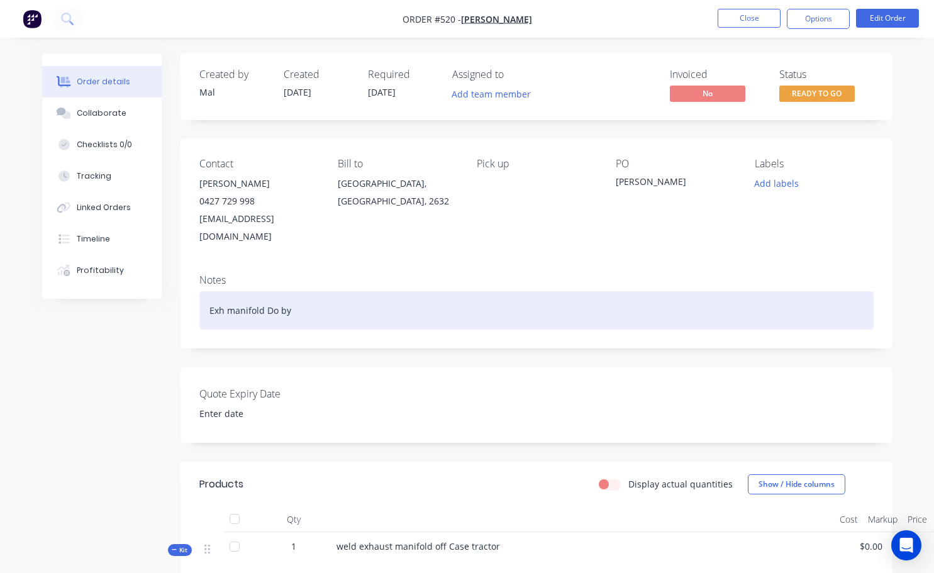
click at [294, 294] on div "Exh manifold Do by" at bounding box center [536, 310] width 674 height 38
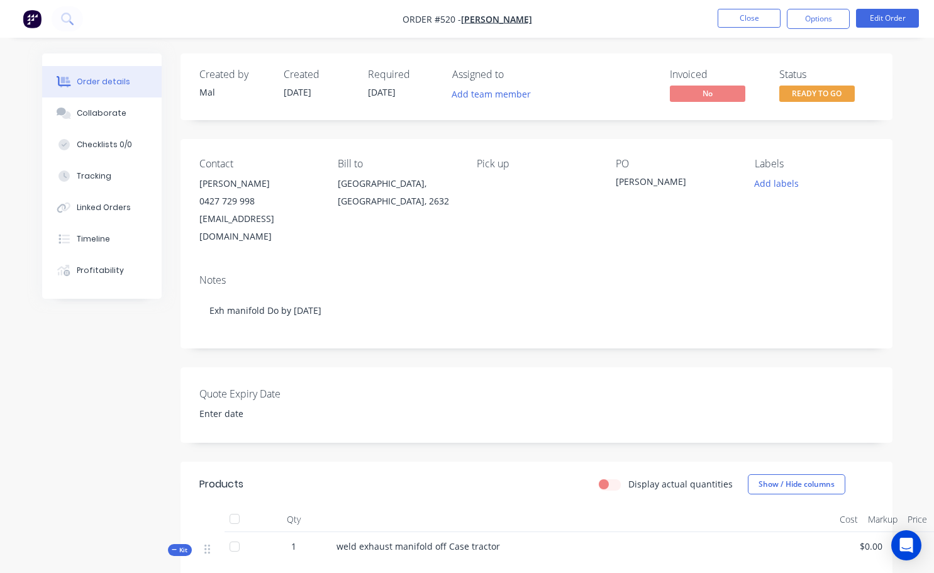
click at [413, 462] on header "Products Display actual quantities Show / Hide columns" at bounding box center [537, 484] width 712 height 45
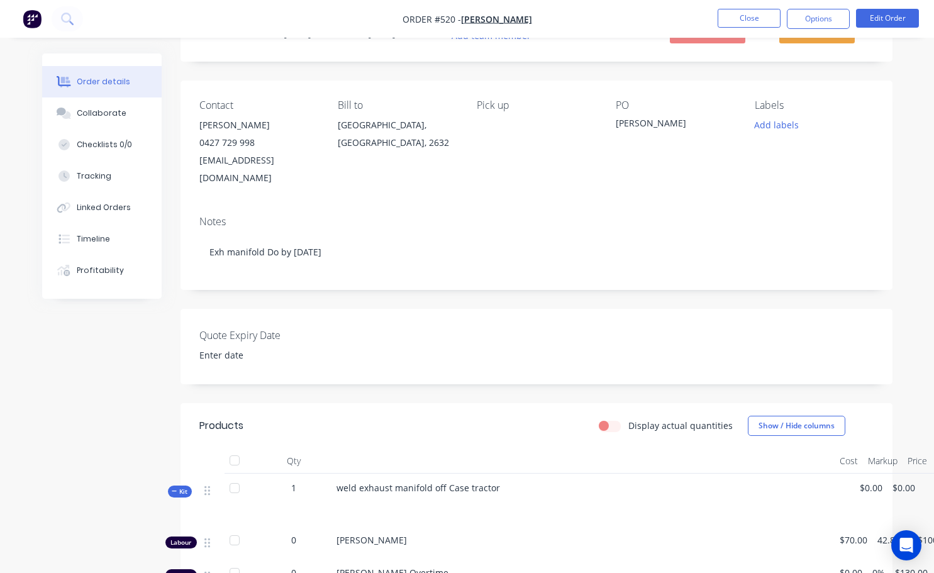
scroll to position [189, 0]
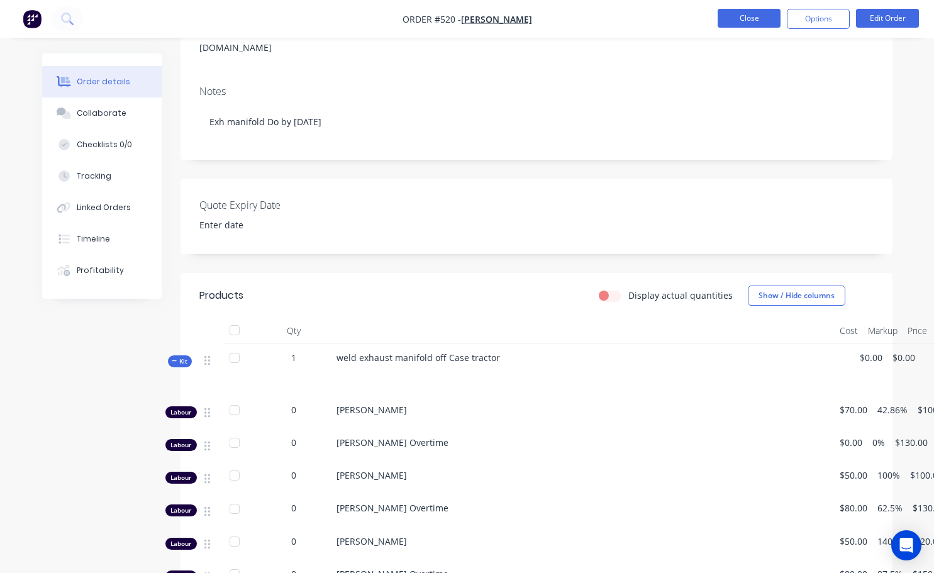
click at [750, 20] on button "Close" at bounding box center [749, 18] width 63 height 19
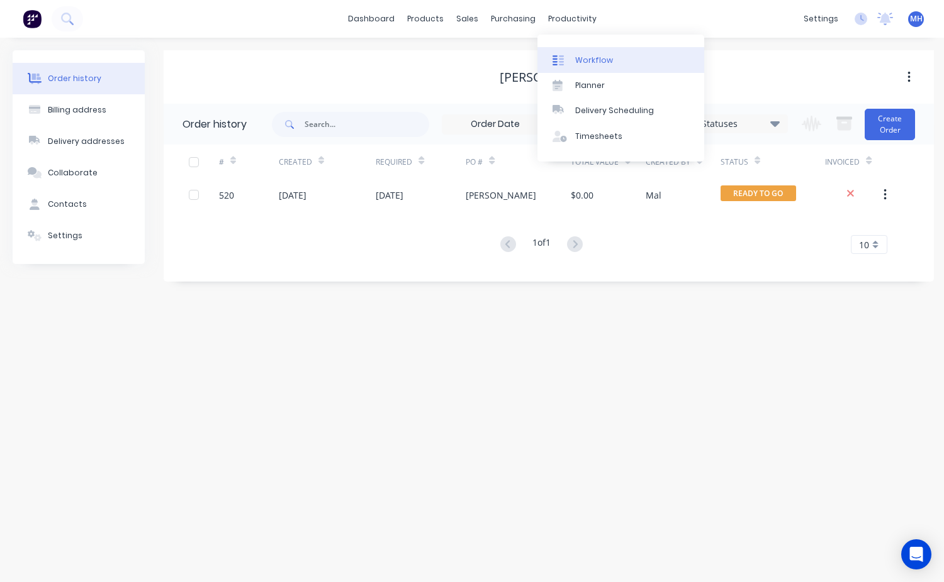
click at [585, 63] on div "Workflow" at bounding box center [594, 60] width 38 height 11
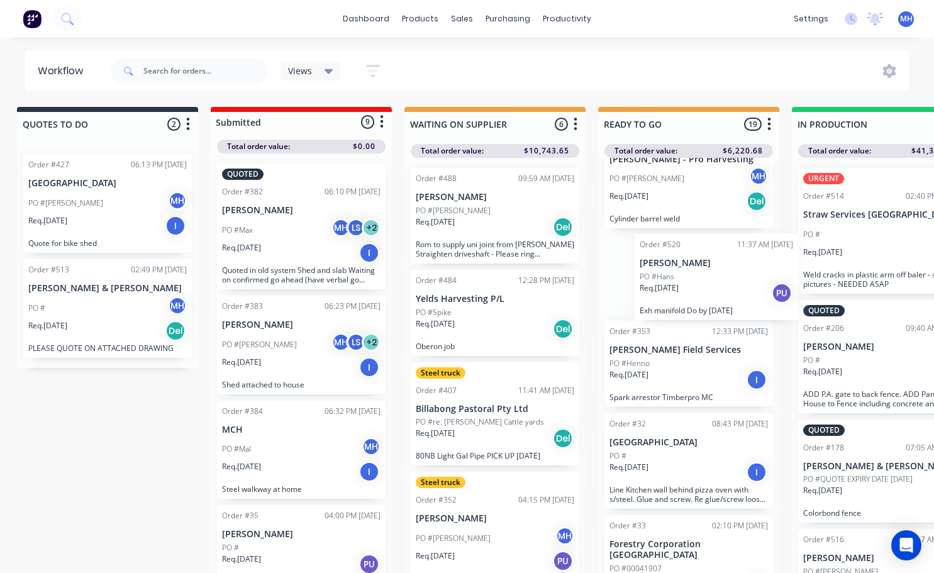
scroll to position [0, 14]
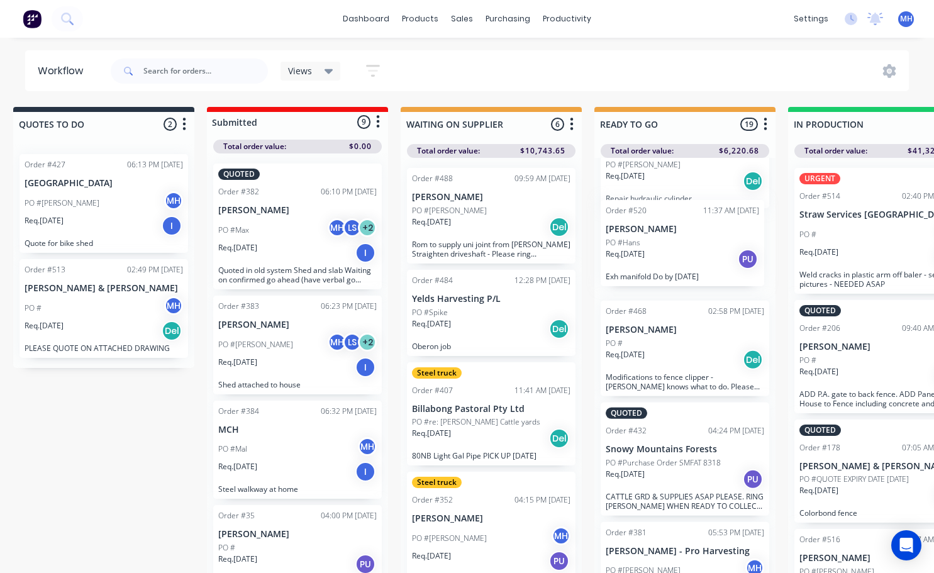
drag, startPoint x: 696, startPoint y: 535, endPoint x: 682, endPoint y: 235, distance: 300.4
click at [682, 235] on div "URGENT Order #497 03:35 PM [DATE] Essential Energy PO # LS Req. [DATE] PU Repai…" at bounding box center [684, 369] width 181 height 422
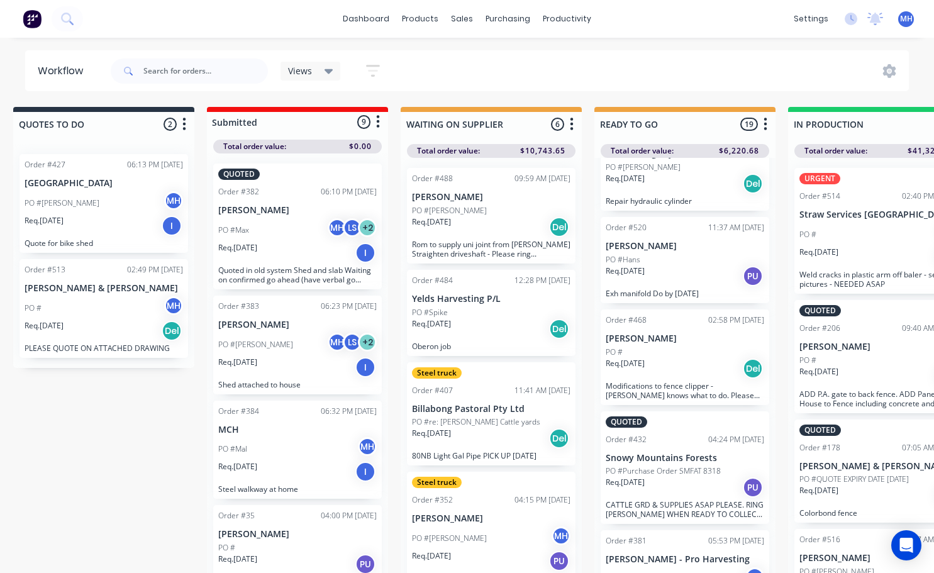
scroll to position [754, 0]
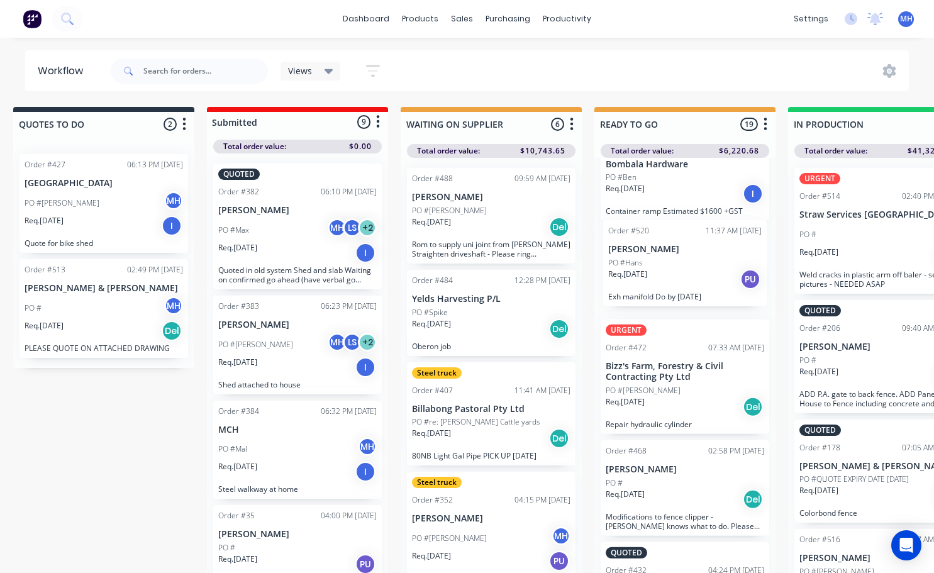
drag, startPoint x: 677, startPoint y: 377, endPoint x: 679, endPoint y: 246, distance: 130.9
click at [679, 246] on div "URGENT Order #497 03:35 PM [DATE] Essential Energy PO # LS Req. [DATE] PU Repai…" at bounding box center [684, 369] width 181 height 422
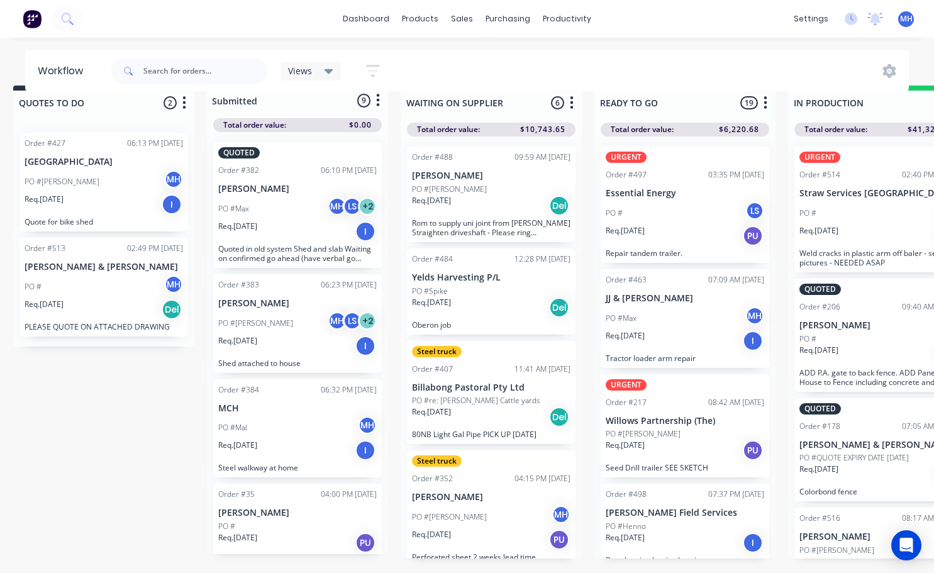
scroll to position [0, 14]
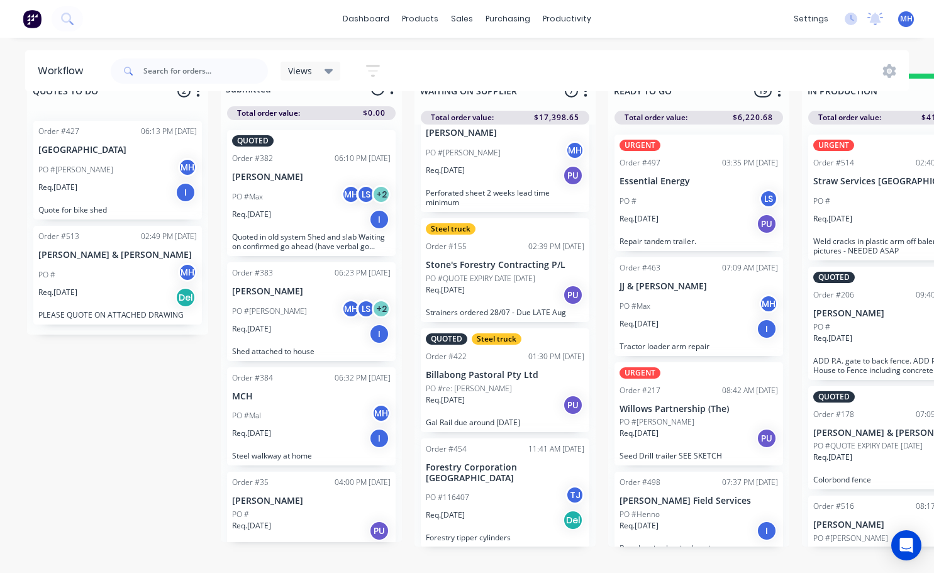
scroll to position [54, 0]
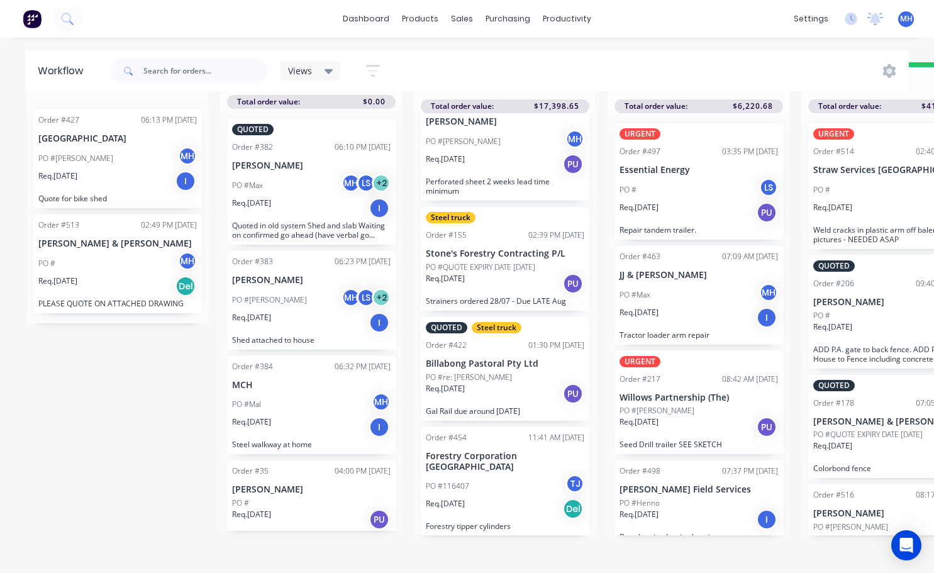
click at [494, 486] on div "PO #116407 TJ" at bounding box center [505, 486] width 159 height 24
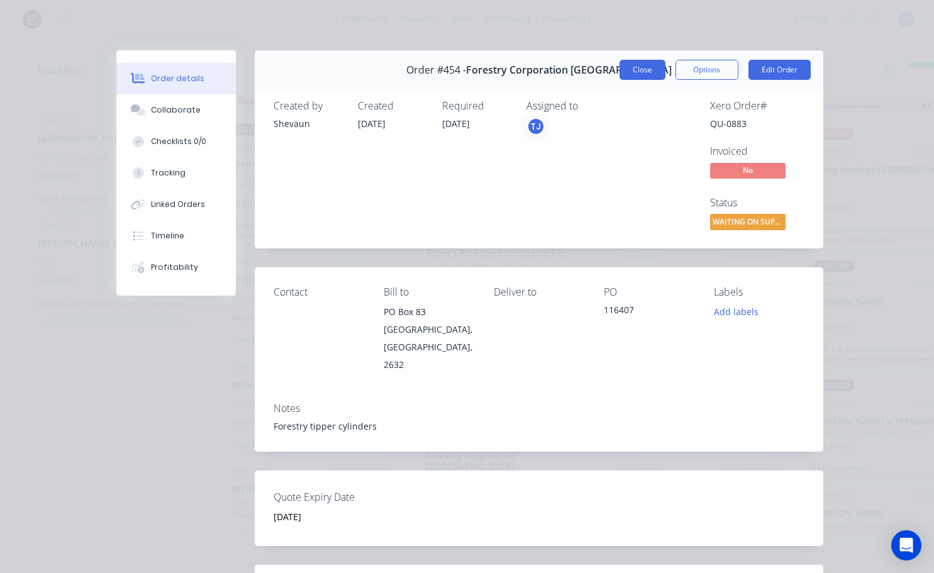
click at [632, 68] on button "Close" at bounding box center [643, 70] width 46 height 20
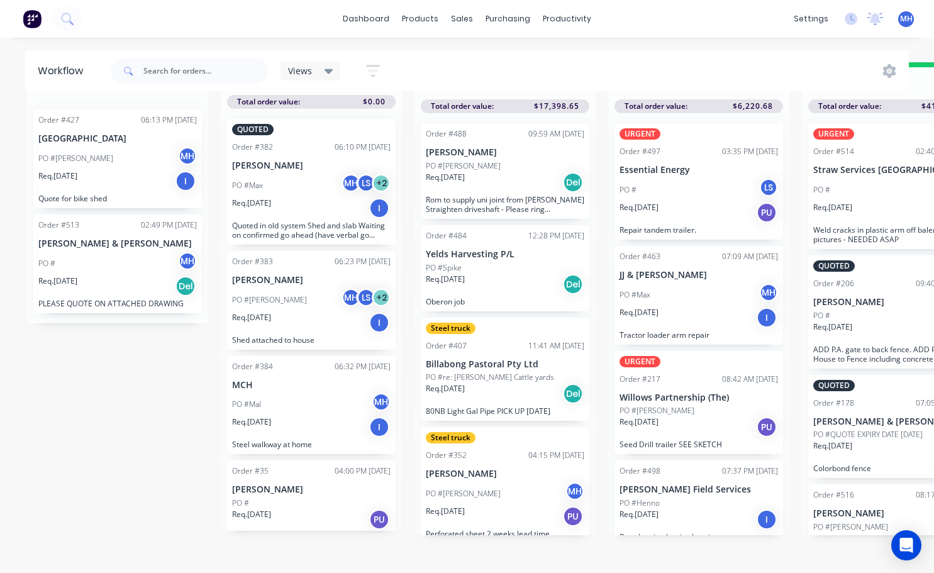
scroll to position [0, 0]
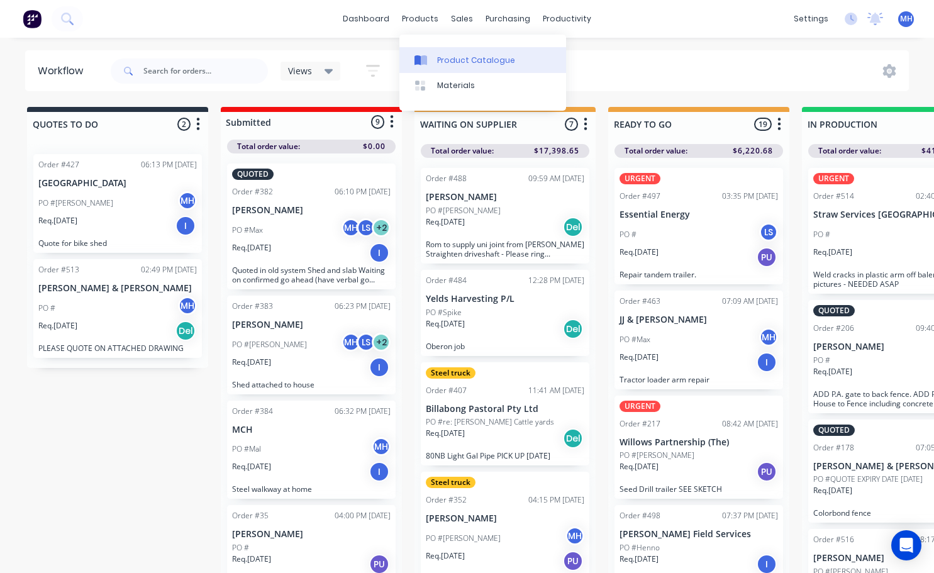
click at [446, 57] on div "Product Catalogue" at bounding box center [476, 60] width 78 height 11
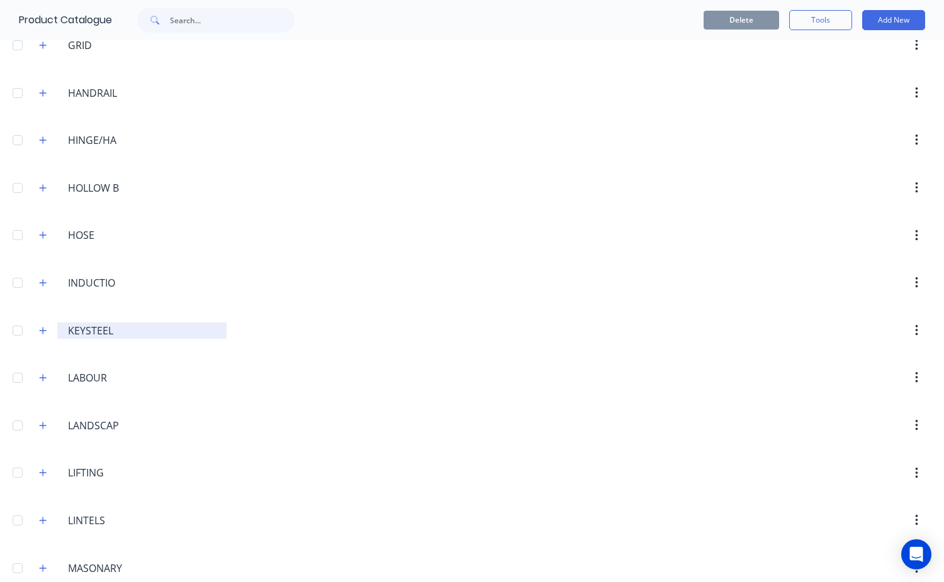
scroll to position [2579, 0]
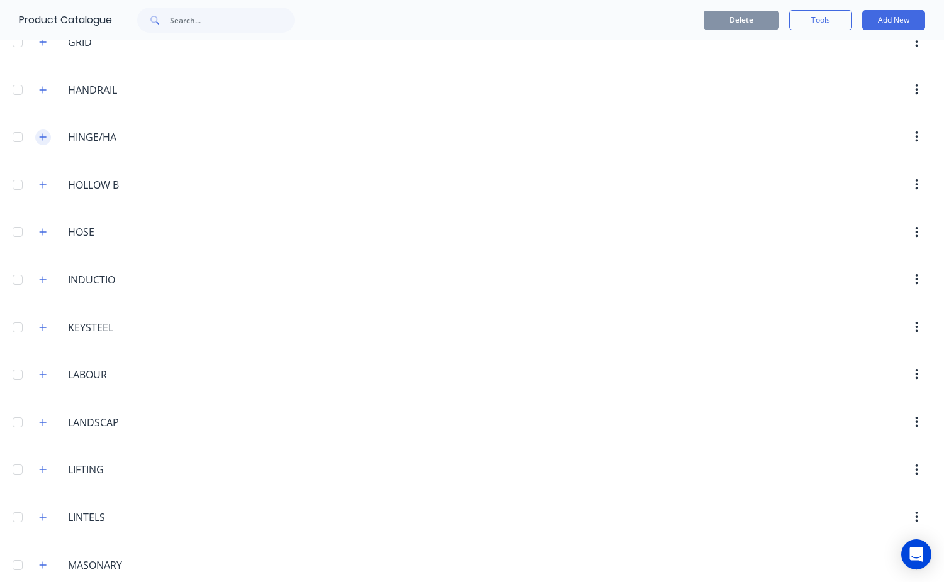
click at [40, 138] on icon "button" at bounding box center [43, 137] width 8 height 9
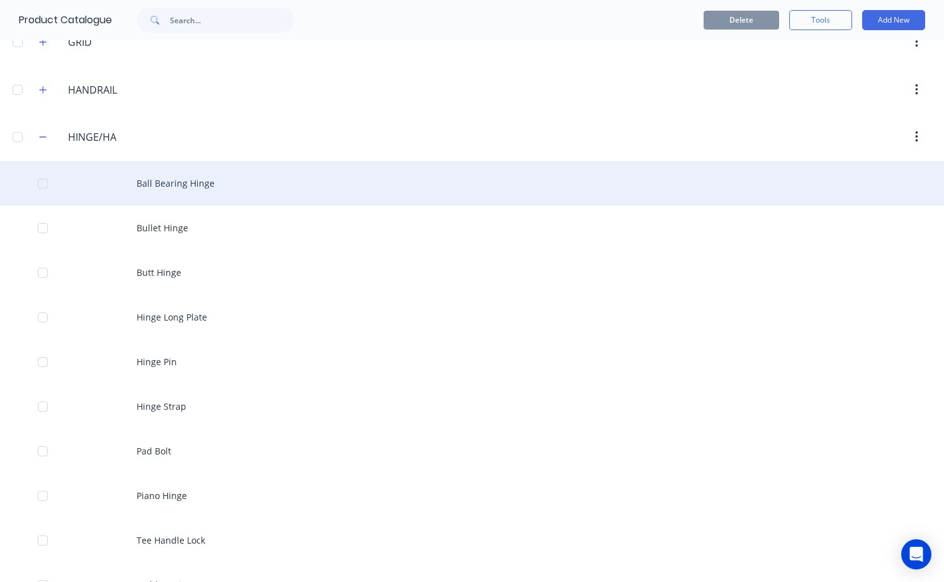
click at [162, 191] on div "Ball Bearing Hinge" at bounding box center [472, 183] width 944 height 45
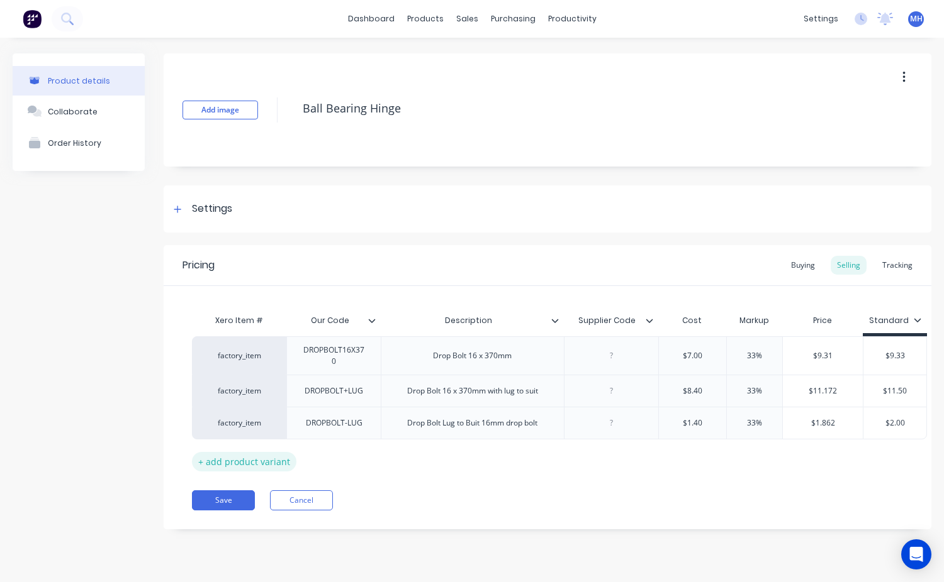
drag, startPoint x: 269, startPoint y: 413, endPoint x: 284, endPoint y: 464, distance: 52.4
click at [282, 460] on div "Xero Item # Our Code Description Supplier Code Cost Markup Price Standard facto…" at bounding box center [547, 390] width 711 height 164
click at [300, 504] on button "Cancel" at bounding box center [301, 501] width 63 height 20
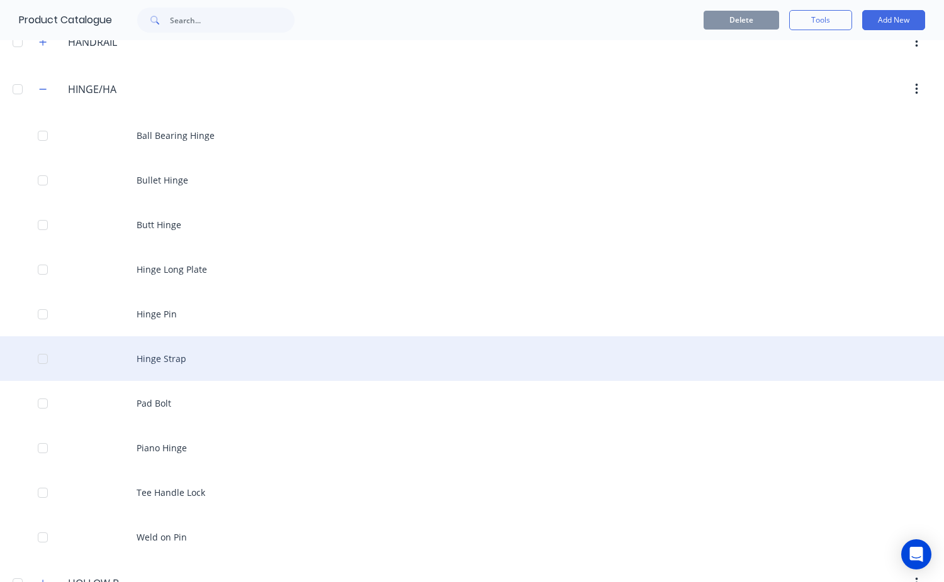
scroll to position [2642, 0]
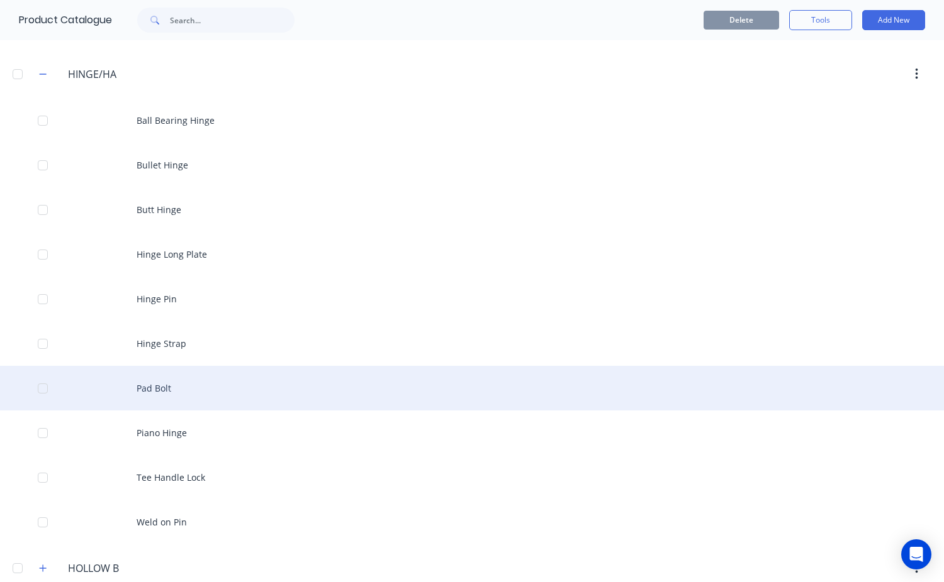
click at [179, 394] on div "Pad Bolt" at bounding box center [472, 388] width 944 height 45
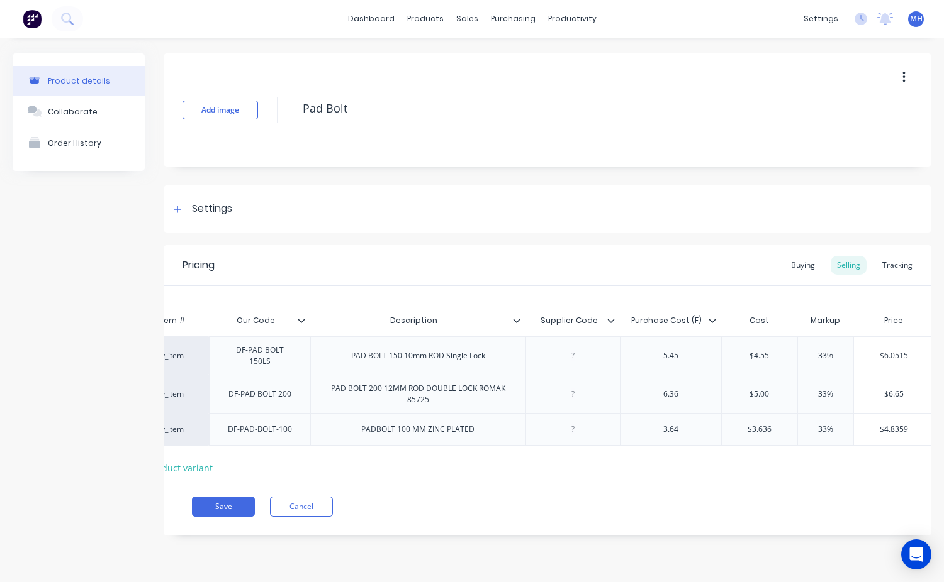
scroll to position [0, 81]
click at [310, 516] on button "Cancel" at bounding box center [301, 507] width 63 height 20
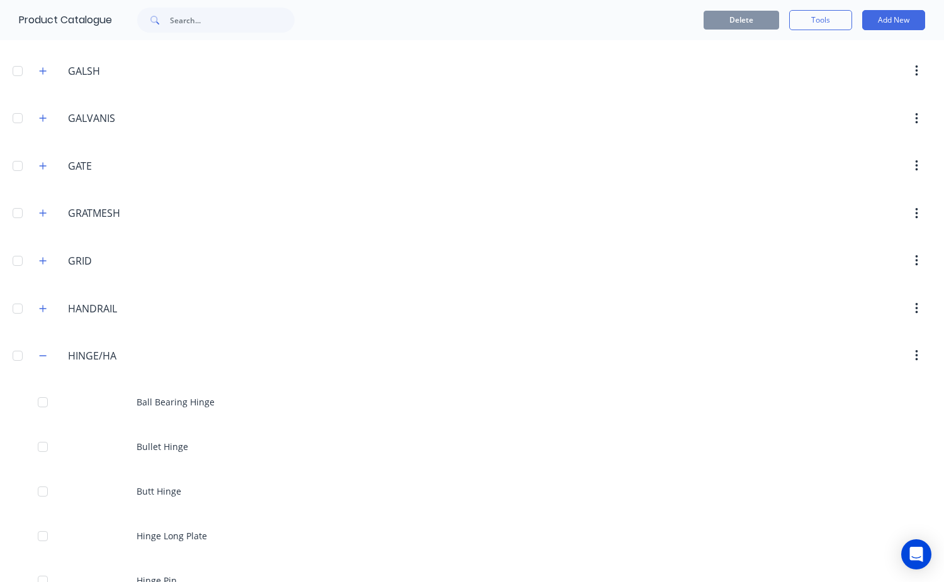
scroll to position [2453, 0]
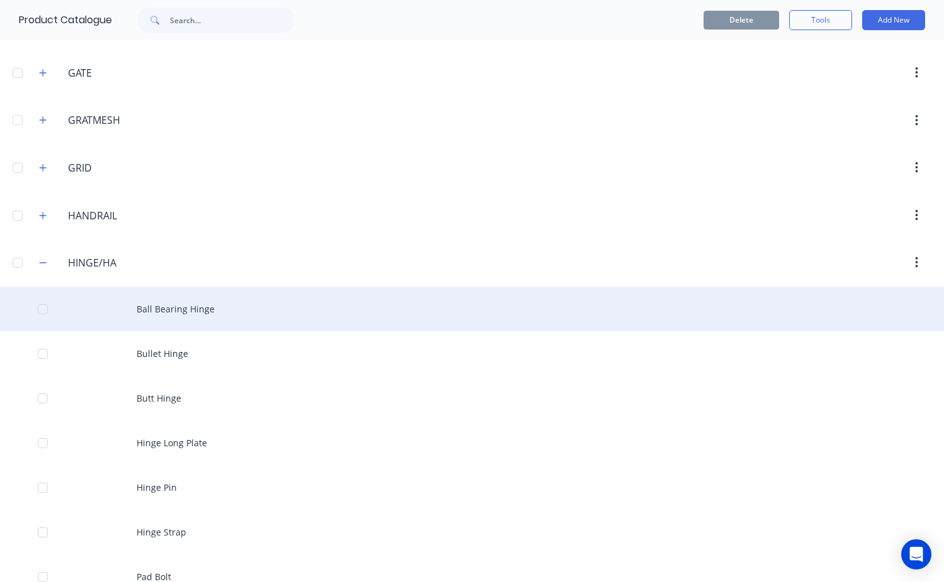
click at [193, 316] on div "Ball Bearing Hinge" at bounding box center [472, 309] width 944 height 45
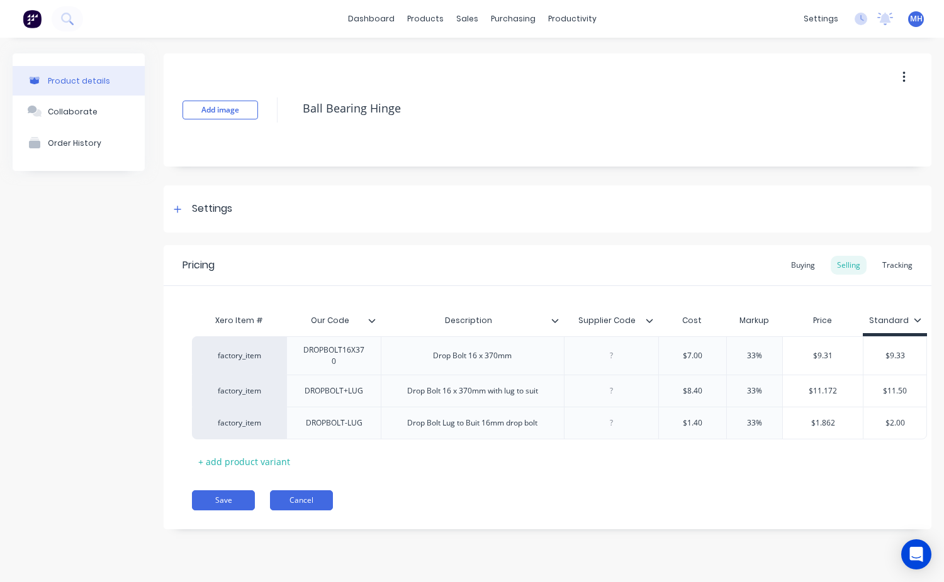
click at [289, 505] on button "Cancel" at bounding box center [301, 501] width 63 height 20
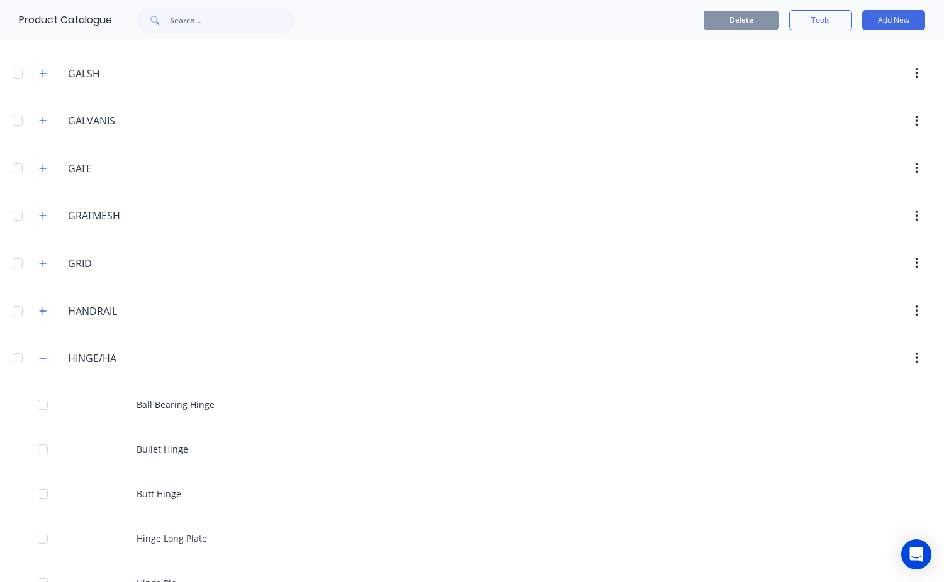
scroll to position [2390, 0]
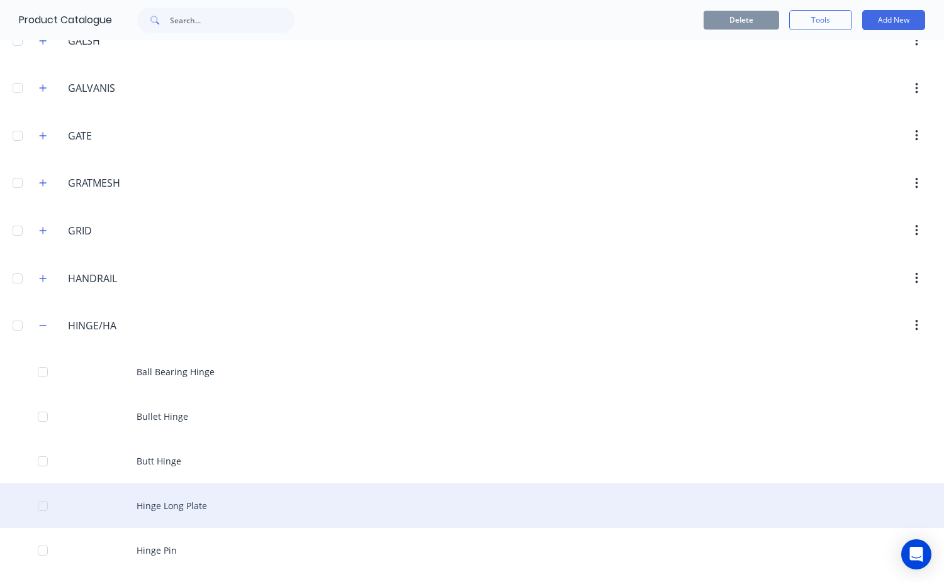
click at [179, 503] on div "Hinge Long Plate" at bounding box center [472, 506] width 944 height 45
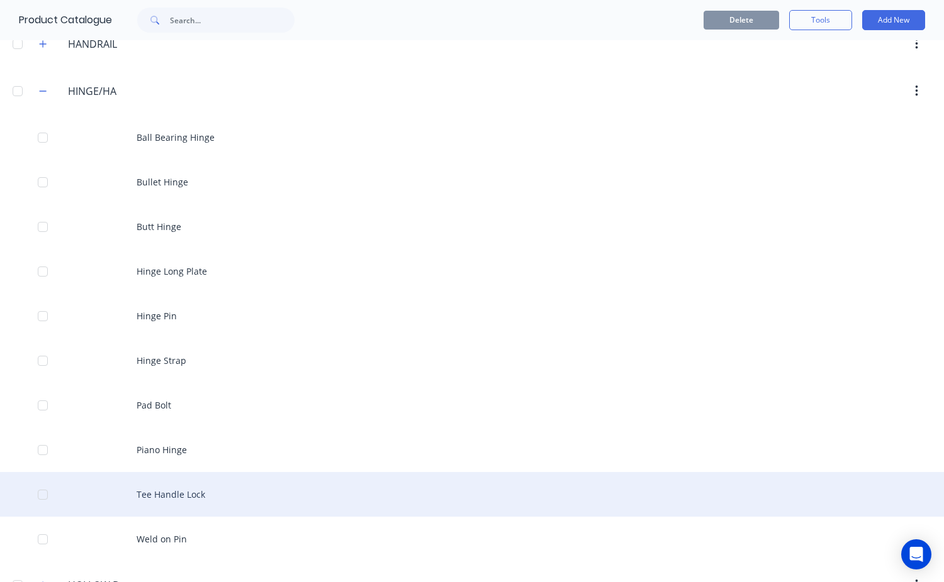
scroll to position [2516, 0]
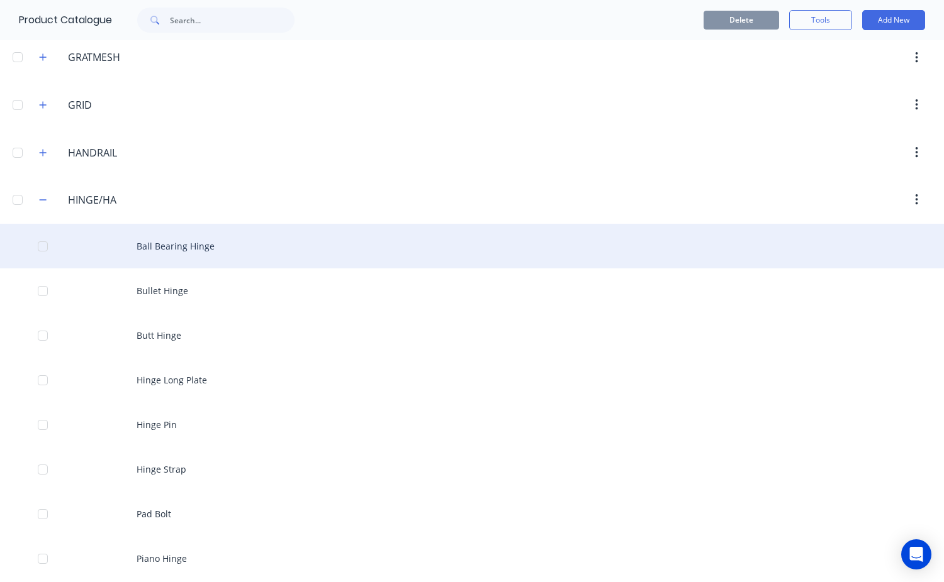
click at [179, 248] on div "Ball Bearing Hinge" at bounding box center [472, 246] width 944 height 45
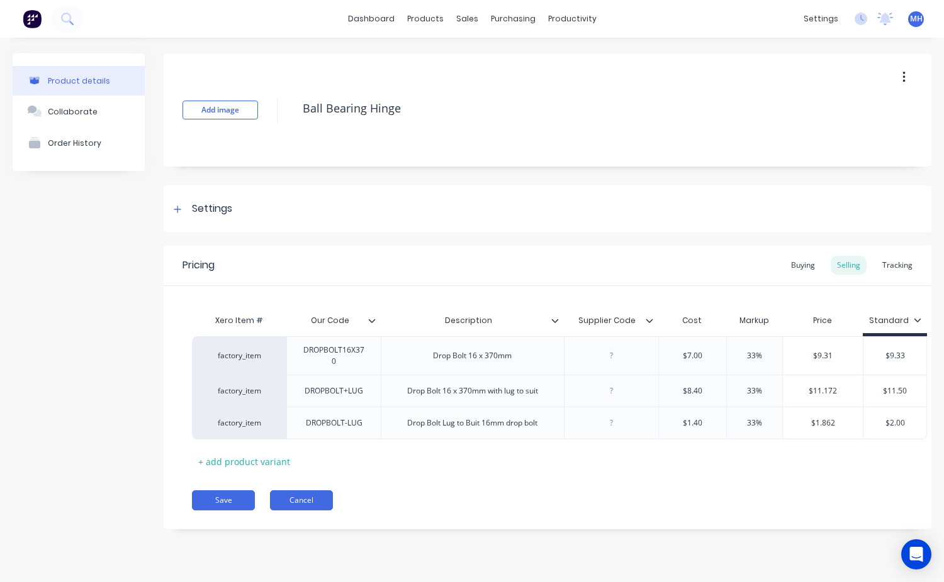
click at [306, 510] on button "Cancel" at bounding box center [301, 501] width 63 height 20
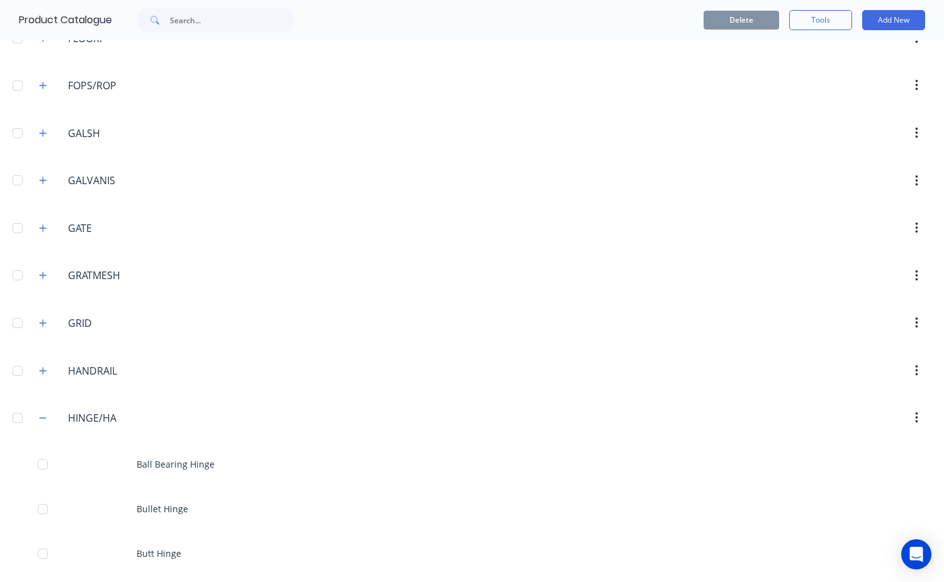
scroll to position [2579, 0]
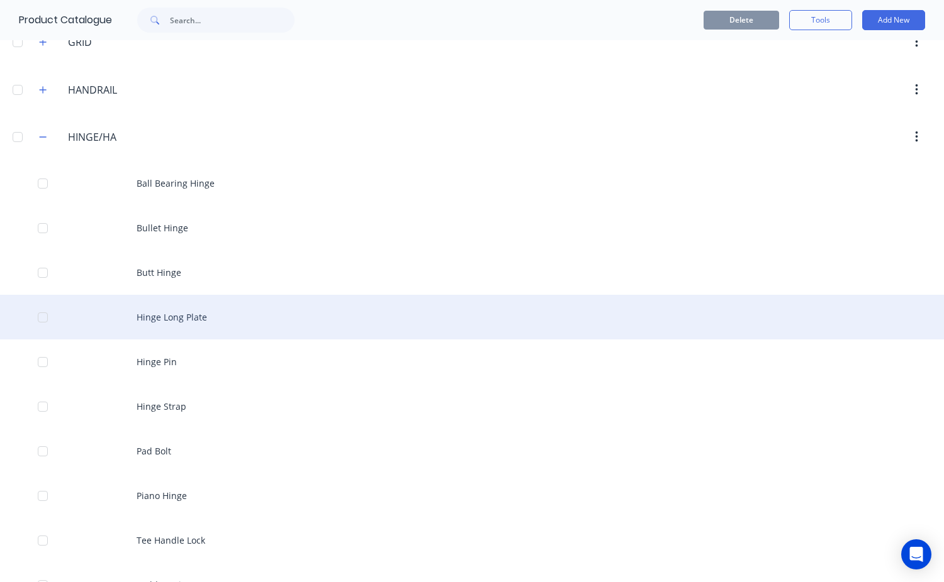
click at [173, 324] on div "Hinge Long Plate" at bounding box center [472, 317] width 944 height 45
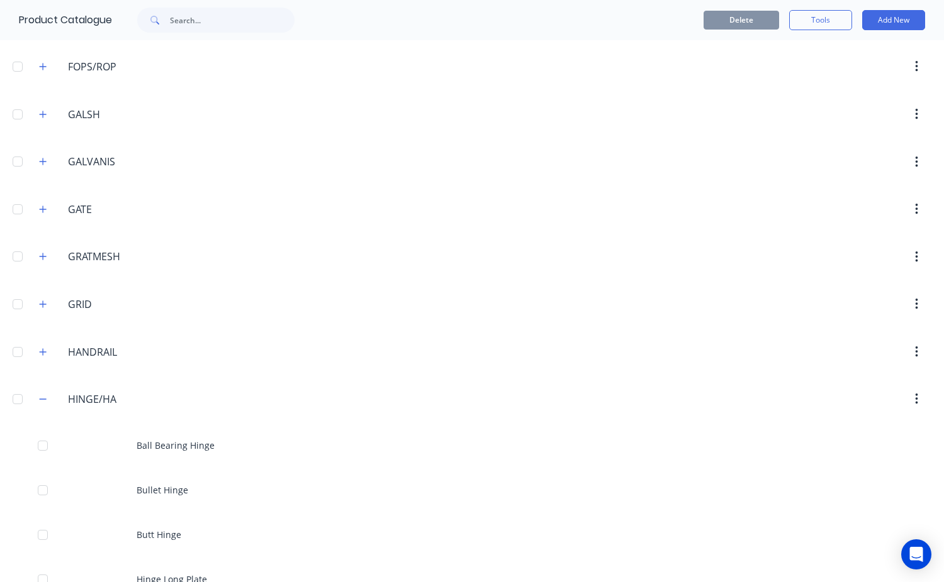
scroll to position [2579, 0]
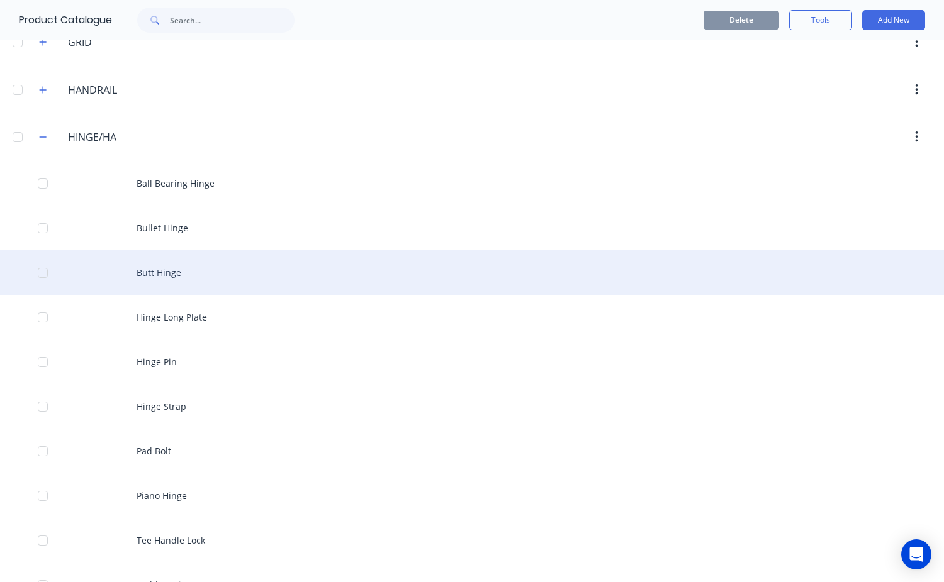
click at [171, 265] on div "Butt Hinge" at bounding box center [472, 272] width 944 height 45
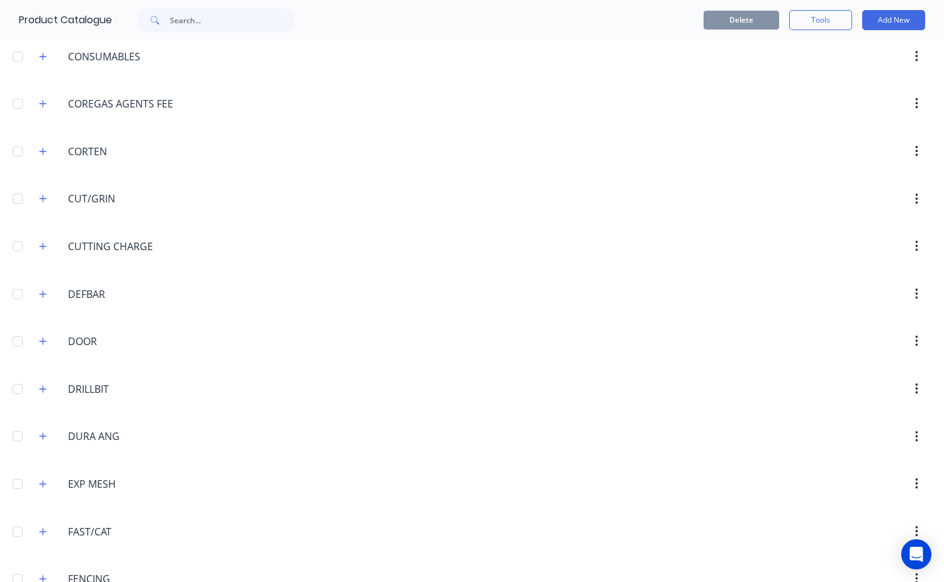
scroll to position [2265, 0]
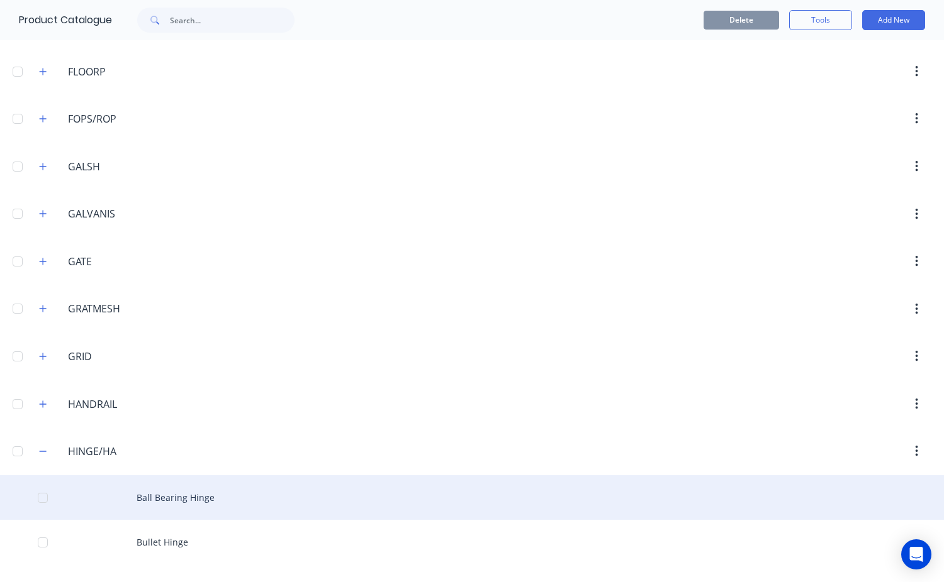
click at [191, 506] on div "Ball Bearing Hinge" at bounding box center [472, 498] width 944 height 45
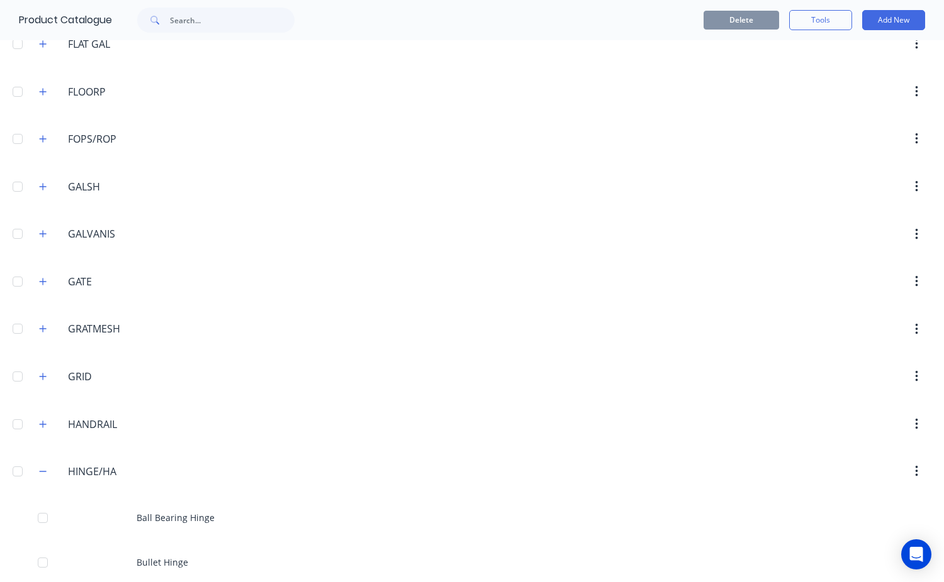
scroll to position [2327, 0]
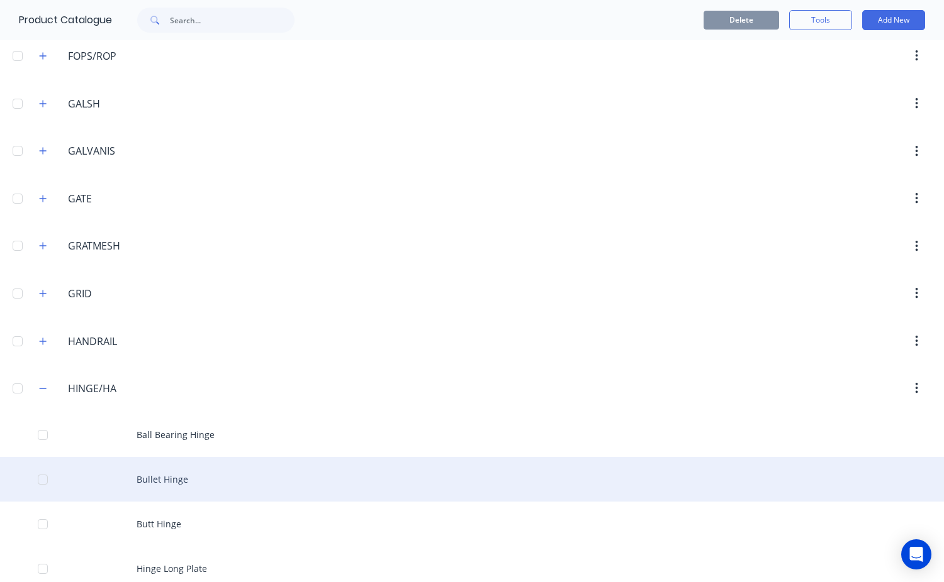
click at [182, 485] on div "Bullet Hinge" at bounding box center [472, 479] width 944 height 45
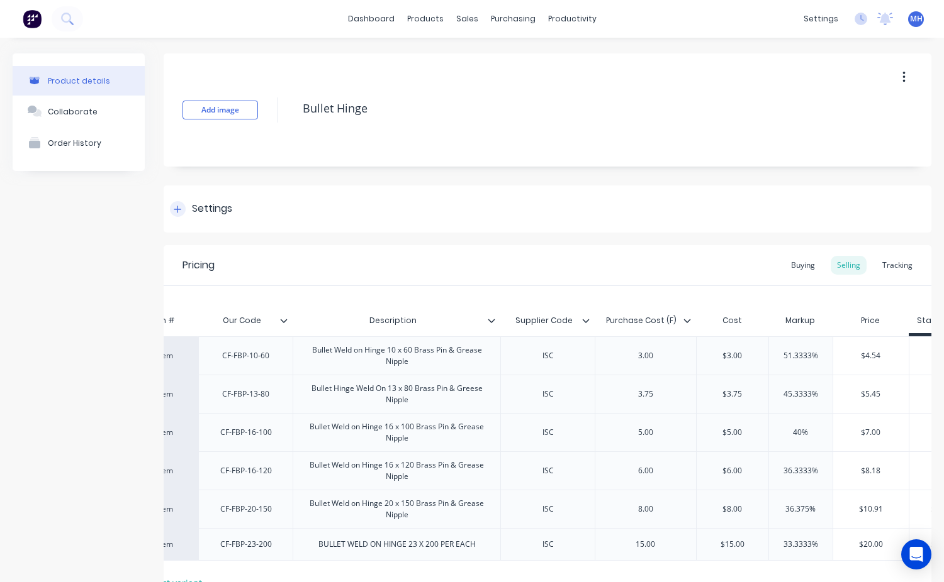
click at [181, 206] on icon at bounding box center [178, 209] width 8 height 9
type textarea "x"
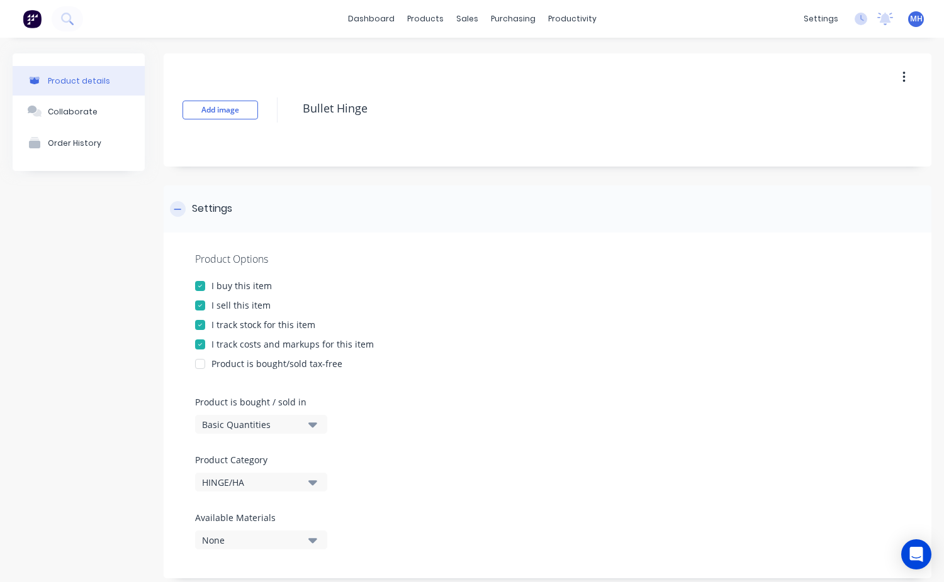
click at [331, 210] on div "Settings" at bounding box center [547, 209] width 767 height 47
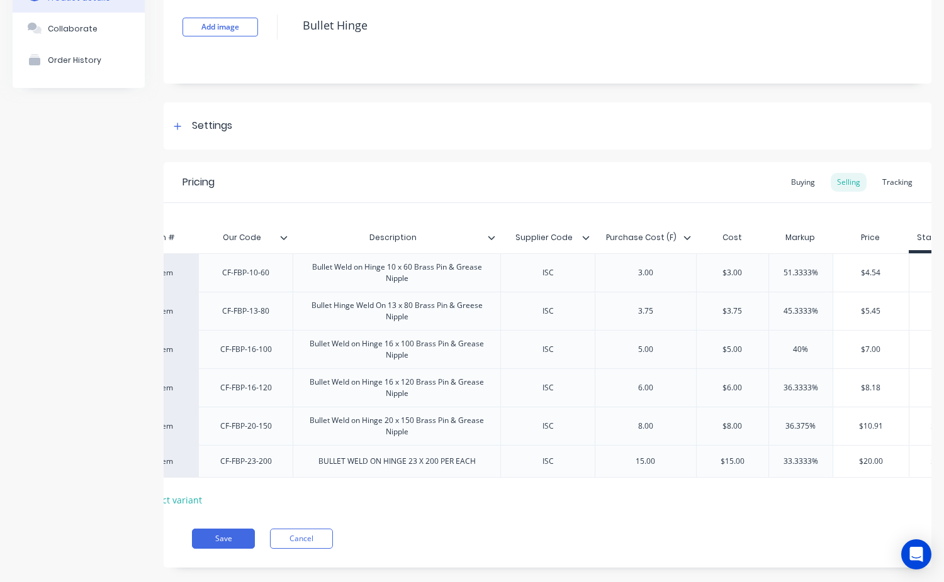
scroll to position [113, 0]
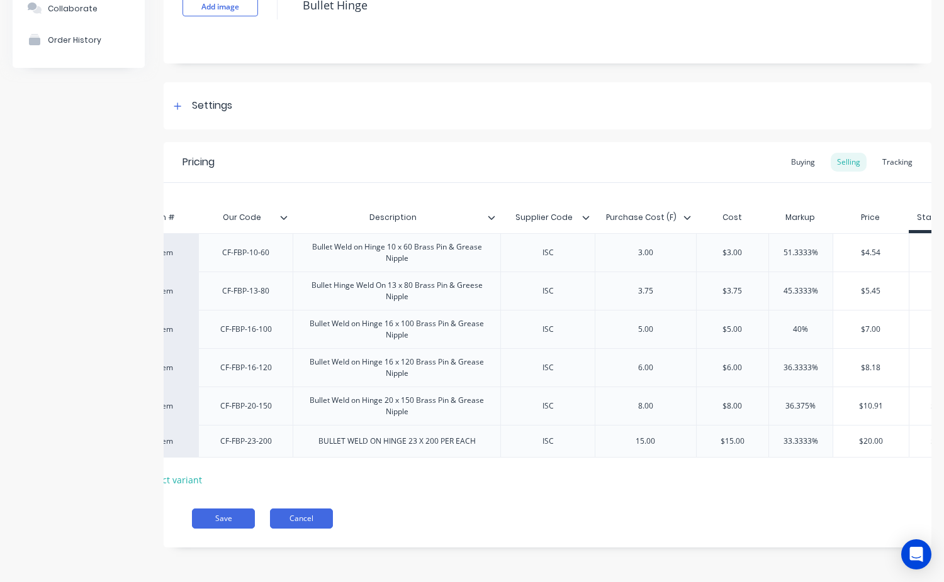
click at [300, 521] on button "Cancel" at bounding box center [301, 519] width 63 height 20
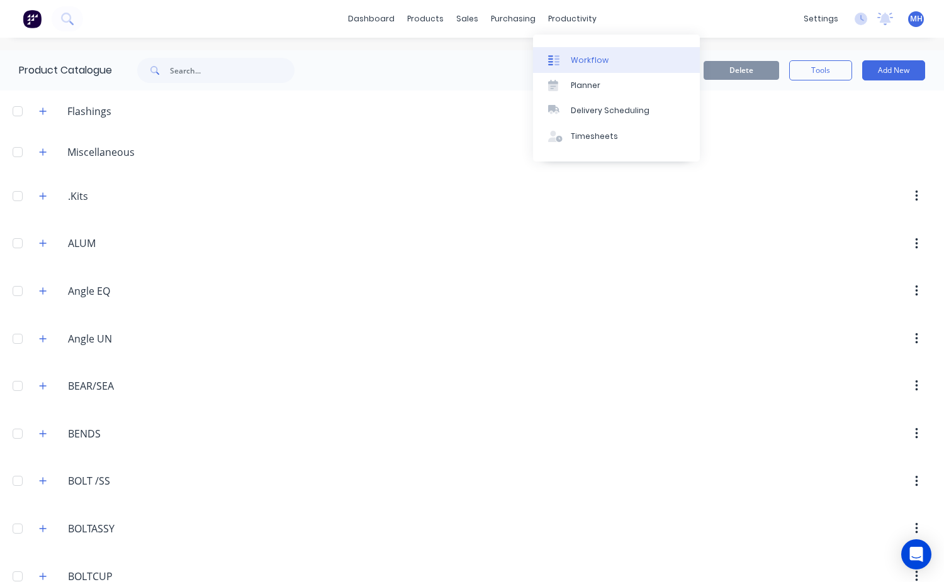
click at [576, 60] on div "Workflow" at bounding box center [590, 60] width 38 height 11
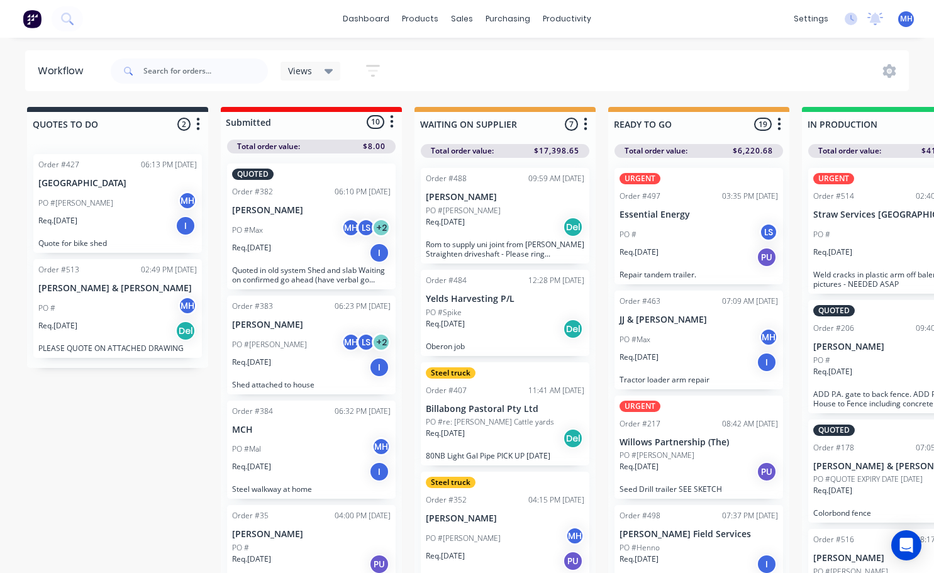
click at [108, 325] on div "Req. 01/09/25 Del" at bounding box center [117, 330] width 159 height 21
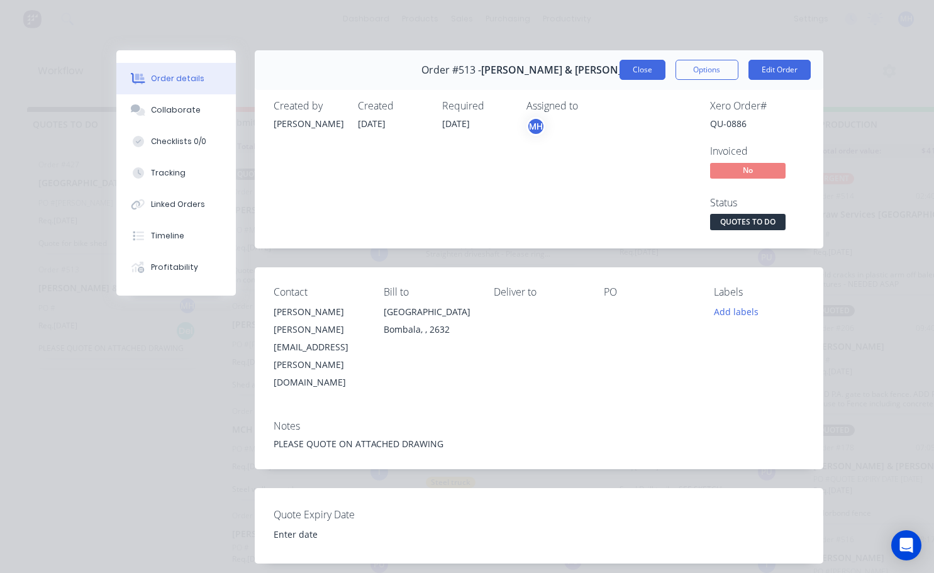
click at [643, 69] on button "Close" at bounding box center [643, 70] width 46 height 20
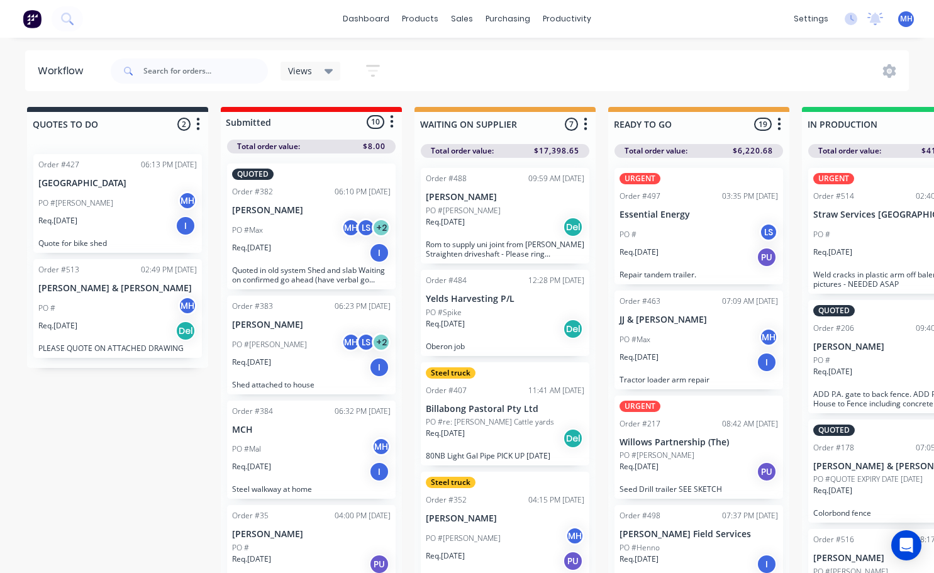
click at [107, 299] on div "PO # MH" at bounding box center [117, 308] width 159 height 24
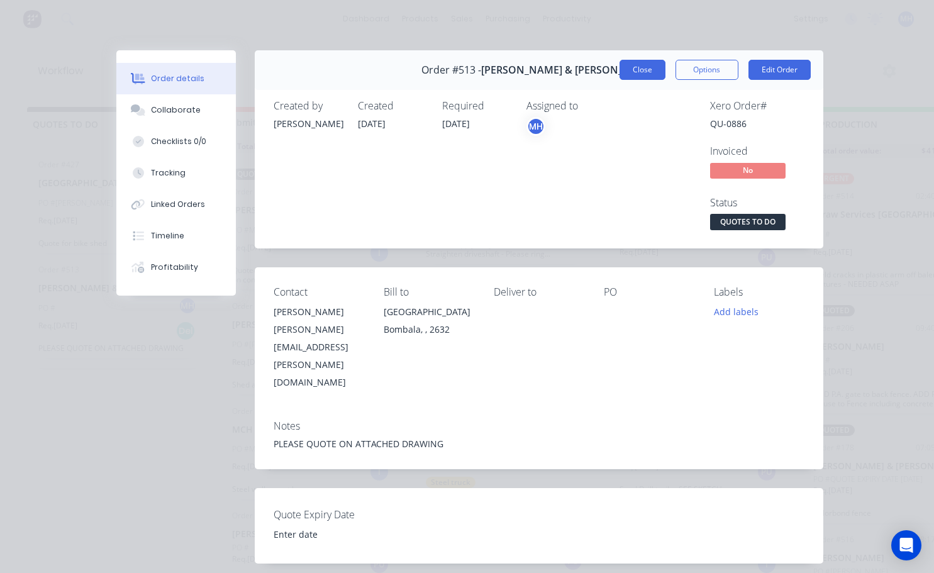
click at [642, 66] on button "Close" at bounding box center [643, 70] width 46 height 20
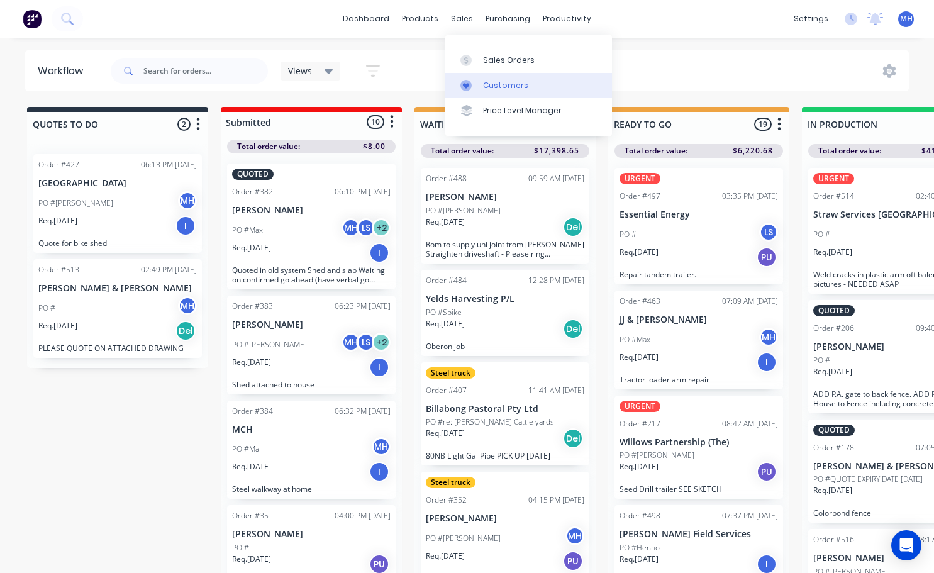
click at [497, 86] on div "Customers" at bounding box center [505, 85] width 45 height 11
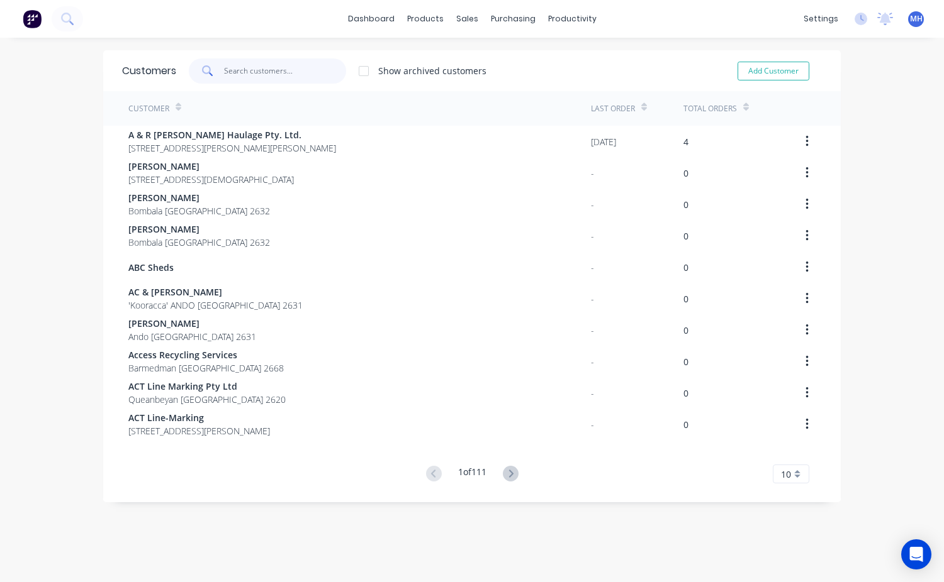
click at [224, 69] on input "text" at bounding box center [285, 71] width 123 height 25
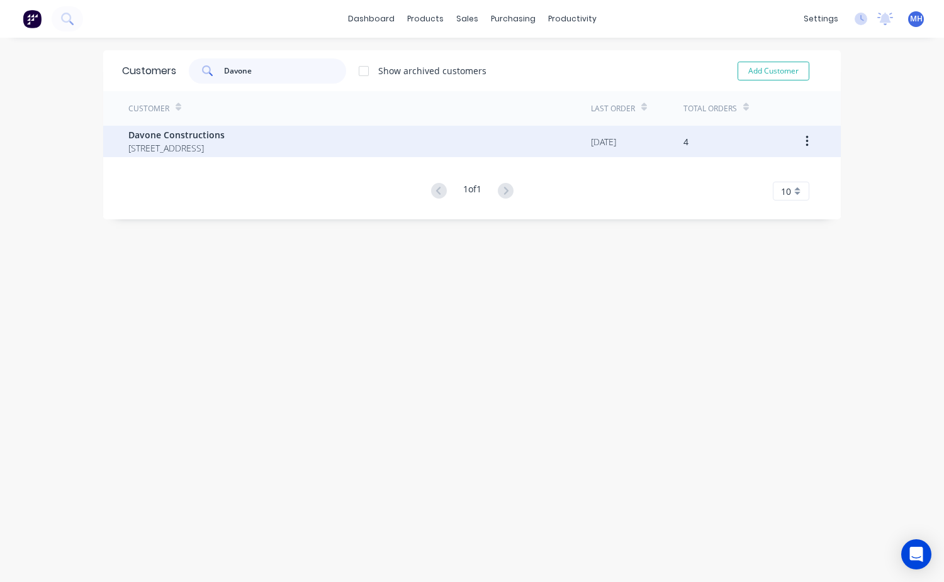
type input "Davone"
click at [155, 142] on span "[STREET_ADDRESS]" at bounding box center [176, 148] width 96 height 13
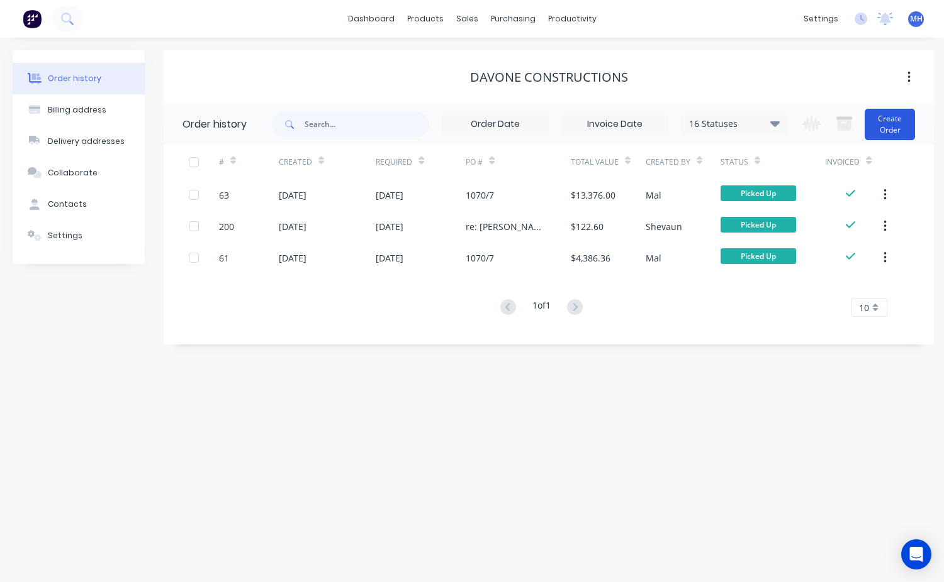
click at [894, 131] on button "Create Order" at bounding box center [889, 124] width 50 height 31
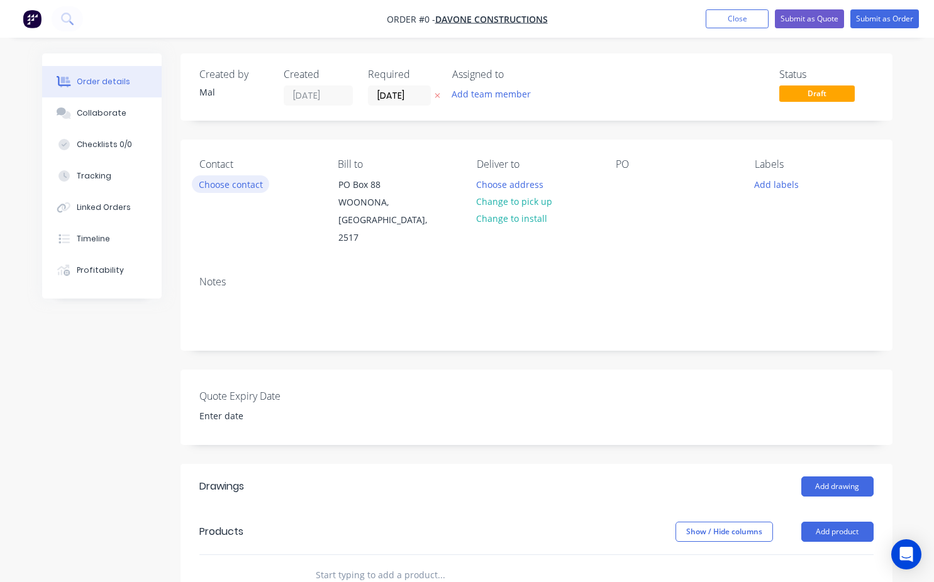
click at [245, 182] on button "Choose contact" at bounding box center [230, 184] width 77 height 17
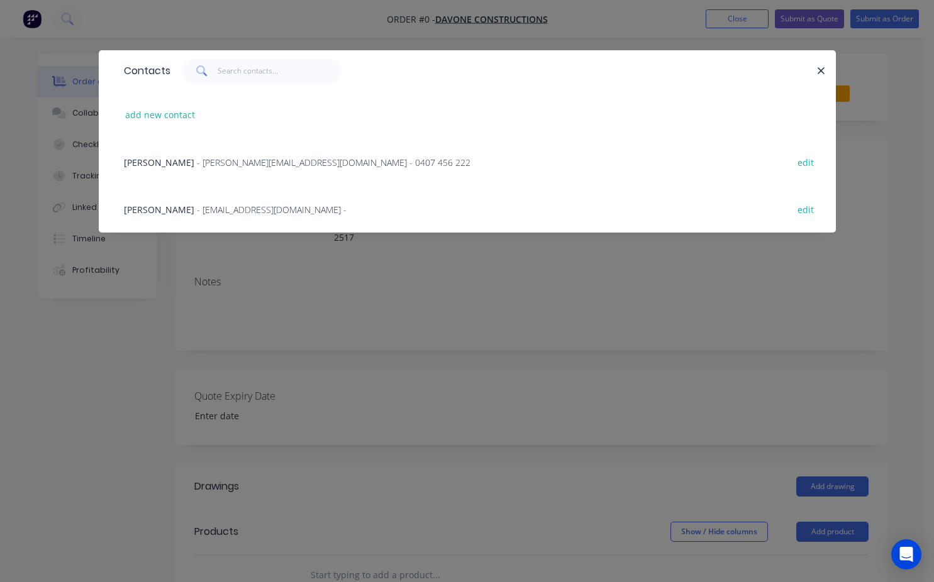
click at [164, 165] on span "[PERSON_NAME]" at bounding box center [159, 163] width 70 height 12
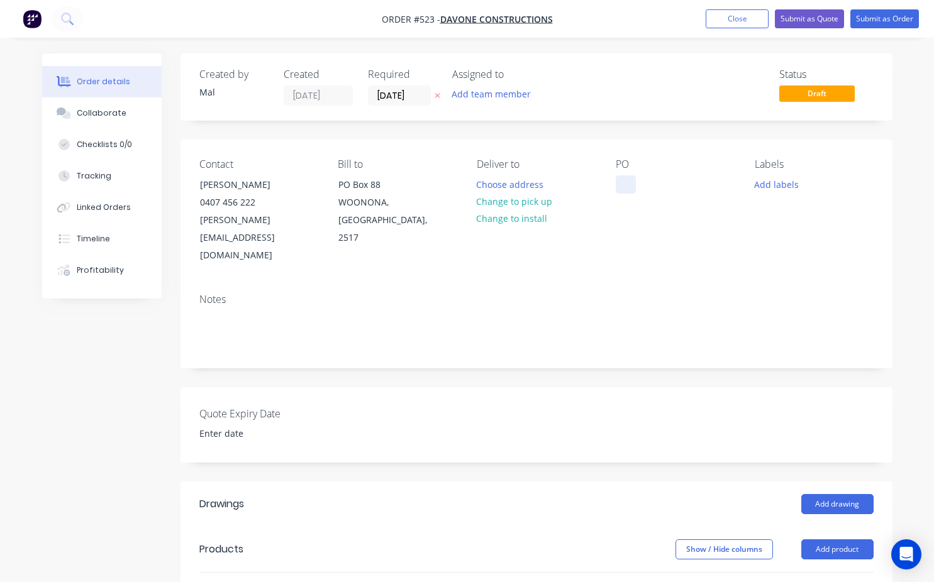
click at [616, 182] on div "Contact [PERSON_NAME] [PHONE_NUMBER] [EMAIL_ADDRESS][DOMAIN_NAME] Bill to [STRE…" at bounding box center [537, 212] width 712 height 144
click at [624, 187] on div at bounding box center [626, 185] width 20 height 18
click at [621, 177] on div at bounding box center [626, 185] width 20 height 18
click at [627, 184] on div at bounding box center [626, 185] width 20 height 18
click at [529, 216] on button "Change to install" at bounding box center [512, 218] width 84 height 17
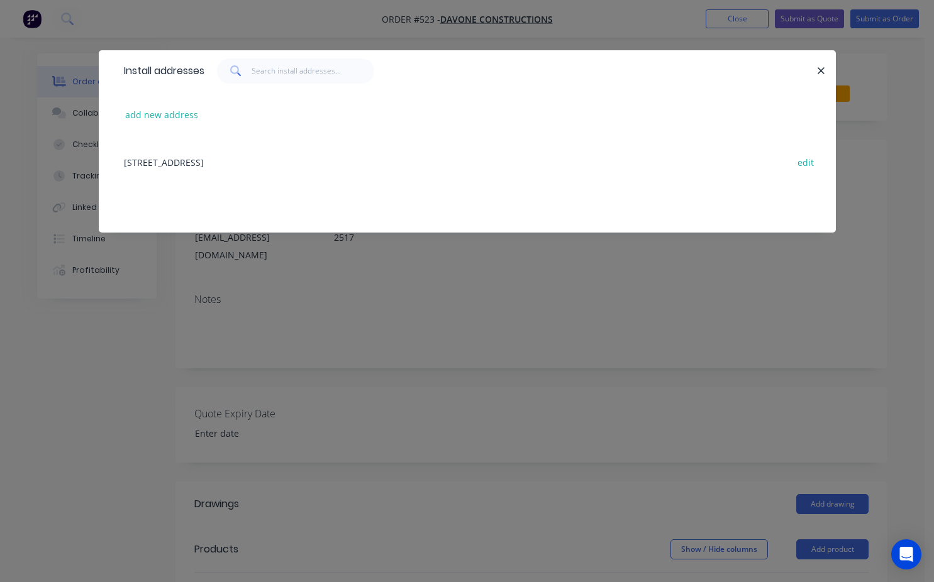
click at [820, 70] on icon "button" at bounding box center [821, 70] width 8 height 11
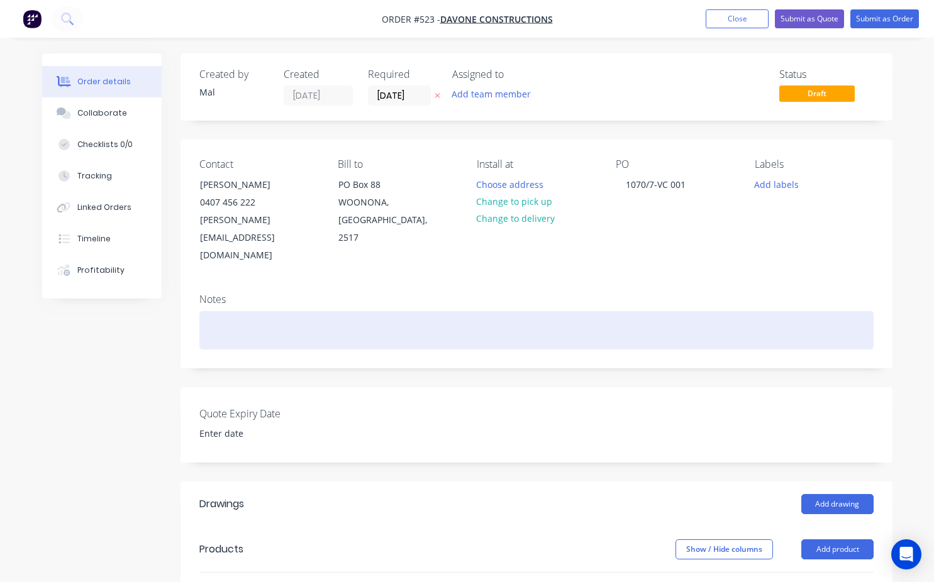
click at [272, 311] on div at bounding box center [536, 330] width 674 height 38
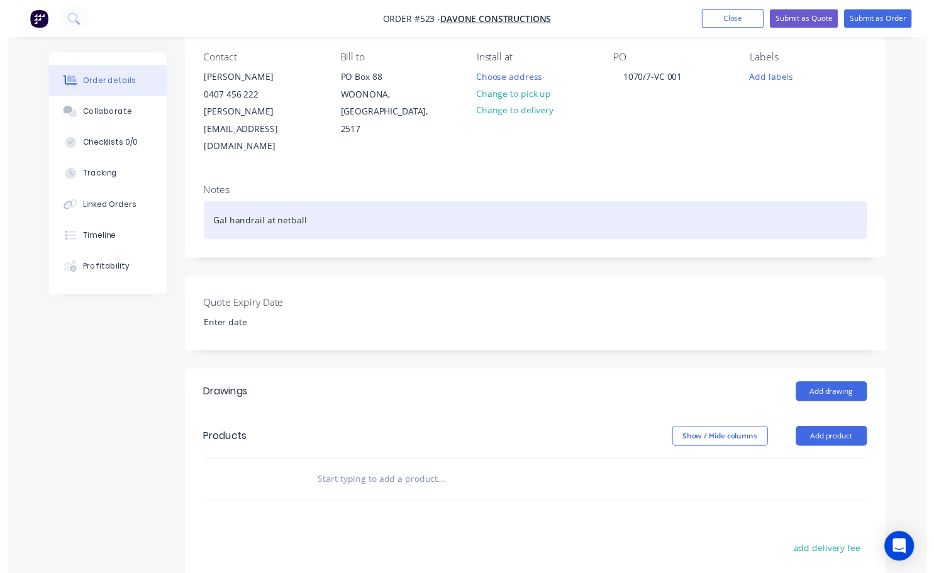
scroll to position [189, 0]
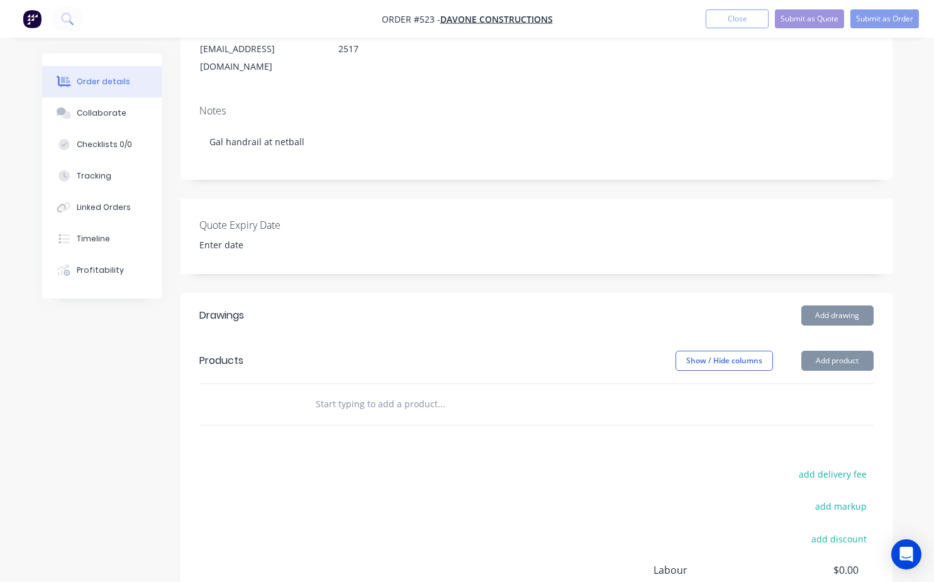
click at [315, 392] on input "text" at bounding box center [441, 404] width 252 height 25
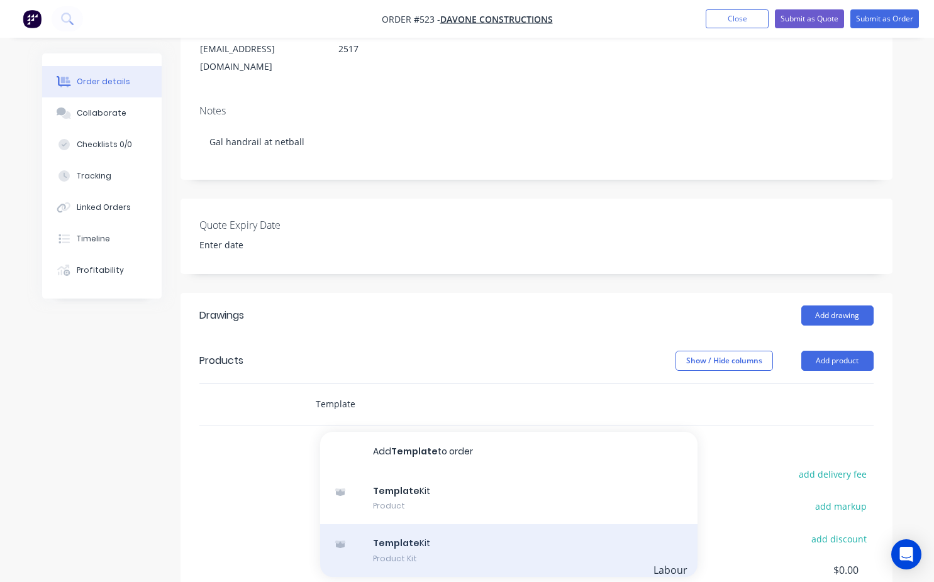
type input "Template"
click at [433, 525] on div "Template Kit Product Kit" at bounding box center [508, 551] width 377 height 53
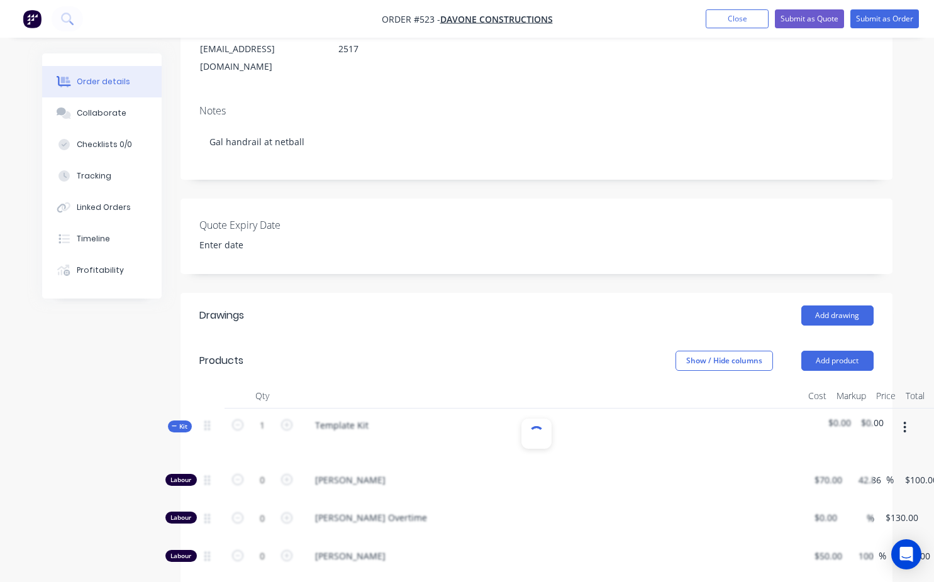
type input "$70.00"
type input "42.86"
type input "$100.00"
type input "$130.00"
type input "$50.00"
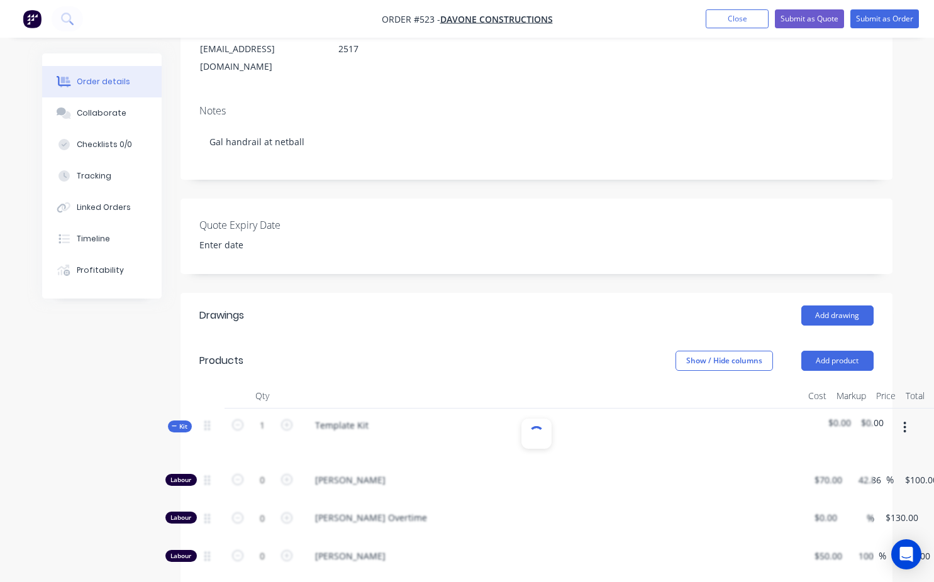
type input "100"
type input "$100.00"
type input "$80.00"
type input "62.5"
type input "$130.00"
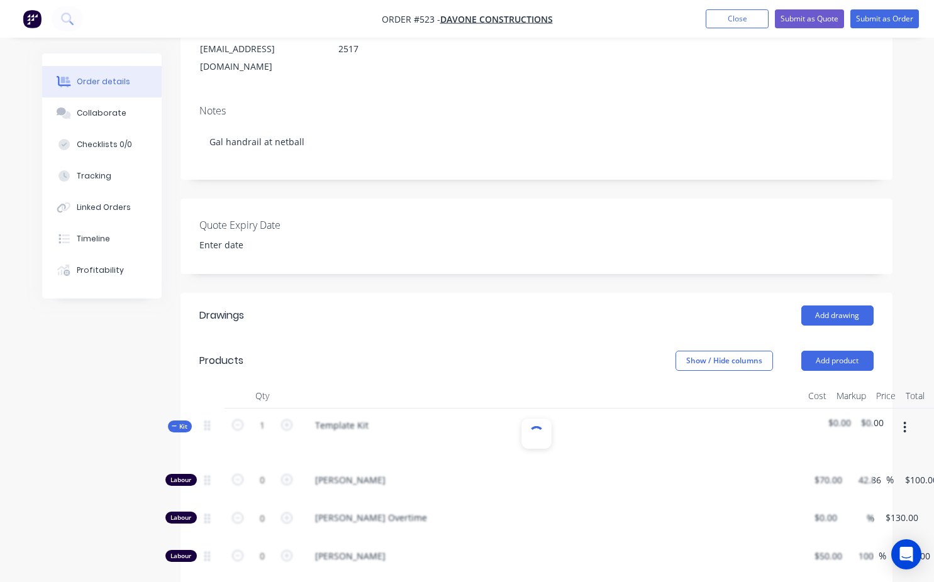
type input "$50.00"
type input "140"
type input "$120.00"
type input "$80.00"
type input "87.5"
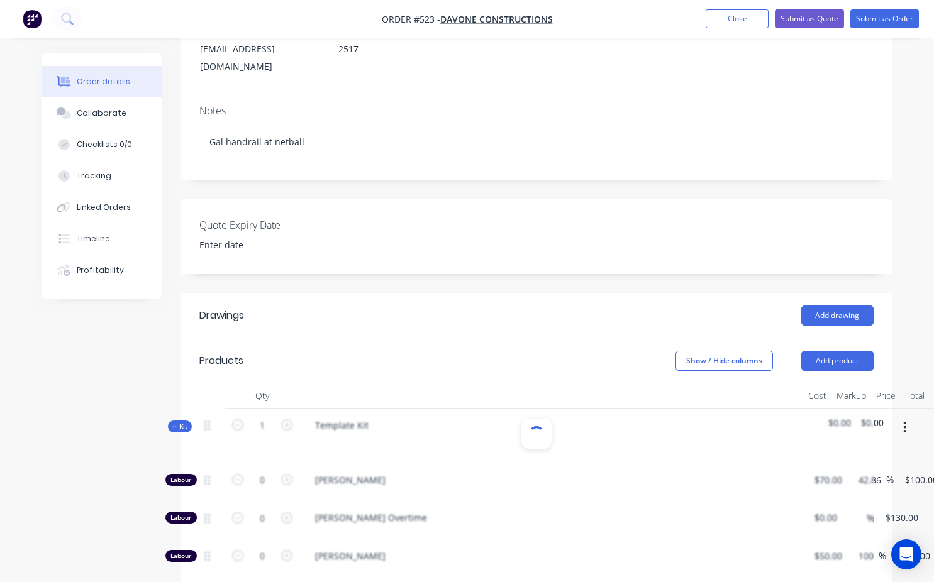
type input "$150.00"
type input "$50.00"
type input "180"
type input "$140.00"
type input "$80.00"
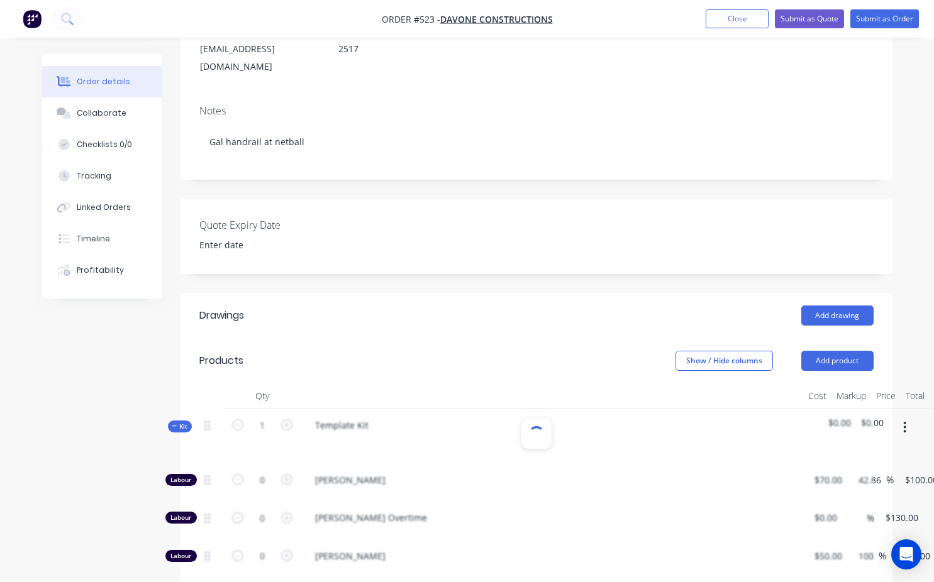
type input "112.5"
type input "$170.00"
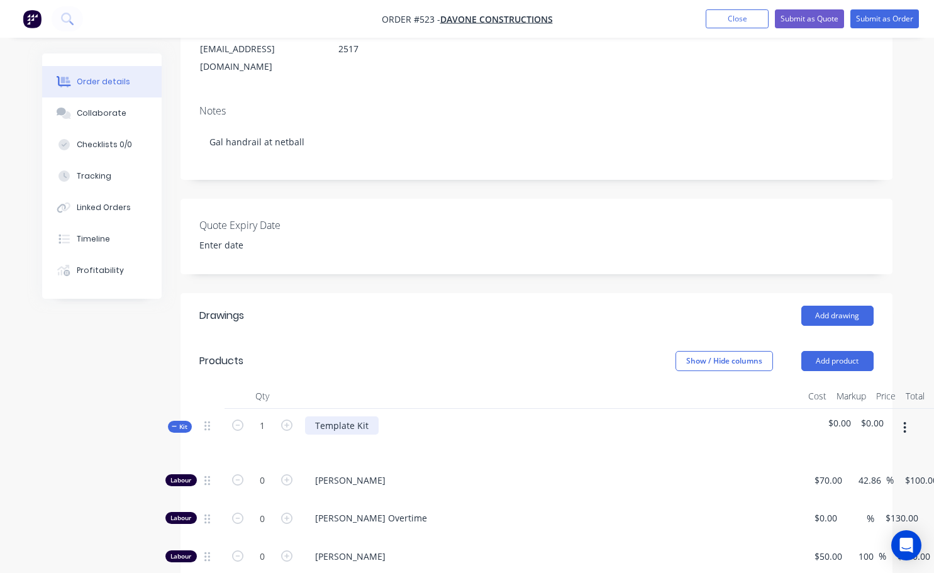
click at [364, 416] on div "Template Kit" at bounding box center [342, 425] width 74 height 18
click at [367, 416] on div "Template Kit" at bounding box center [342, 425] width 74 height 18
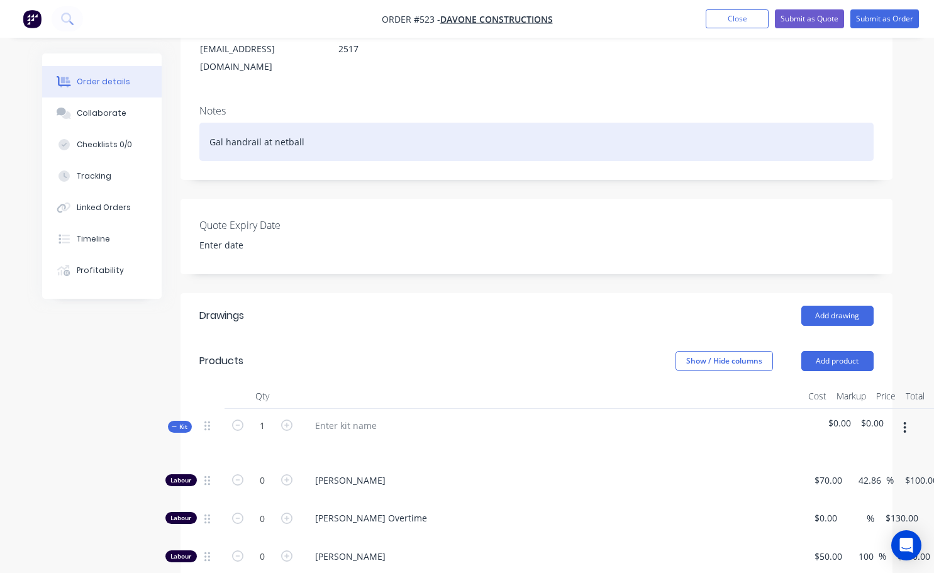
click at [215, 123] on div "Gal handrail at netball" at bounding box center [536, 142] width 674 height 38
click at [304, 123] on div "Gal handrail at netball" at bounding box center [536, 142] width 674 height 38
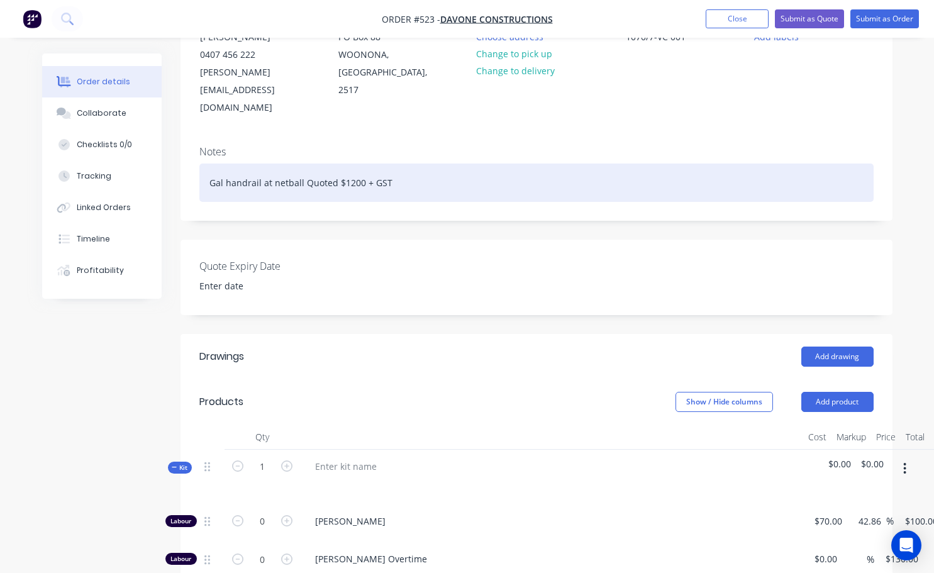
scroll to position [63, 0]
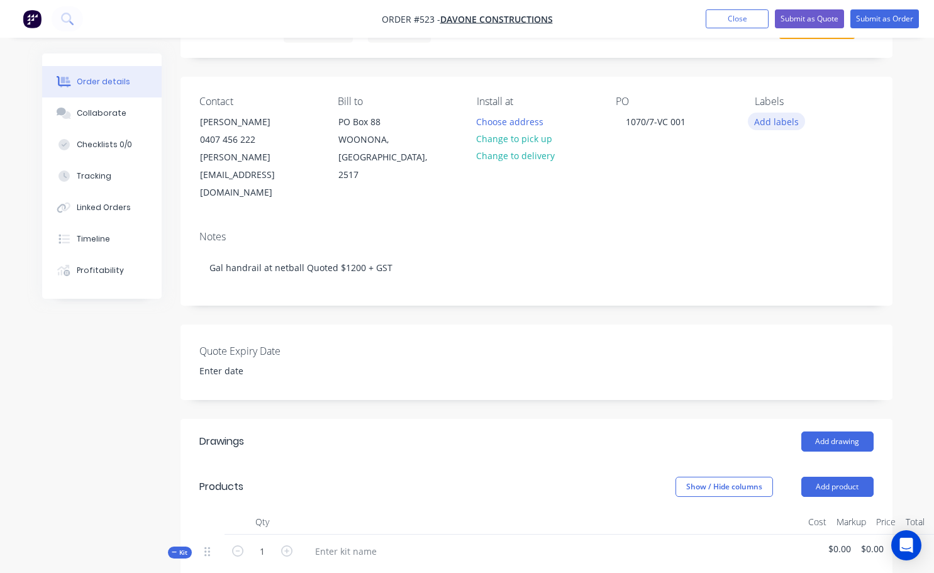
click at [776, 121] on button "Add labels" at bounding box center [777, 121] width 58 height 17
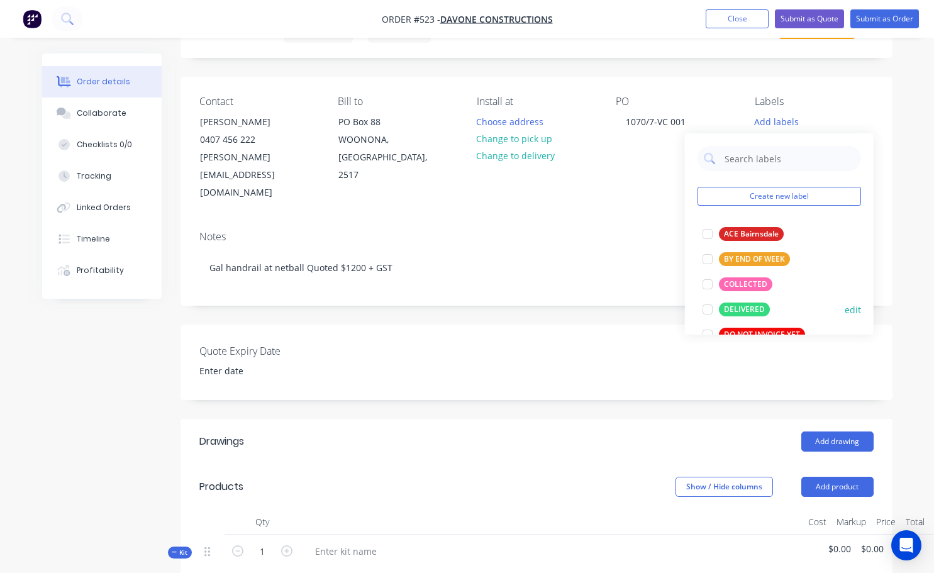
scroll to position [189, 0]
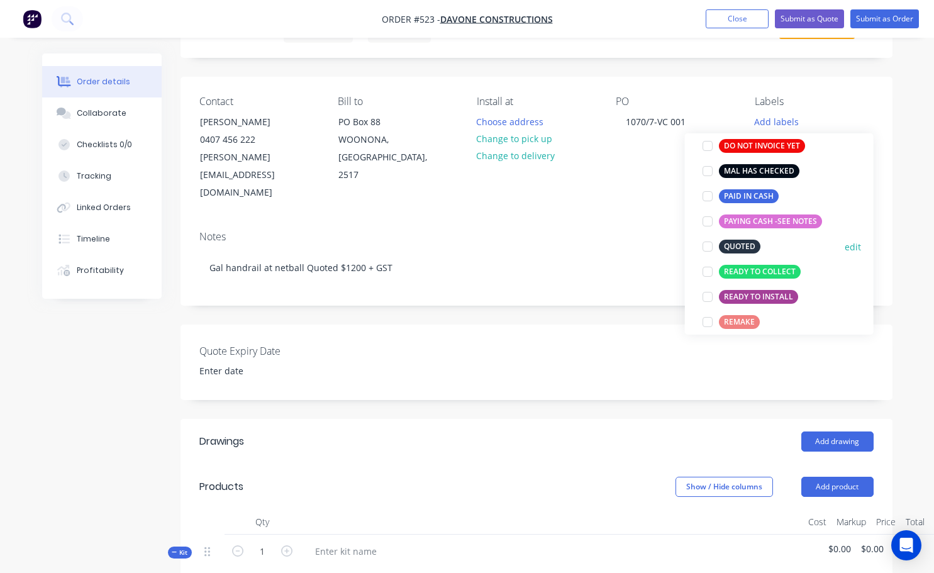
click at [707, 247] on div at bounding box center [707, 246] width 25 height 25
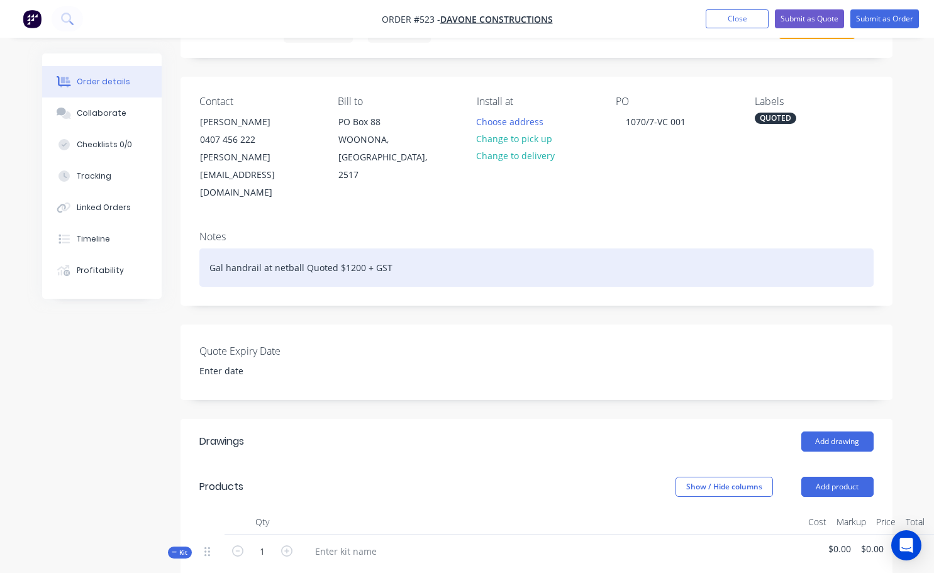
click at [608, 248] on div "Gal handrail at netball Quoted $1200 + GST" at bounding box center [536, 267] width 674 height 38
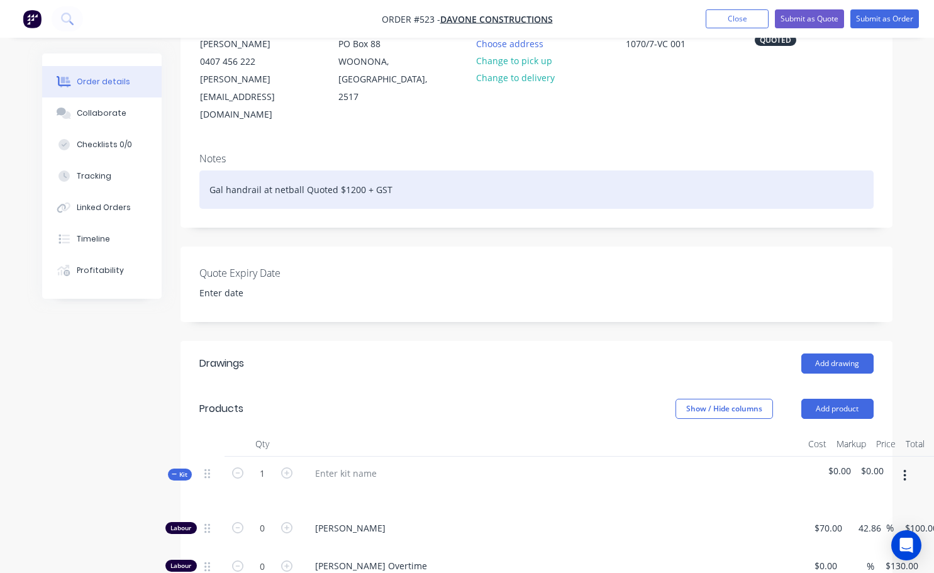
scroll to position [252, 0]
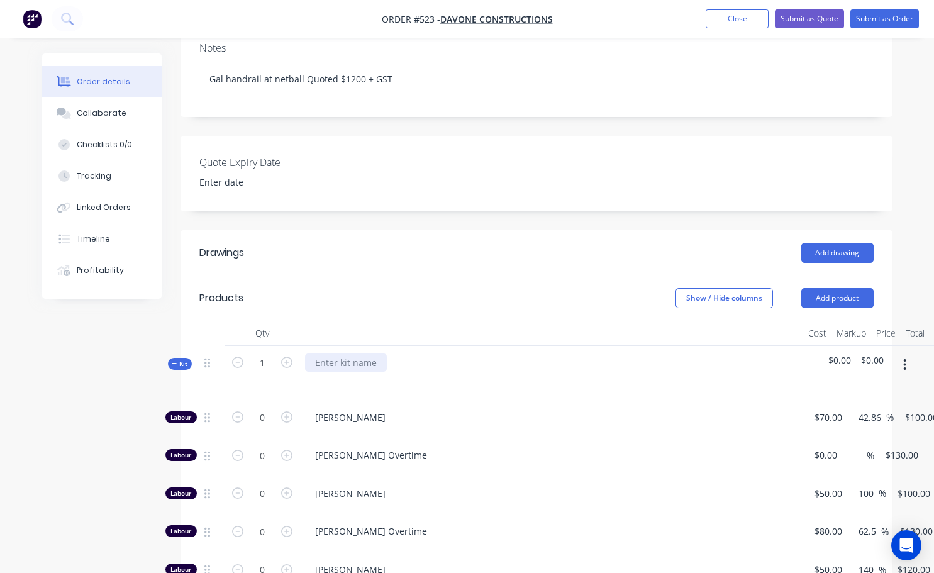
click at [315, 354] on div at bounding box center [346, 363] width 82 height 18
click at [884, 346] on div "$0.00" at bounding box center [872, 373] width 33 height 55
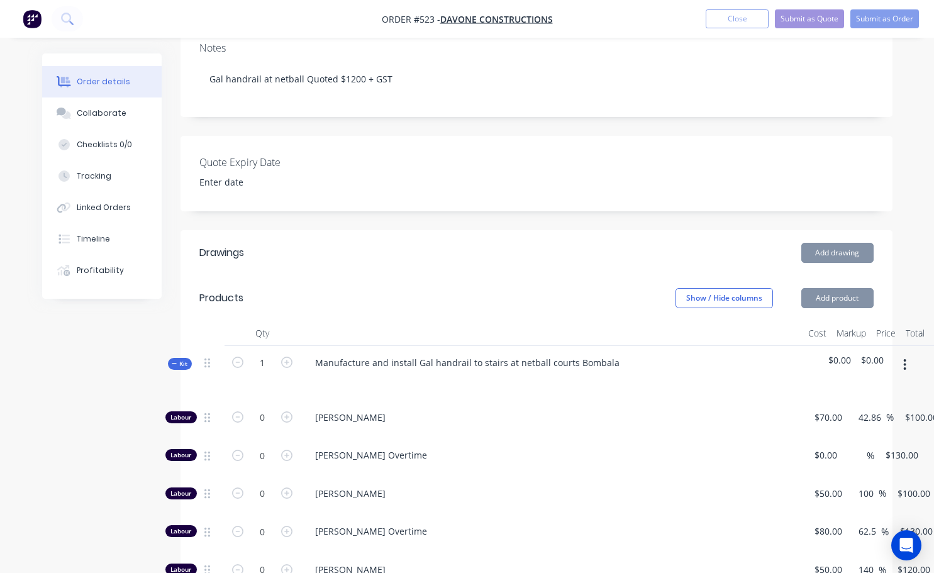
click at [882, 354] on span "$0.00" at bounding box center [872, 360] width 23 height 13
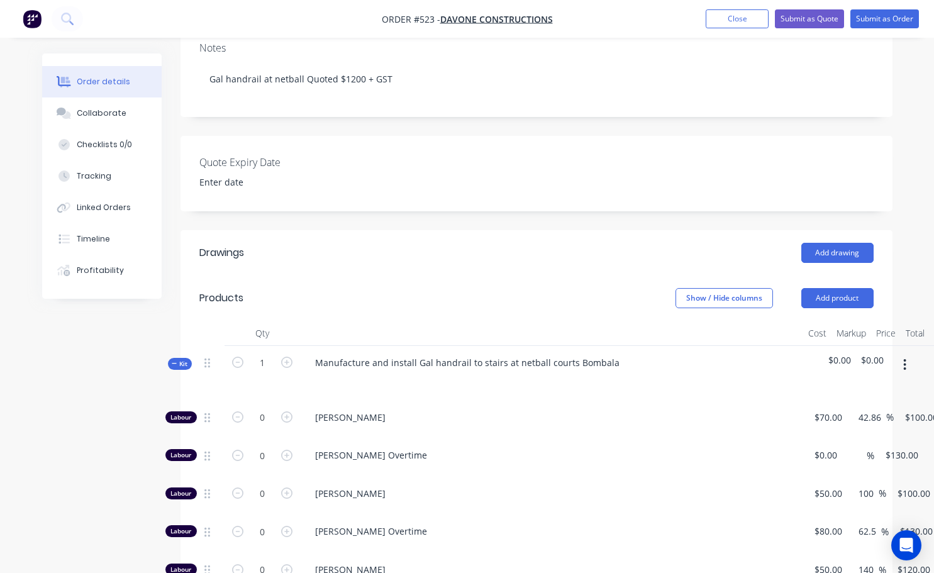
click at [879, 354] on span "$0.00" at bounding box center [872, 360] width 23 height 13
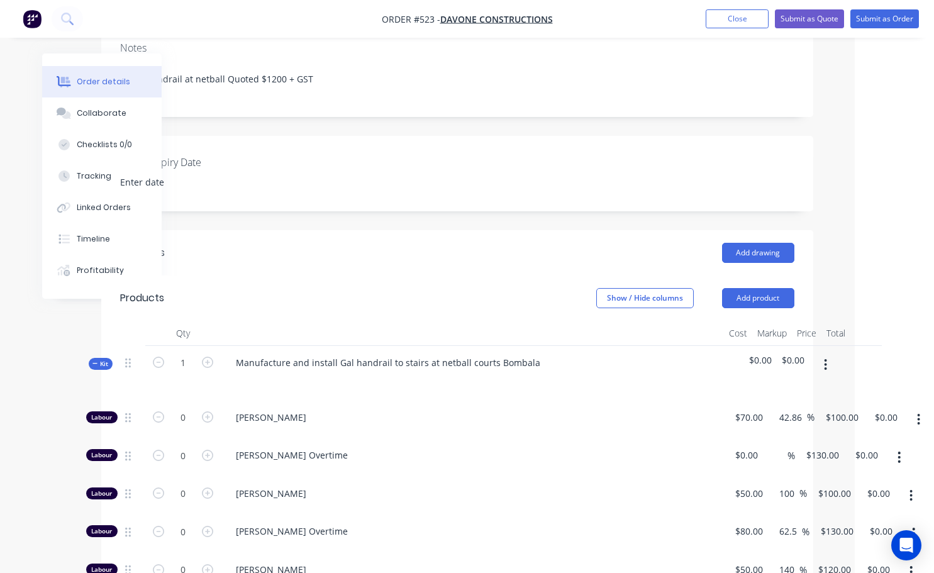
click at [798, 354] on span "$0.00" at bounding box center [793, 360] width 23 height 13
click at [794, 354] on span "$0.00" at bounding box center [793, 360] width 23 height 13
click at [883, 408] on input "0.00" at bounding box center [888, 417] width 29 height 18
click at [650, 401] on div "[PERSON_NAME]" at bounding box center [472, 420] width 503 height 38
click at [646, 449] on span "Lane Stevenson Overtime" at bounding box center [477, 455] width 483 height 13
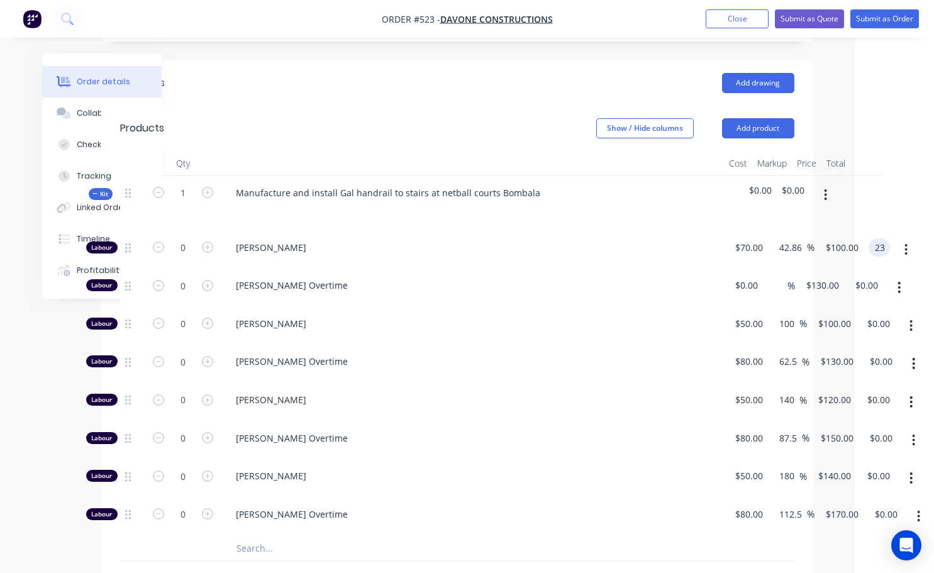
scroll to position [170, 79]
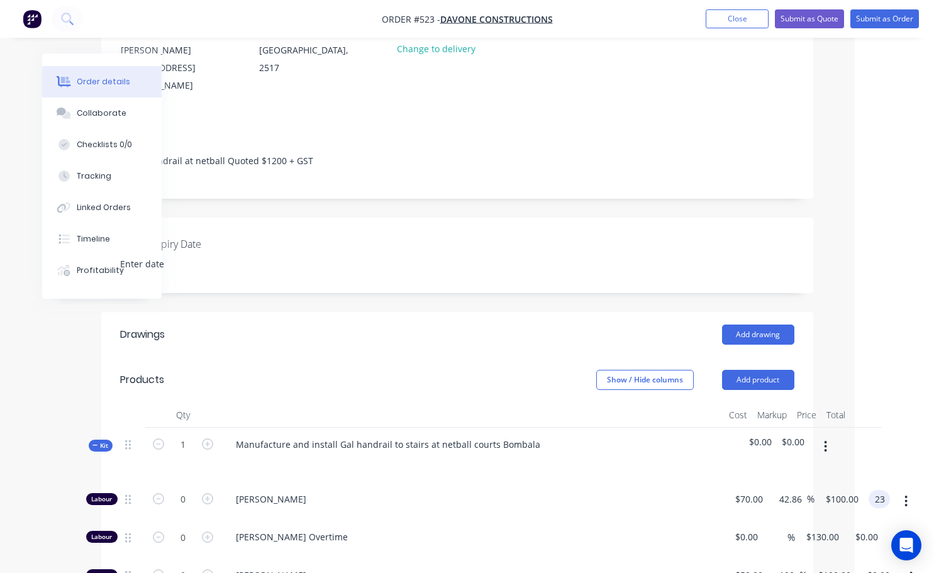
click at [884, 490] on input "23" at bounding box center [882, 499] width 16 height 18
type input "0"
type input "-100"
type input "$0.00"
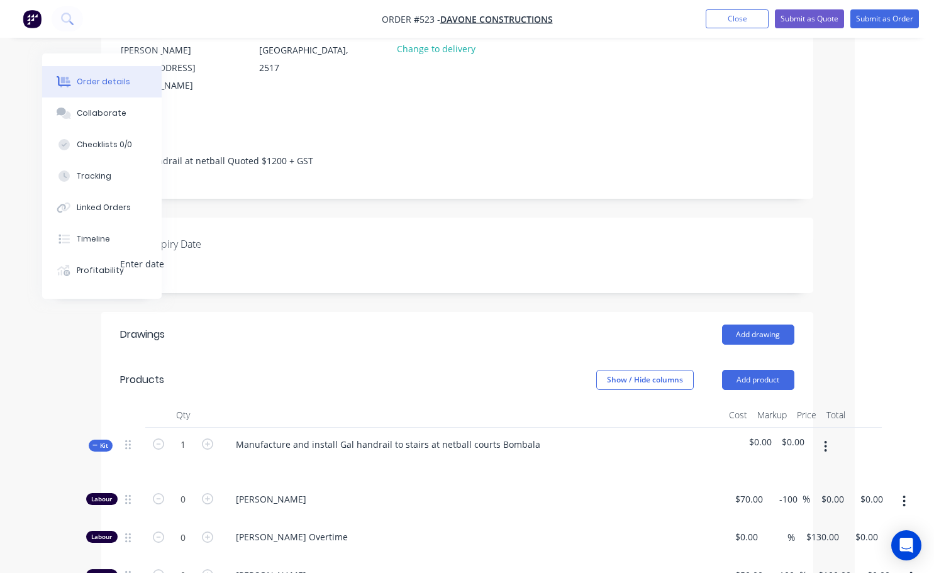
click at [673, 520] on div "Lane Stevenson Overtime" at bounding box center [472, 539] width 503 height 38
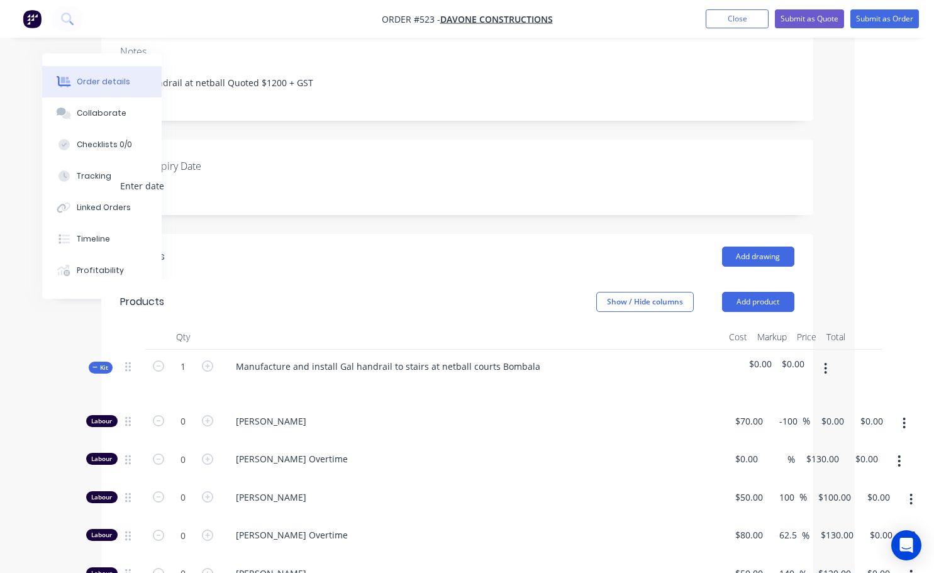
scroll to position [359, 79]
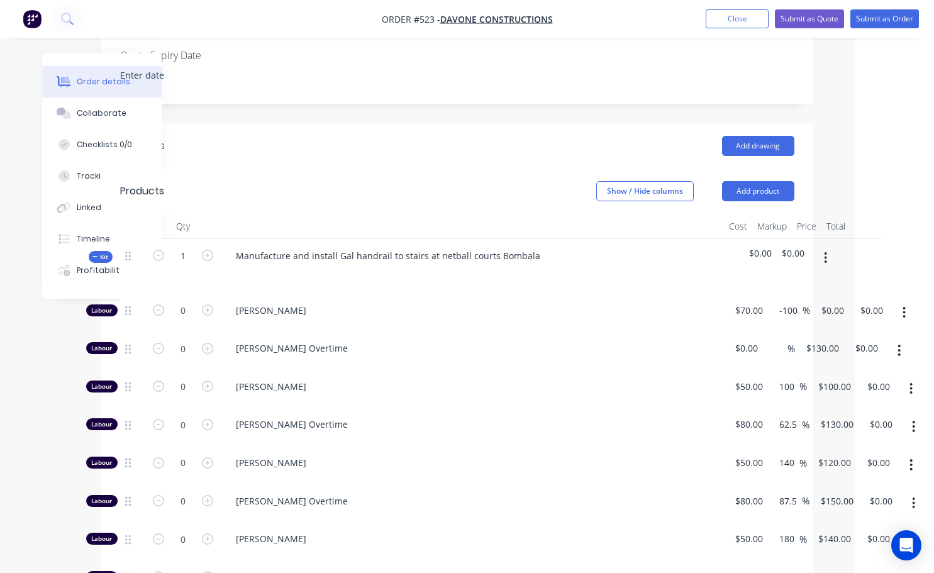
click at [796, 247] on span "$0.00" at bounding box center [793, 253] width 23 height 13
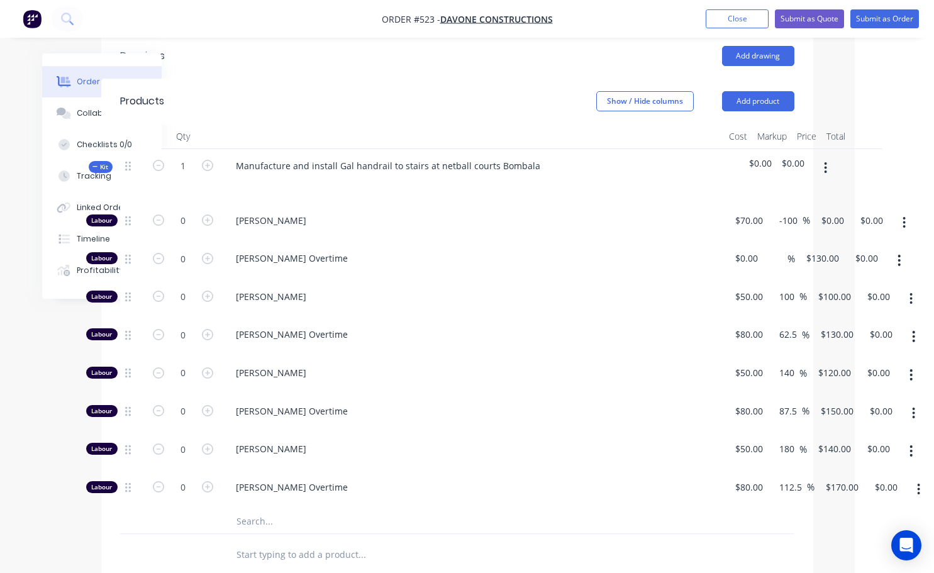
scroll to position [484, 79]
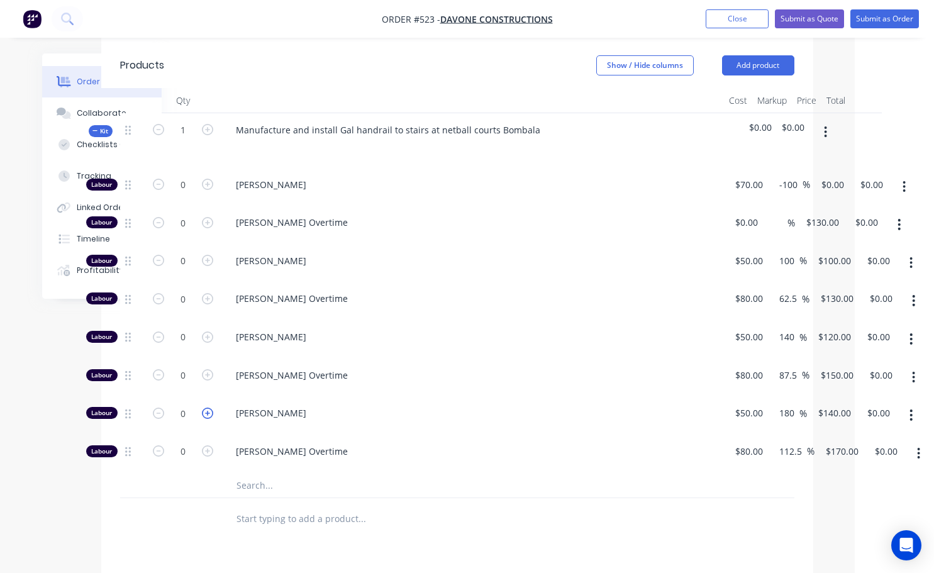
click at [208, 408] on icon "button" at bounding box center [207, 413] width 11 height 11
type input "1"
type input "$140.00"
click at [208, 408] on icon "button" at bounding box center [207, 413] width 11 height 11
type input "2"
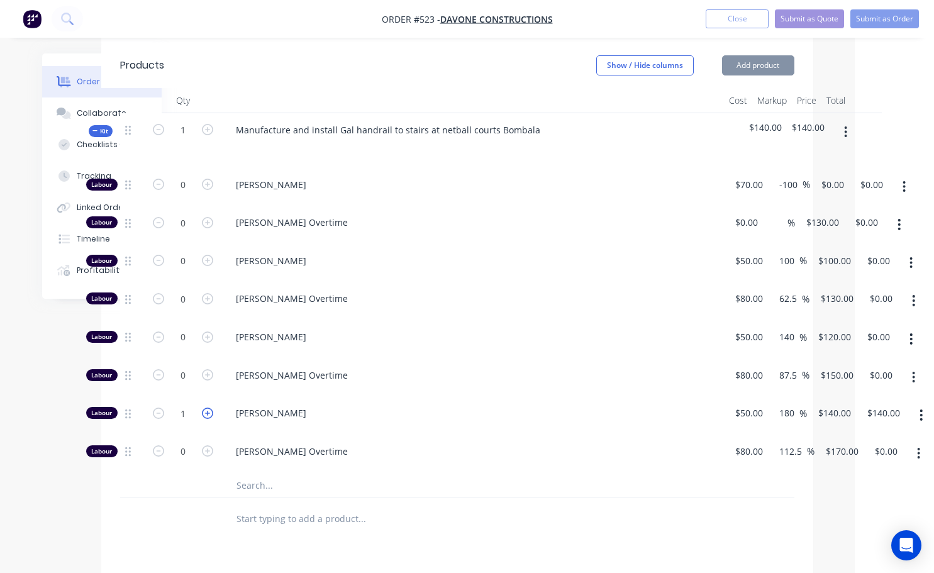
type input "$280.00"
click at [208, 408] on icon "button" at bounding box center [207, 413] width 11 height 11
type input "3"
type input "$420.00"
click at [208, 408] on icon "button" at bounding box center [207, 413] width 11 height 11
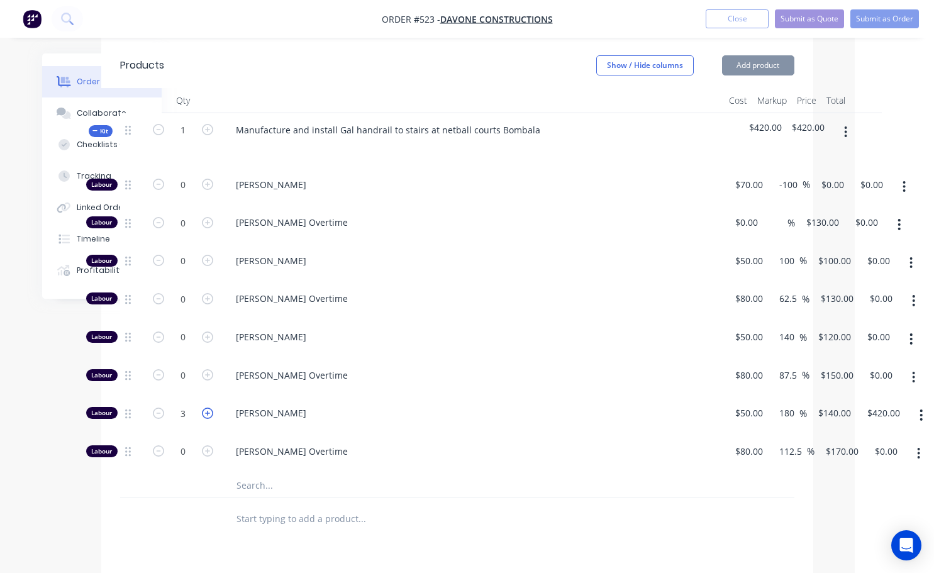
type input "4"
type input "$560.00"
click at [208, 408] on icon "button" at bounding box center [207, 413] width 11 height 11
type input "5"
type input "$700.00"
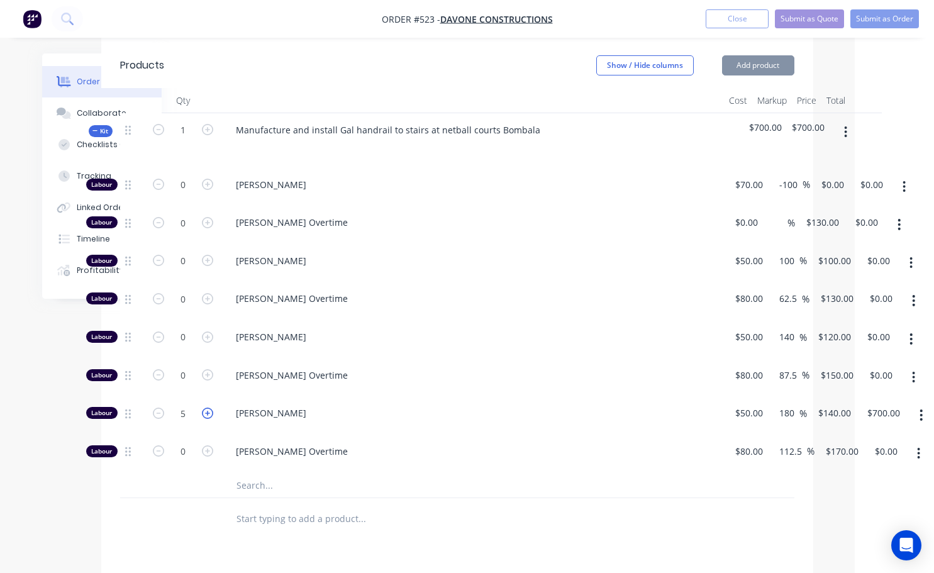
click at [208, 408] on icon "button" at bounding box center [207, 413] width 11 height 11
type input "6"
type input "$840.00"
click at [208, 408] on icon "button" at bounding box center [207, 413] width 11 height 11
type input "7"
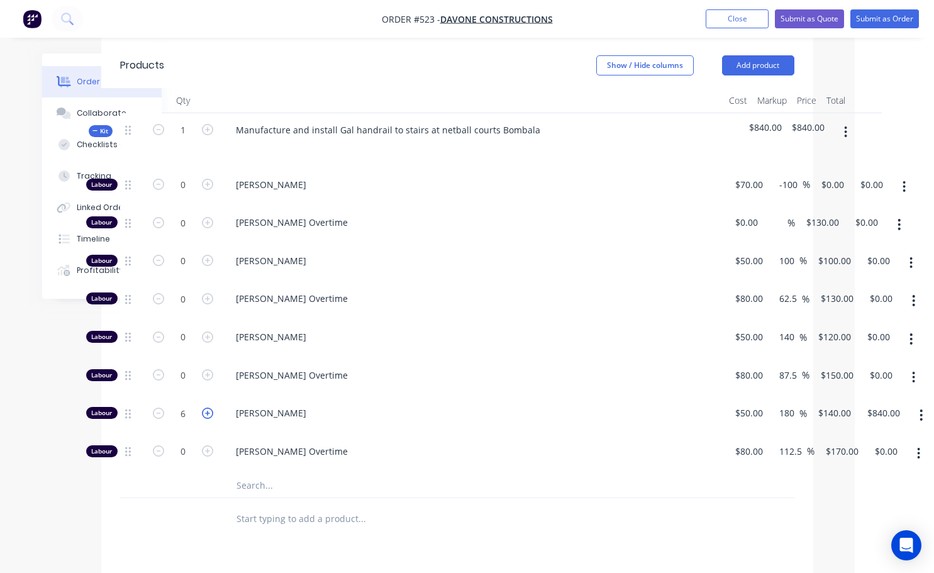
type input "$980.00"
click at [208, 408] on icon "button" at bounding box center [207, 413] width 11 height 11
type input "8"
type input "$1,120.00"
click at [208, 408] on icon "button" at bounding box center [207, 413] width 11 height 11
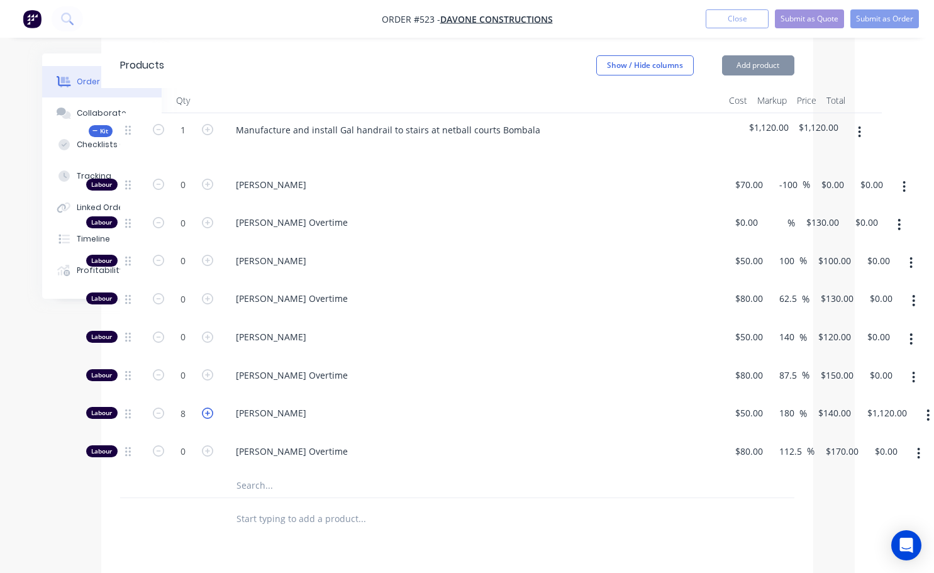
type input "9"
type input "$1,260.00"
click at [163, 408] on icon "button" at bounding box center [158, 413] width 11 height 11
type input "8"
type input "$1,120.00"
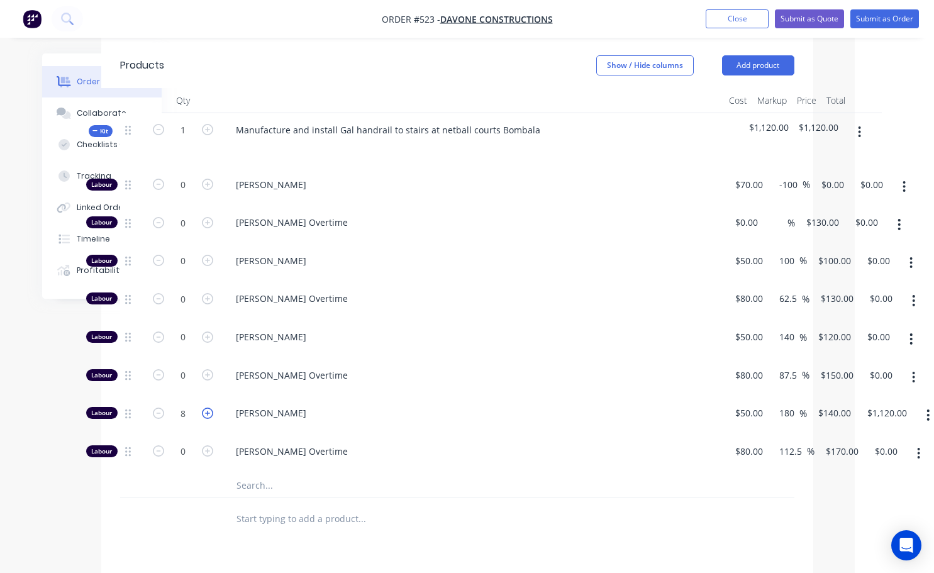
click at [203, 408] on icon "button" at bounding box center [207, 413] width 11 height 11
type input "9"
type input "$1,260.00"
click at [822, 121] on span "$1,260.00" at bounding box center [819, 127] width 40 height 13
click at [820, 121] on span "$1,260.00" at bounding box center [819, 127] width 40 height 13
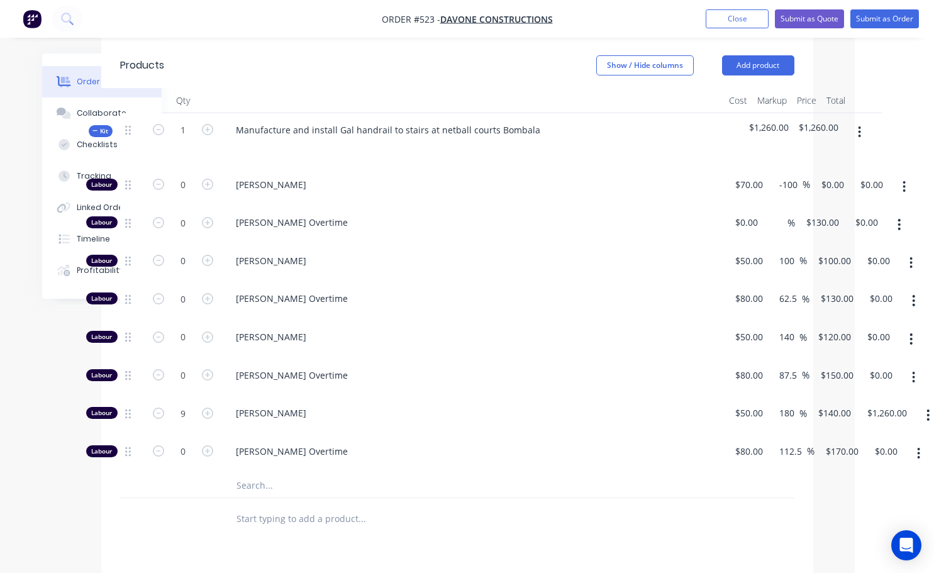
click at [825, 121] on span "$1,260.00" at bounding box center [819, 127] width 40 height 13
click at [161, 408] on icon "button" at bounding box center [158, 413] width 11 height 11
type input "8"
type input "$1,120.00"
click at [161, 408] on icon "button" at bounding box center [158, 413] width 11 height 11
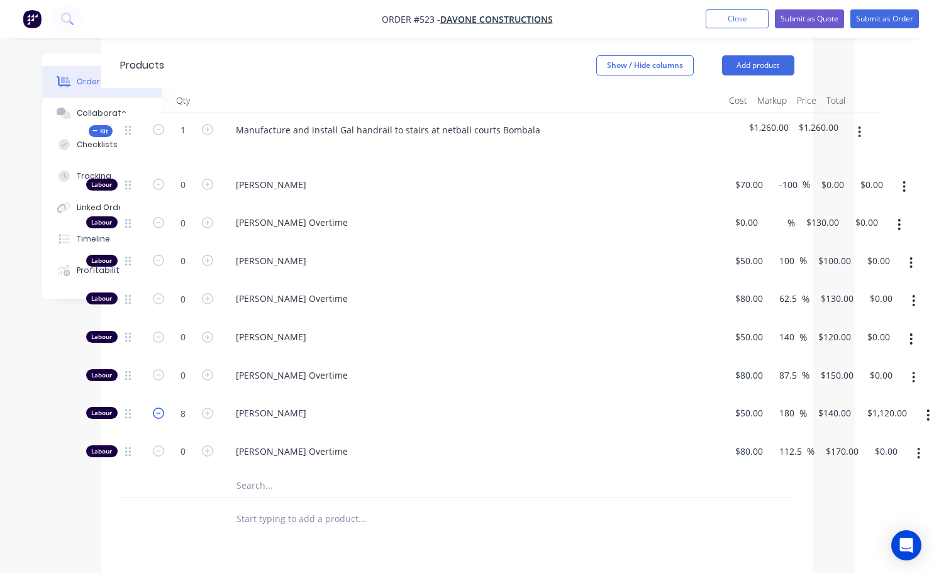
type input "7"
type input "$980.00"
click at [161, 408] on icon "button" at bounding box center [158, 413] width 11 height 11
type input "6"
type input "$840.00"
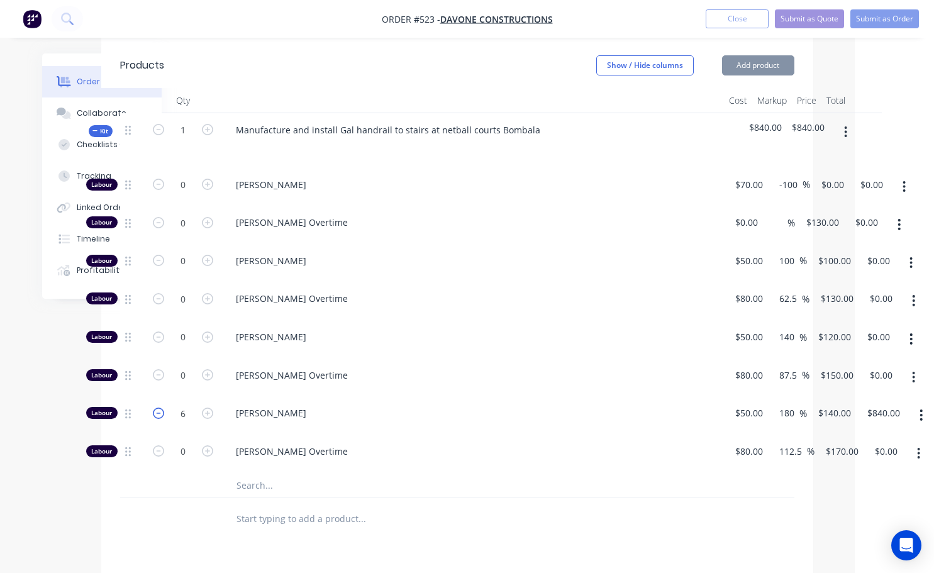
click at [161, 408] on icon "button" at bounding box center [158, 413] width 11 height 11
type input "5"
type input "$700.00"
click at [161, 408] on icon "button" at bounding box center [158, 413] width 11 height 11
type input "4"
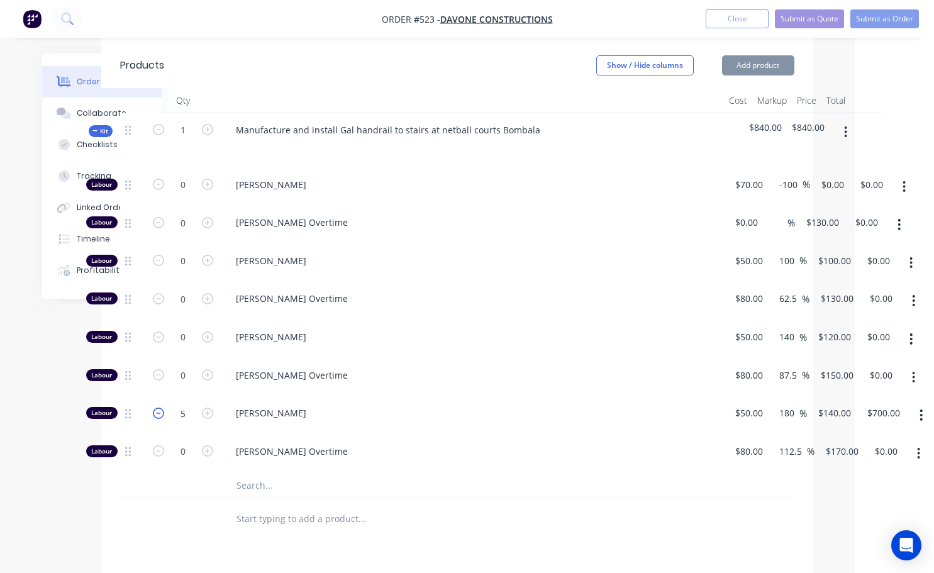
type input "$560.00"
click at [161, 408] on icon "button" at bounding box center [158, 413] width 11 height 11
type input "3"
type input "$420.00"
click at [161, 408] on icon "button" at bounding box center [158, 413] width 11 height 11
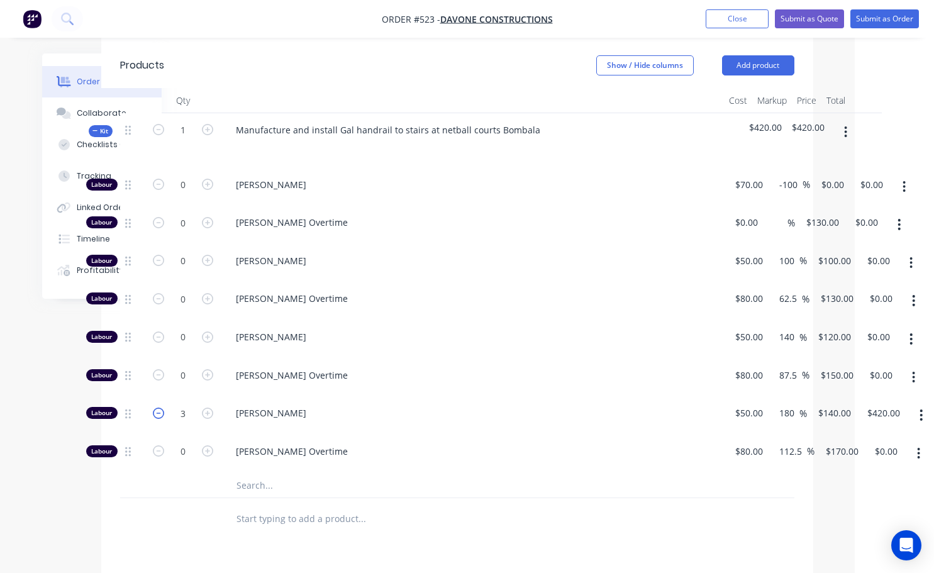
type input "2"
type input "$280.00"
click at [159, 408] on icon "button" at bounding box center [158, 413] width 11 height 11
type input "1"
type input "$140.00"
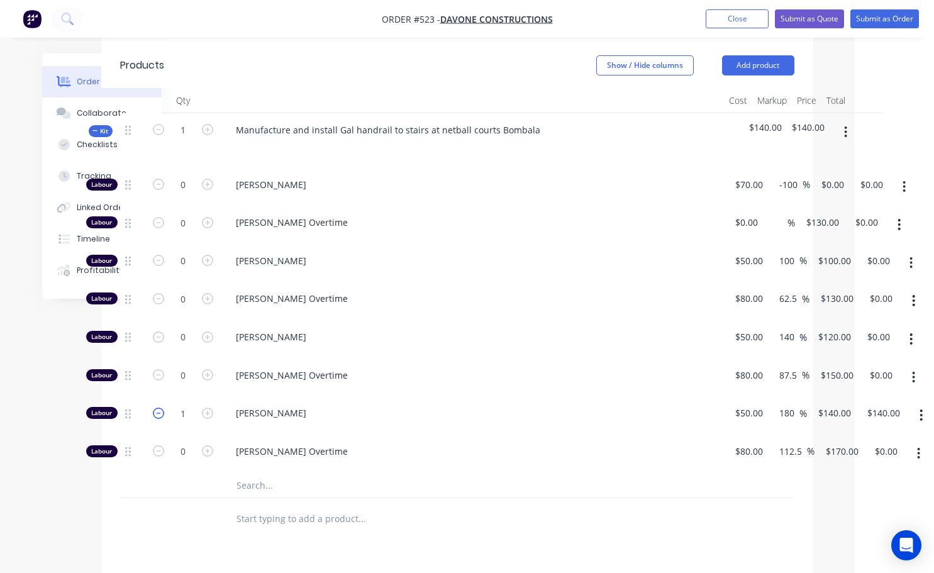
click at [159, 408] on icon "button" at bounding box center [158, 413] width 11 height 11
type input "0"
type input "$0.00"
click at [894, 23] on button "Submit as Order" at bounding box center [884, 18] width 69 height 19
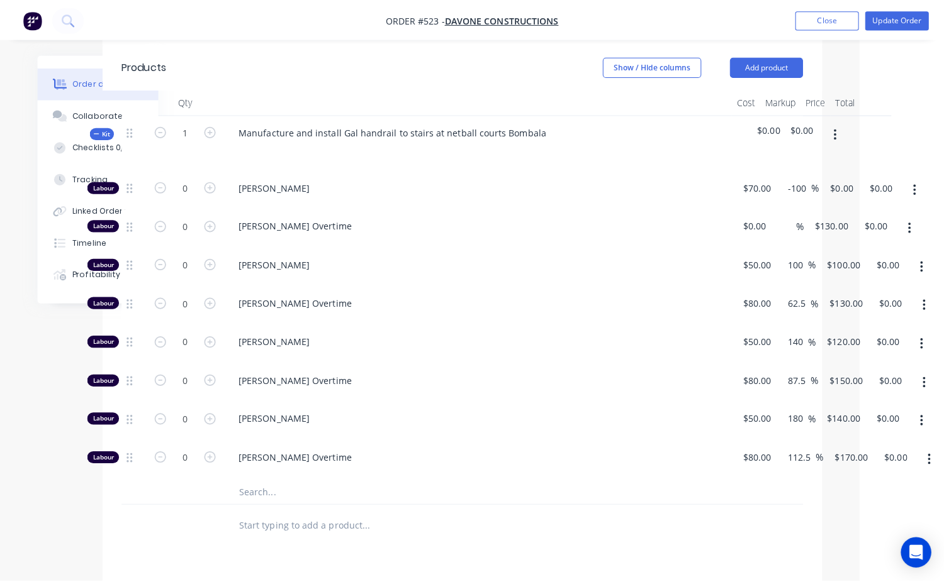
scroll to position [0, 0]
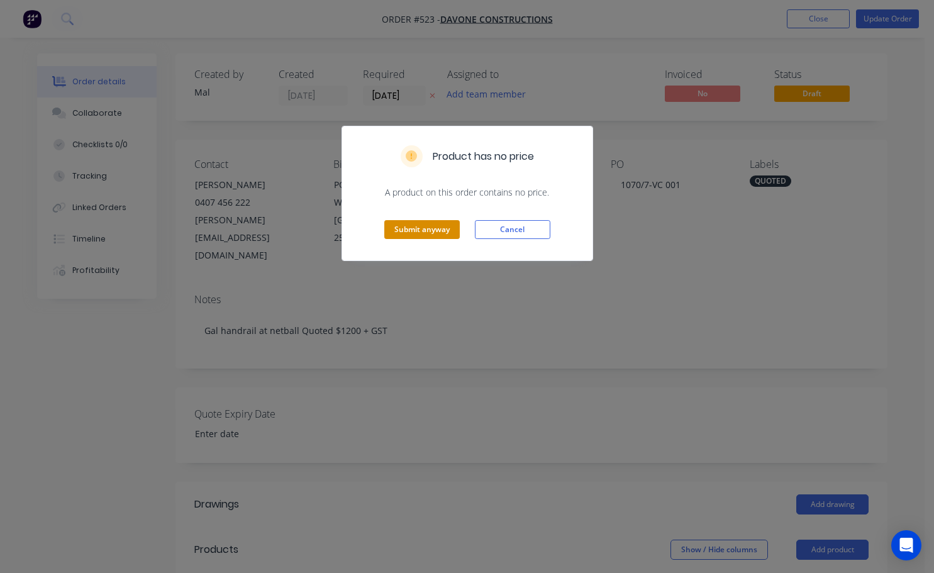
click at [410, 230] on button "Submit anyway" at bounding box center [421, 229] width 75 height 19
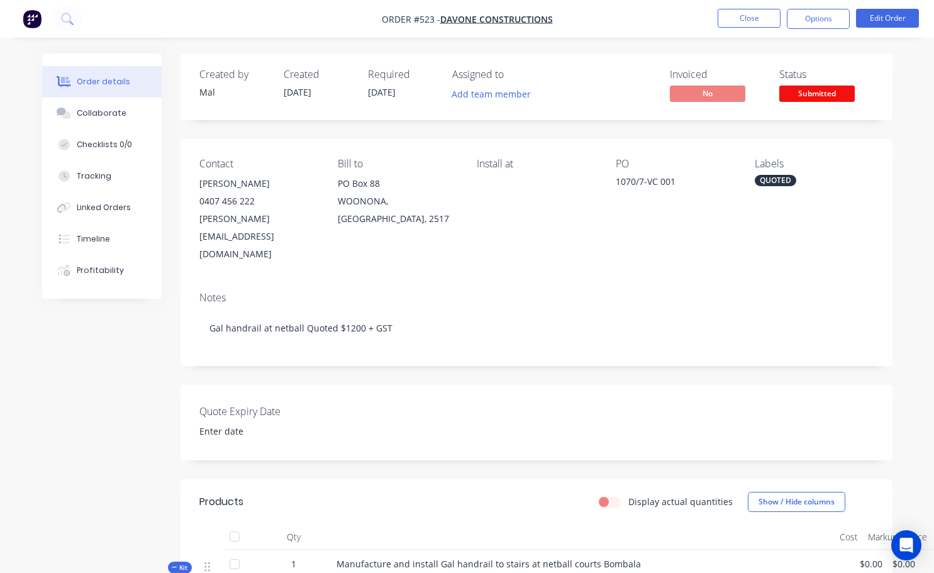
click at [832, 93] on span "Submitted" at bounding box center [816, 94] width 75 height 16
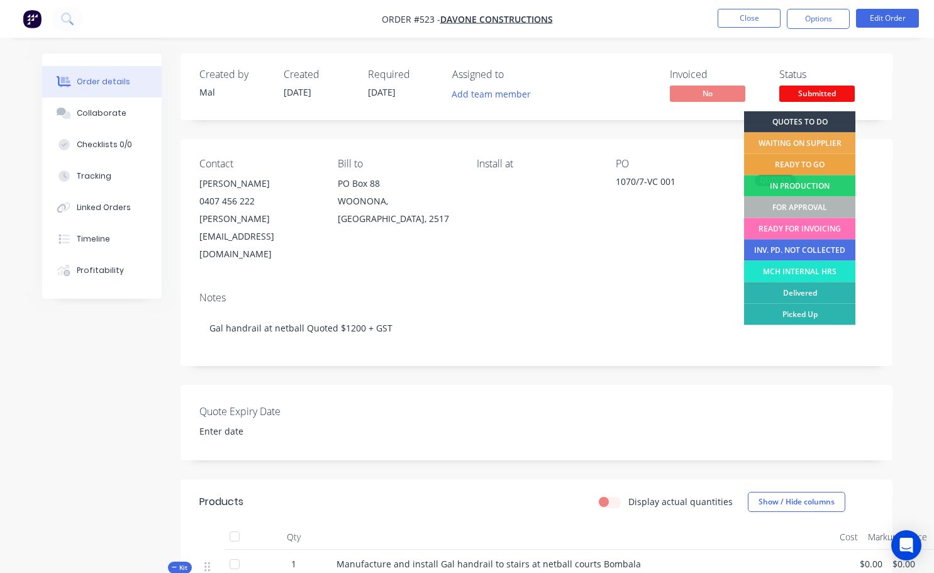
click at [807, 167] on div "READY TO GO" at bounding box center [799, 164] width 111 height 21
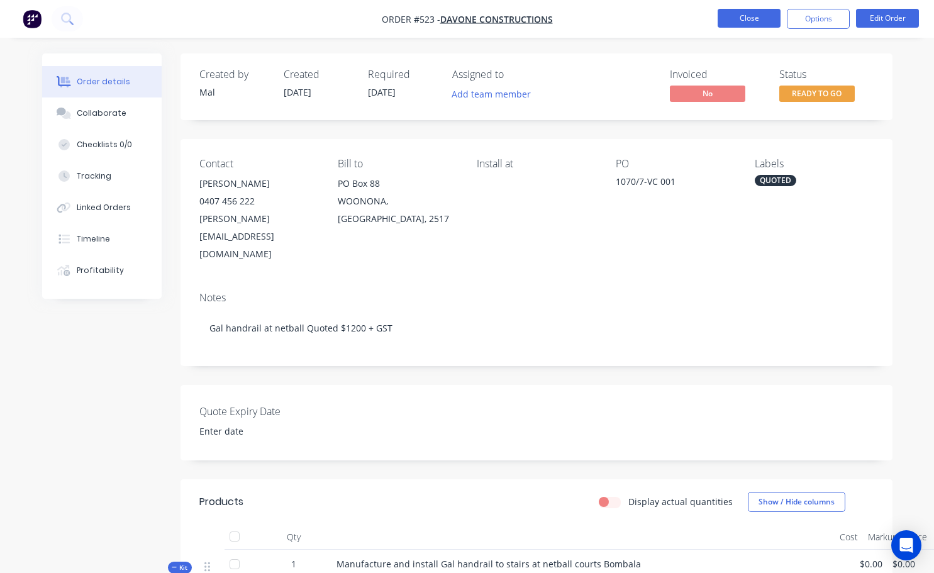
click at [751, 18] on button "Close" at bounding box center [749, 18] width 63 height 19
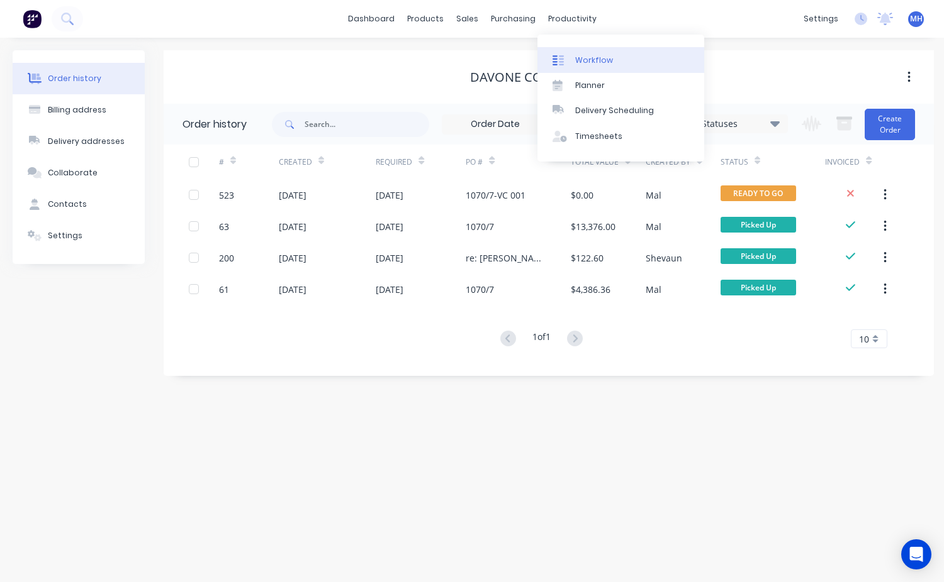
click at [599, 62] on div "Workflow" at bounding box center [594, 60] width 38 height 11
